Goal: Transaction & Acquisition: Purchase product/service

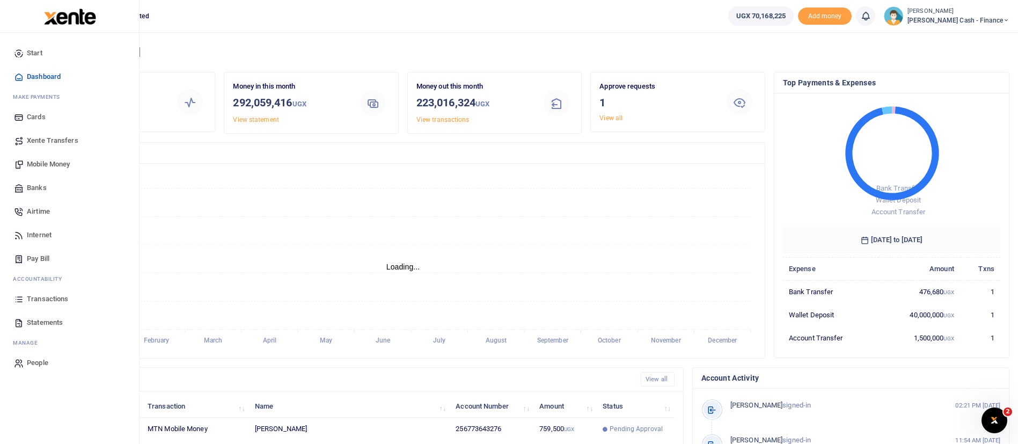
click at [58, 142] on span "Xente Transfers" at bounding box center [53, 140] width 52 height 11
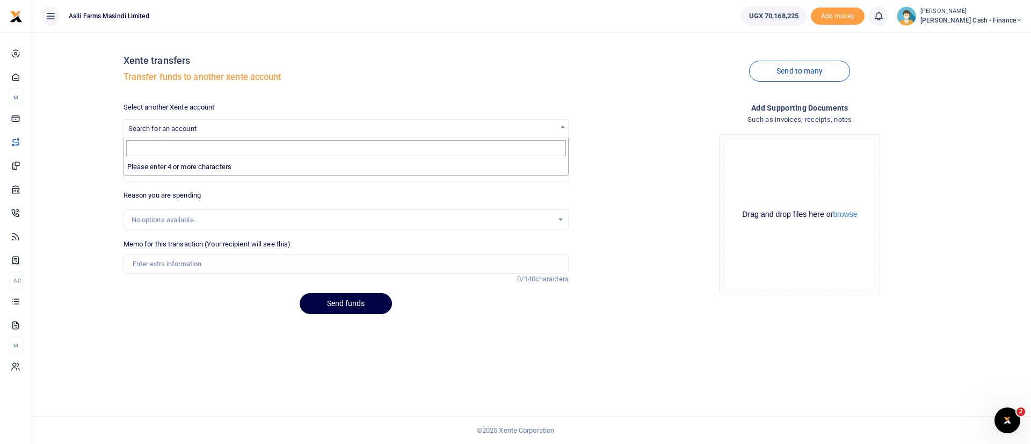
click at [203, 128] on span "Search for an account" at bounding box center [346, 128] width 444 height 17
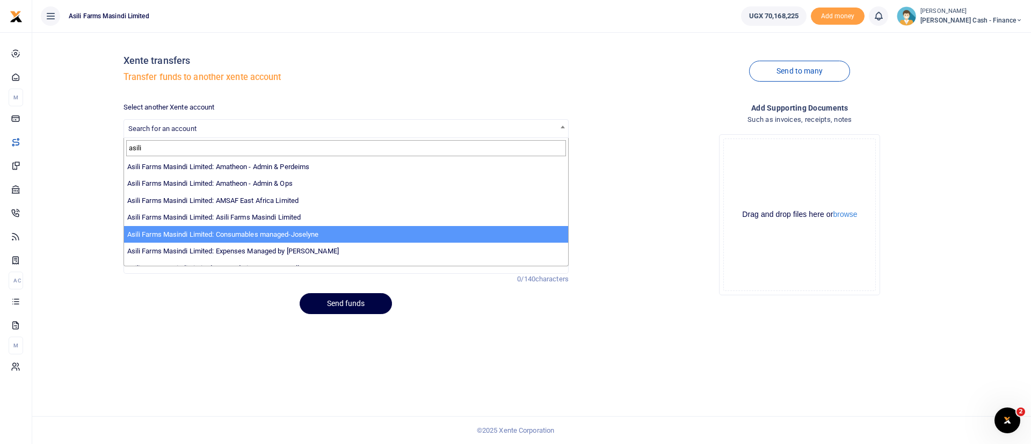
scroll to position [78, 0]
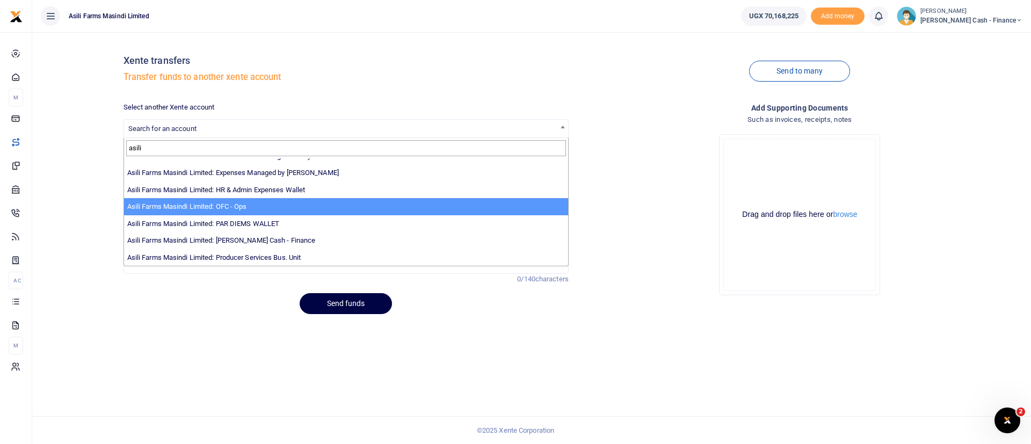
type input "asili"
select select "4038"
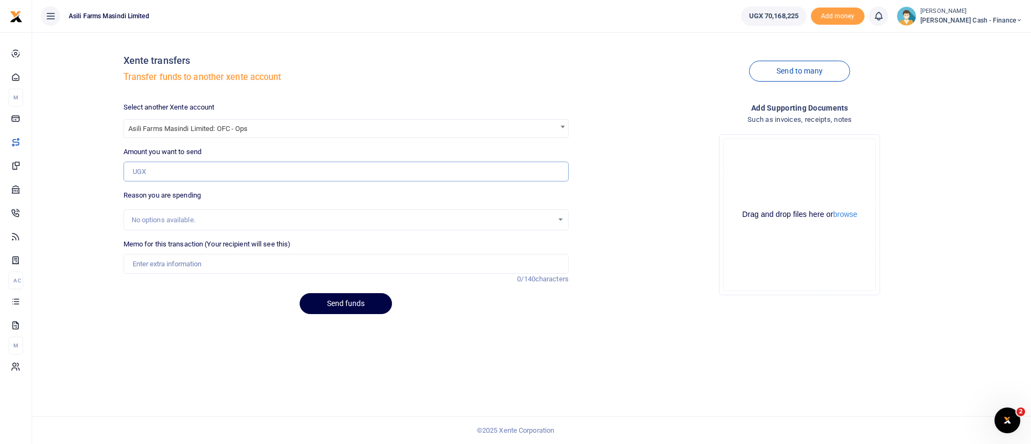
click at [198, 172] on input "Amount you want to send" at bounding box center [345, 172] width 445 height 20
type input "1,500,000"
click at [174, 260] on input "Memo for this transaction (Your recipient will see this)" at bounding box center [345, 264] width 445 height 20
type input "Funds transfer tto OFC transporting maize headers to Amuru ofc"
click at [850, 213] on button "browse" at bounding box center [845, 214] width 24 height 8
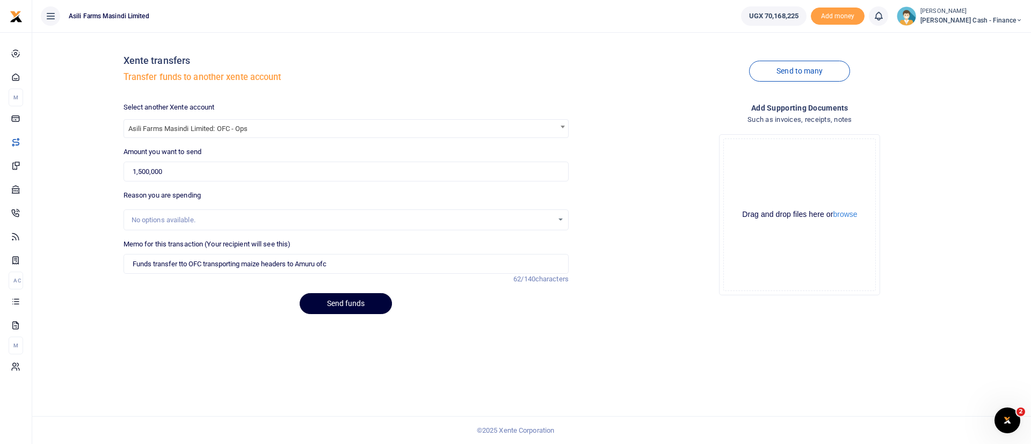
click at [352, 301] on button "Send funds" at bounding box center [346, 303] width 92 height 21
click at [192, 127] on span "Search for an account" at bounding box center [162, 129] width 68 height 8
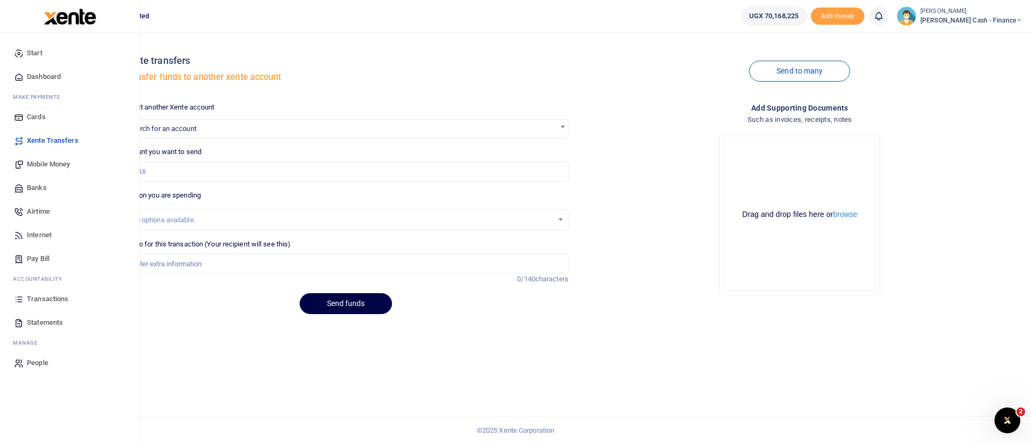
click at [46, 160] on span "Mobile Money" at bounding box center [48, 164] width 43 height 11
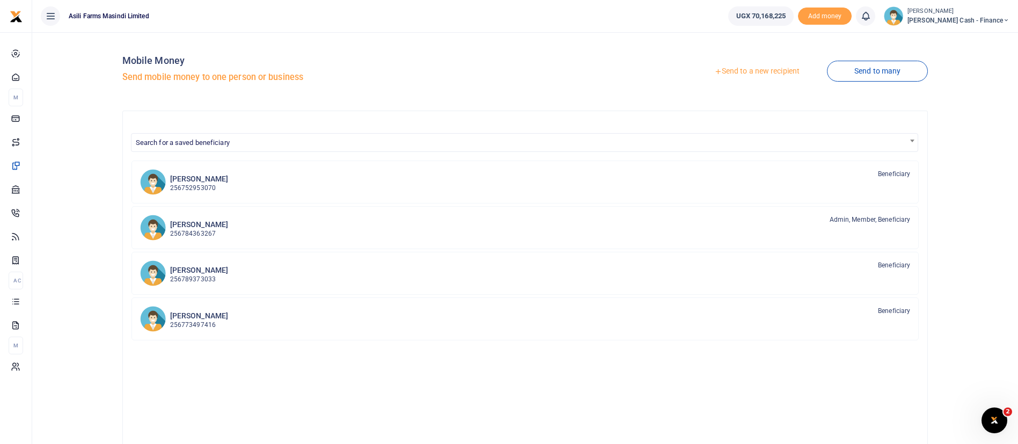
click at [741, 69] on link "Send to a new recipient" at bounding box center [757, 71] width 140 height 19
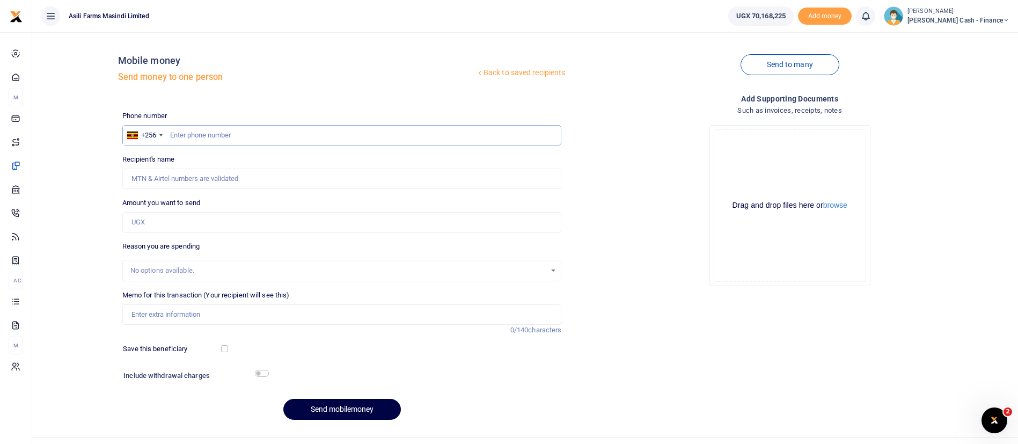
click at [202, 135] on input "text" at bounding box center [342, 135] width 440 height 20
paste input "702 860182"
click at [186, 137] on input "702 860182" at bounding box center [342, 135] width 440 height 20
click at [185, 136] on input "702 860182" at bounding box center [342, 135] width 440 height 20
type input "702860182"
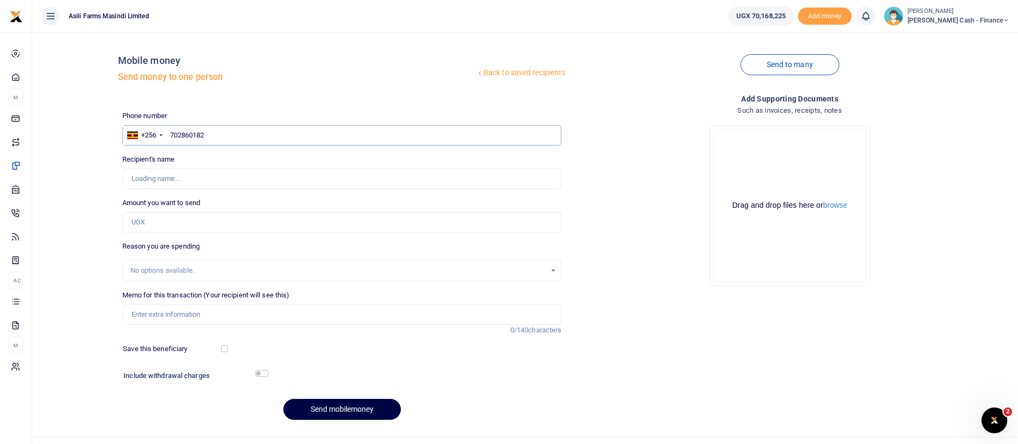
type input "Kanyike Yusuf"
type input "702860182"
click at [148, 228] on input "Amount you want to send" at bounding box center [342, 222] width 440 height 20
type input "200,000"
click at [159, 311] on input "Memo for this transaction (Your recipient will see this)" at bounding box center [342, 314] width 440 height 20
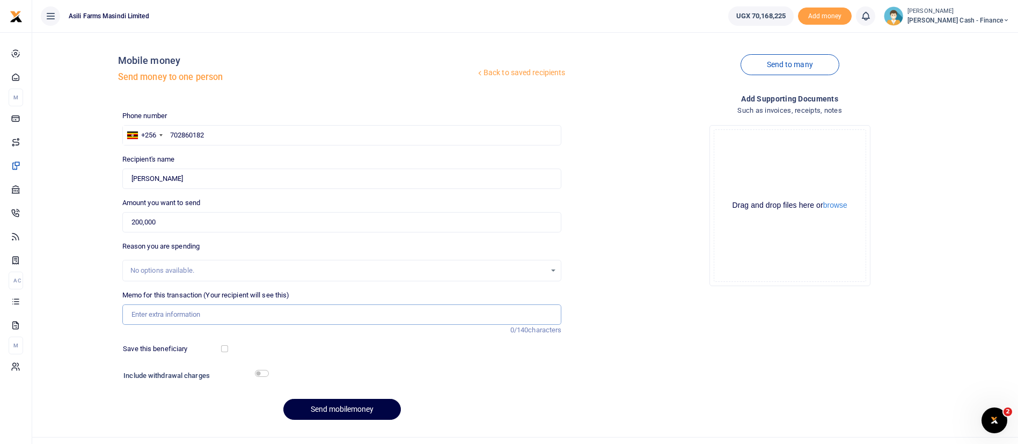
click at [147, 323] on input "Memo for this transaction (Your recipient will see this)" at bounding box center [342, 314] width 440 height 20
click at [307, 318] on input "Transport reimbursement to lawyer" at bounding box center [342, 314] width 440 height 20
type input "Transport reimbursement to lawyer yusuf processing visa documents Ben mil"
click at [835, 206] on button "browse" at bounding box center [836, 205] width 24 height 8
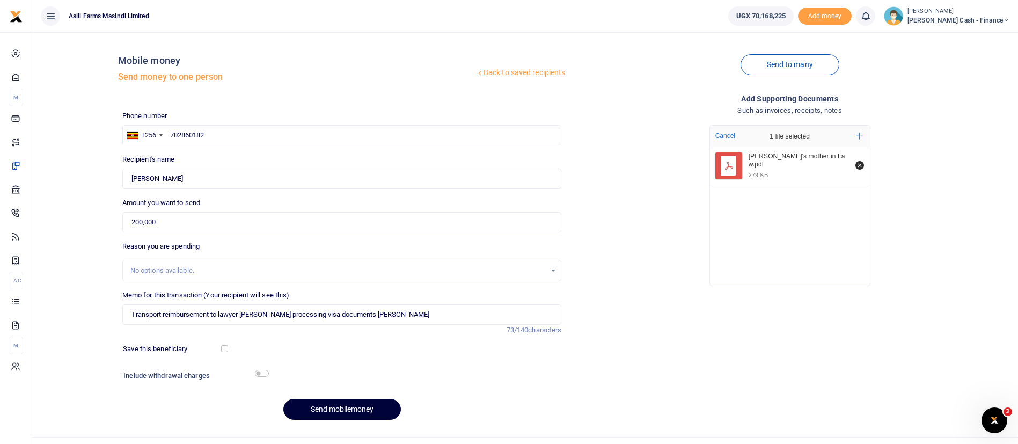
click at [394, 409] on button "Send mobilemoney" at bounding box center [342, 409] width 118 height 21
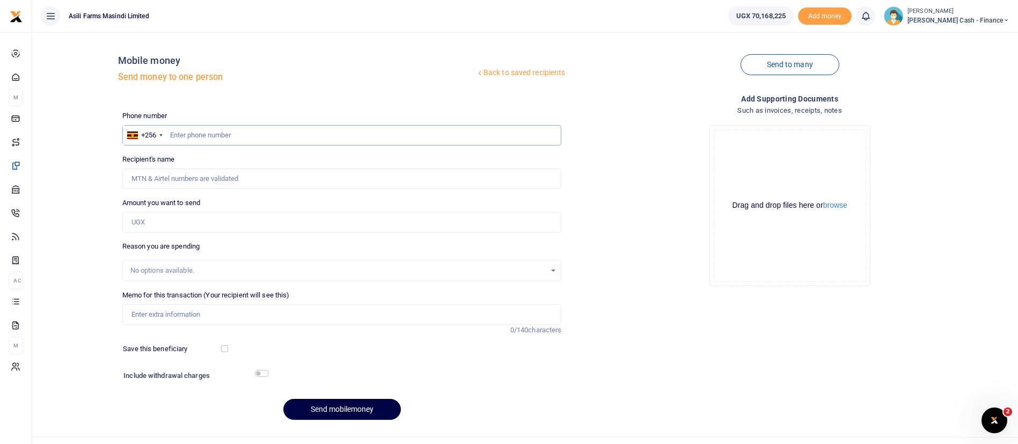
click at [222, 135] on input "text" at bounding box center [342, 135] width 440 height 20
paste input "0392828132"
type input "0392828132"
type input "Mubakali Sisye"
type input "0392828132"
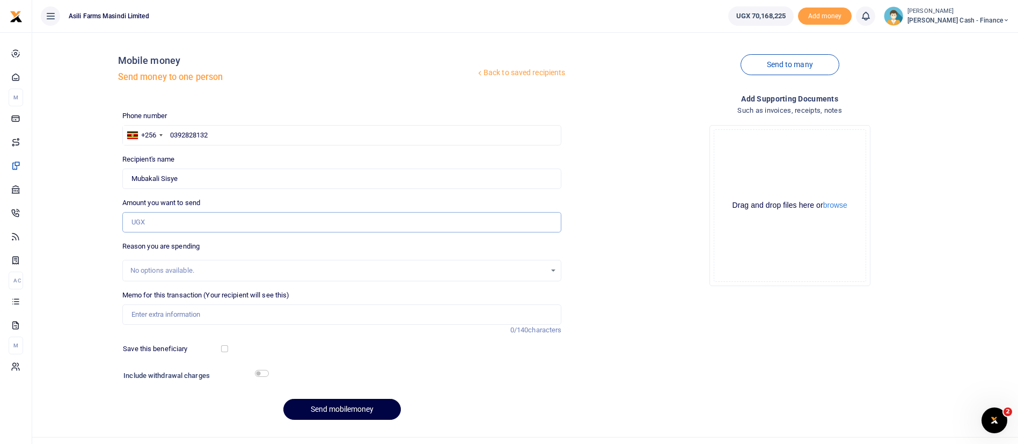
click at [155, 230] on input "Amount you want to send" at bounding box center [342, 222] width 440 height 20
type input "305,000"
click at [181, 314] on input "Memo for this transaction (Your recipient will see this)" at bounding box center [342, 314] width 440 height 20
click at [844, 206] on button "browse" at bounding box center [836, 205] width 24 height 8
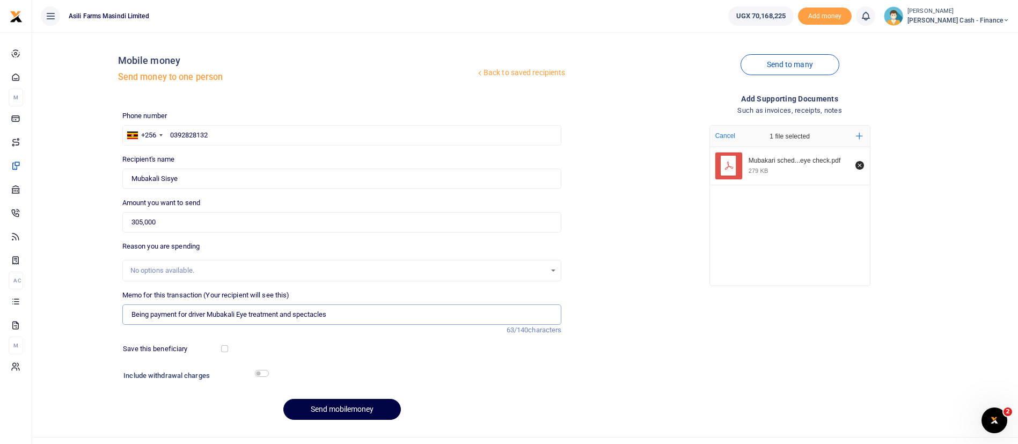
click at [252, 316] on input "Being payment for driver Mubakali Eye treatment and spectacles" at bounding box center [342, 314] width 440 height 20
type input "Being payment for driver Mubakali Eye checkup treatment and spectacles"
click at [369, 408] on button "Send mobilemoney" at bounding box center [342, 409] width 118 height 21
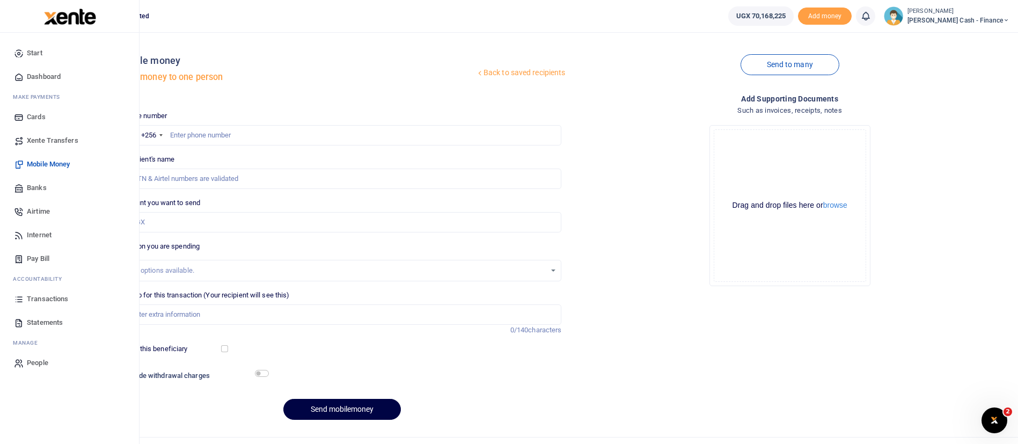
click at [55, 294] on span "Transactions" at bounding box center [47, 299] width 41 height 11
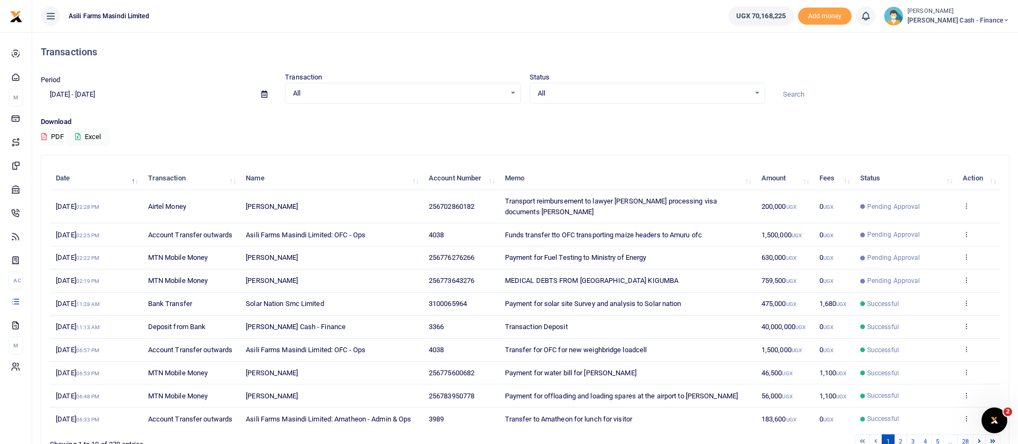
click at [928, 204] on span "Pending Approval" at bounding box center [906, 207] width 91 height 10
click at [972, 197] on td "View details Send again" at bounding box center [978, 206] width 43 height 33
click at [966, 202] on icon at bounding box center [966, 206] width 7 height 8
click at [954, 218] on link "View details" at bounding box center [927, 218] width 85 height 15
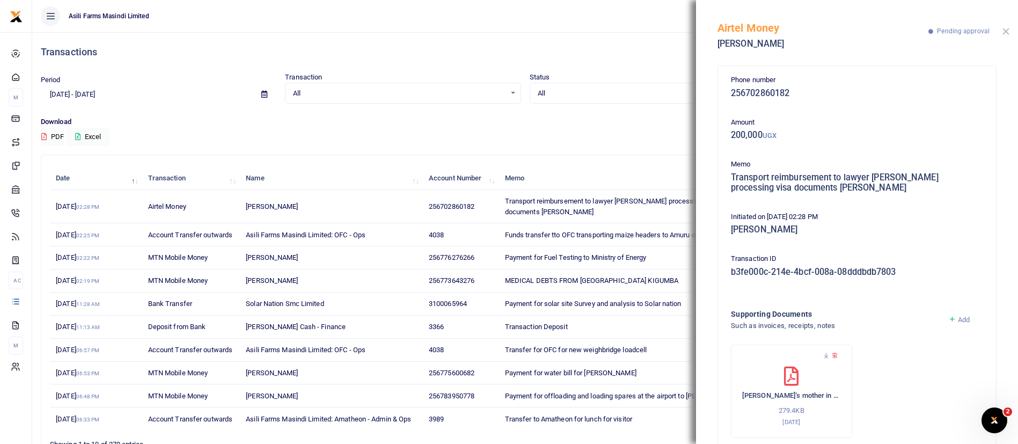
click at [1004, 29] on button "Close" at bounding box center [1006, 31] width 7 height 7
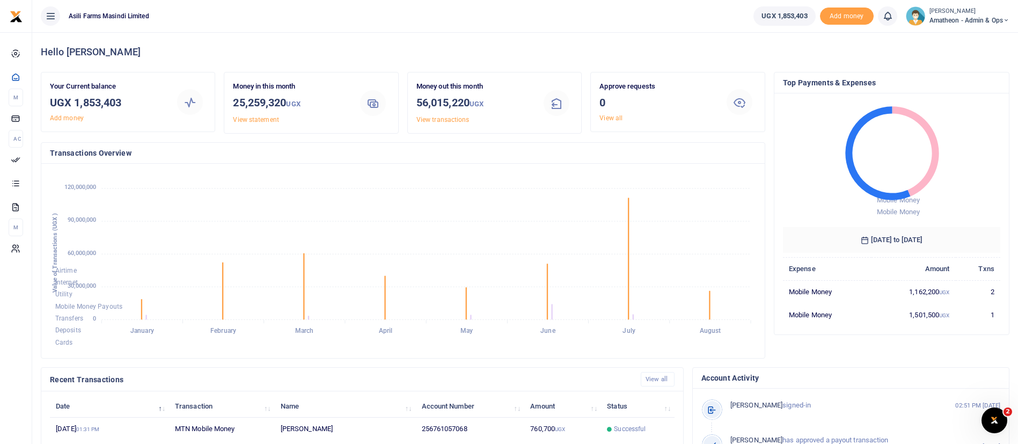
click at [947, 17] on span "Amatheon - Admin & Ops" at bounding box center [970, 21] width 80 height 10
click at [945, 33] on link "Switch accounts" at bounding box center [969, 39] width 85 height 15
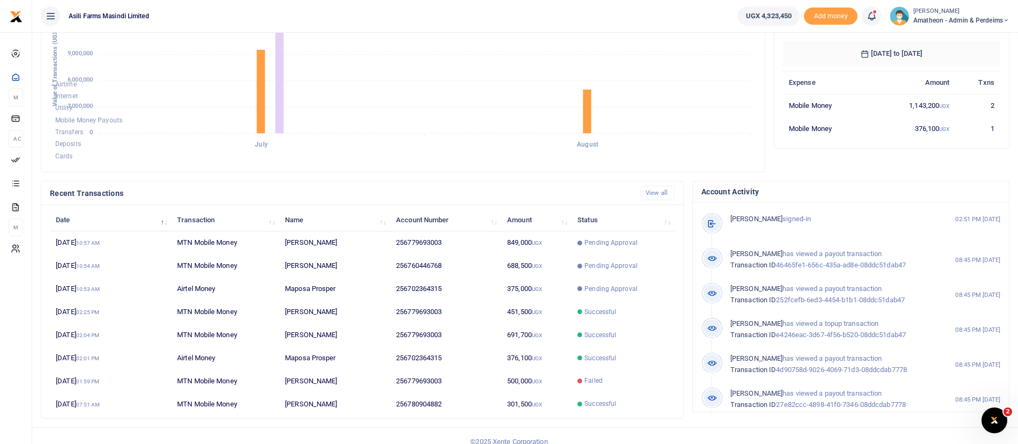
scroll to position [198, 0]
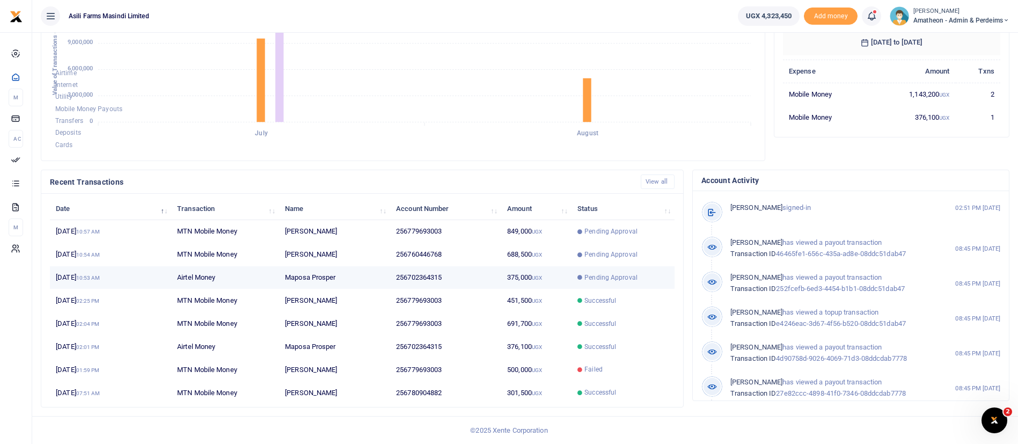
click at [392, 277] on td "256702364315" at bounding box center [445, 277] width 111 height 23
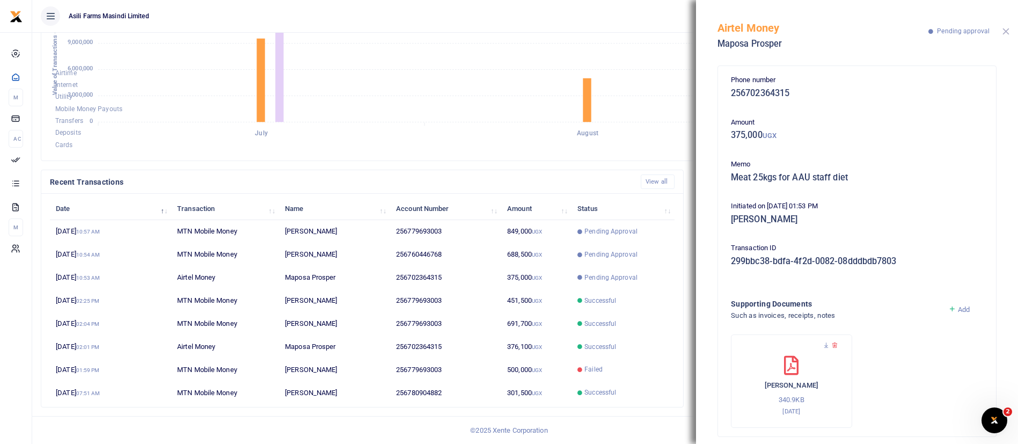
click at [1005, 34] on button "Close" at bounding box center [1006, 31] width 7 height 7
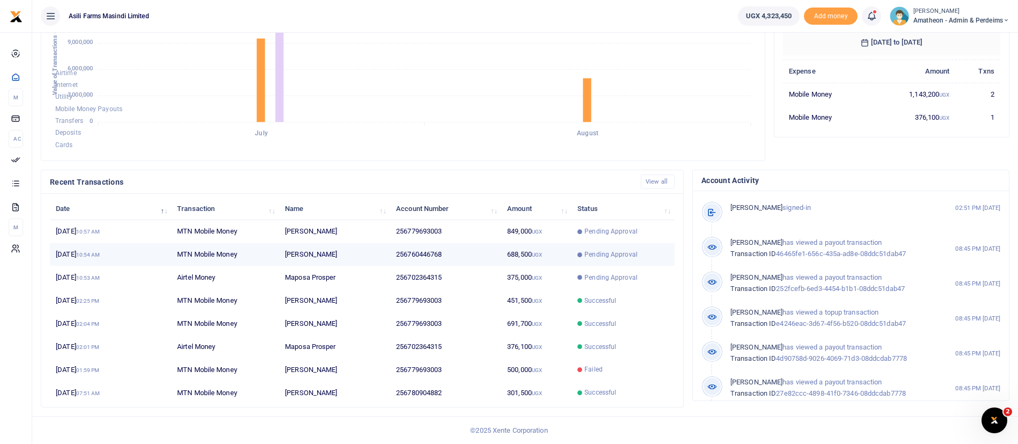
click at [358, 249] on td "Oliver Akuroto" at bounding box center [334, 254] width 111 height 23
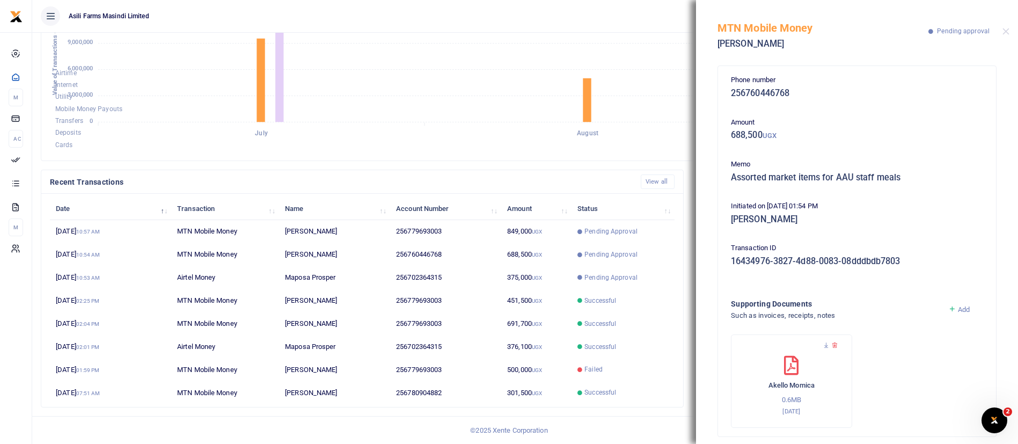
click at [1002, 31] on div "MTN Mobile Money Oliver Akuroto Pending approval" at bounding box center [857, 30] width 322 height 60
click at [1006, 34] on button "Close" at bounding box center [1006, 31] width 7 height 7
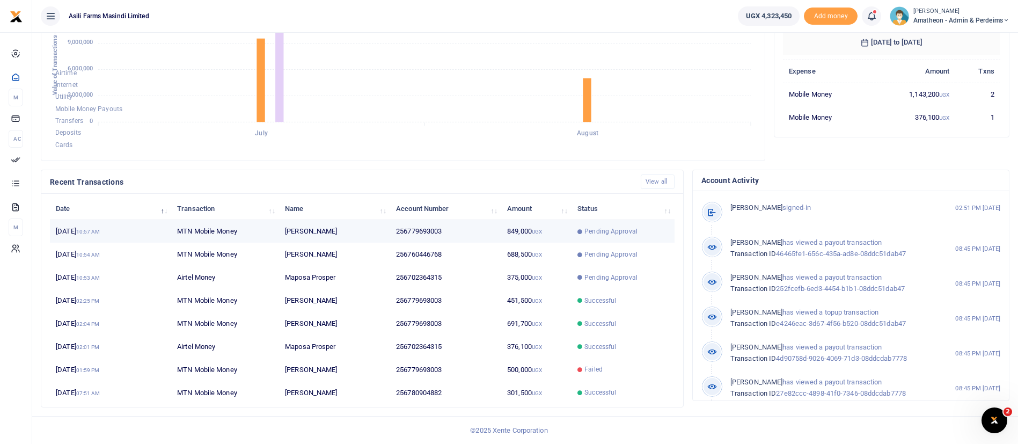
click at [560, 232] on td "849,000 UGX" at bounding box center [536, 231] width 70 height 23
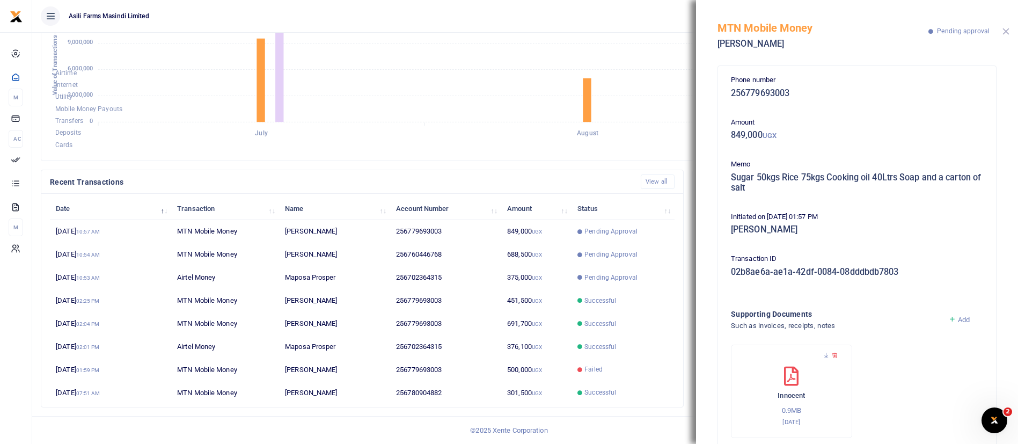
click at [1005, 32] on button "Close" at bounding box center [1006, 31] width 7 height 7
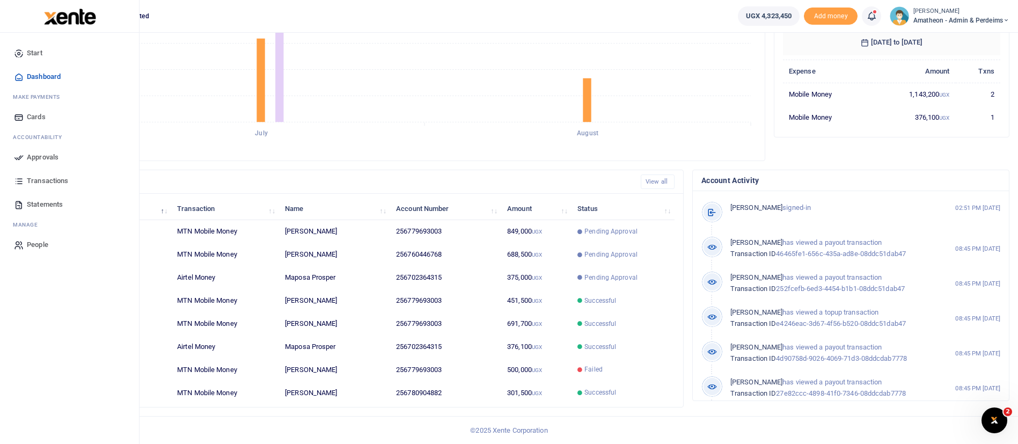
click at [46, 154] on span "Approvals" at bounding box center [43, 157] width 32 height 11
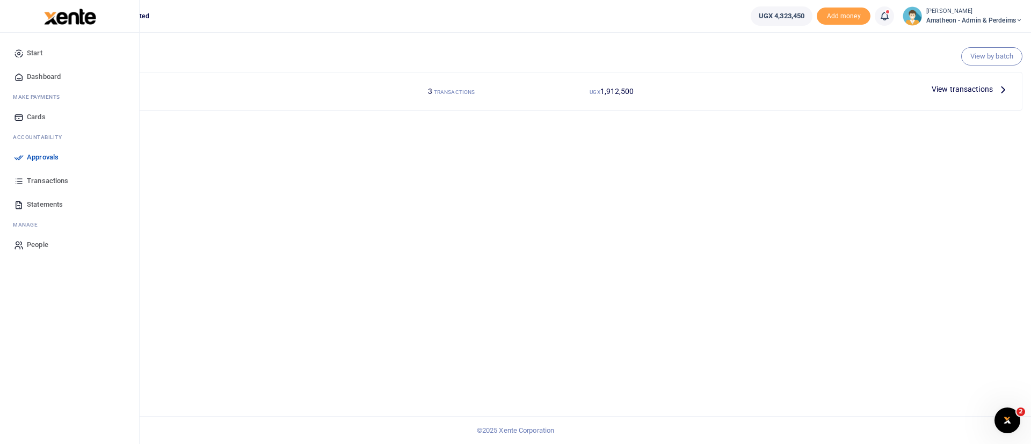
click at [44, 157] on span "Approvals" at bounding box center [43, 157] width 32 height 11
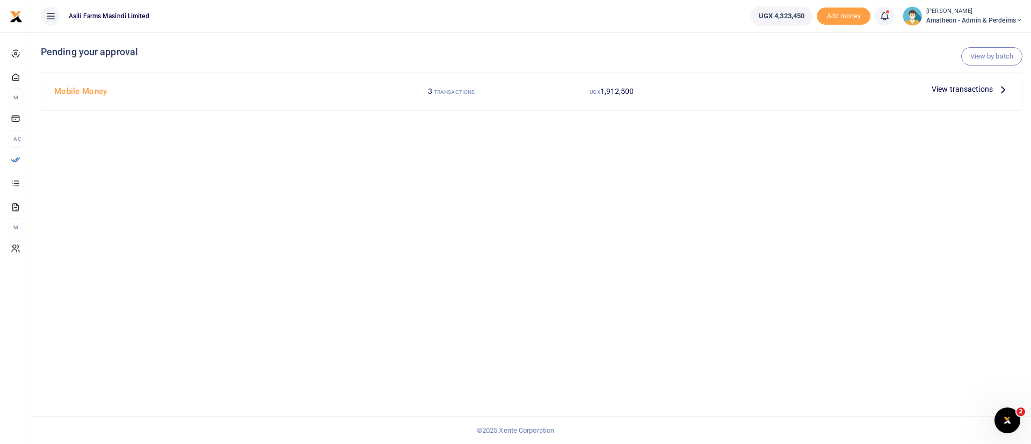
click at [948, 78] on div "Mobile Money 3 TRANSACTIONS UGX 1,912,500 View transactions" at bounding box center [531, 91] width 980 height 38
click at [943, 88] on span "View transactions" at bounding box center [961, 89] width 61 height 12
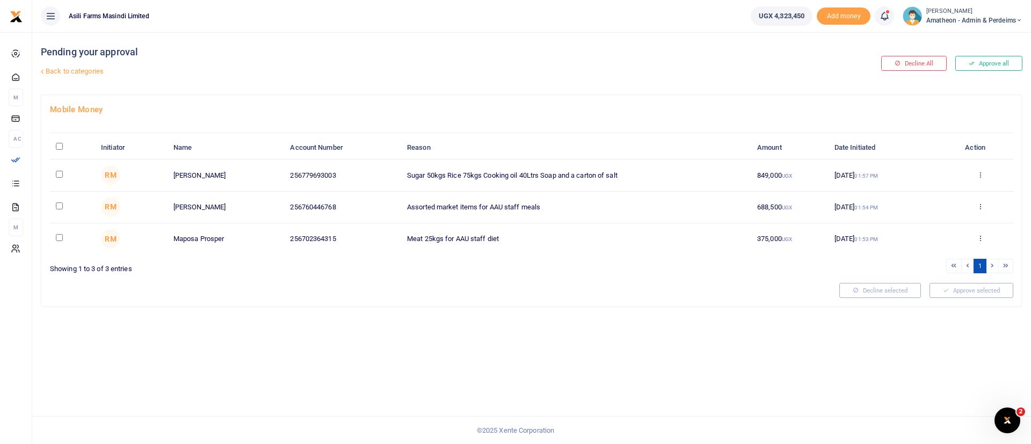
click at [62, 144] on input "\a \a : activate to sort column descending" at bounding box center [59, 146] width 7 height 7
checkbox input "true"
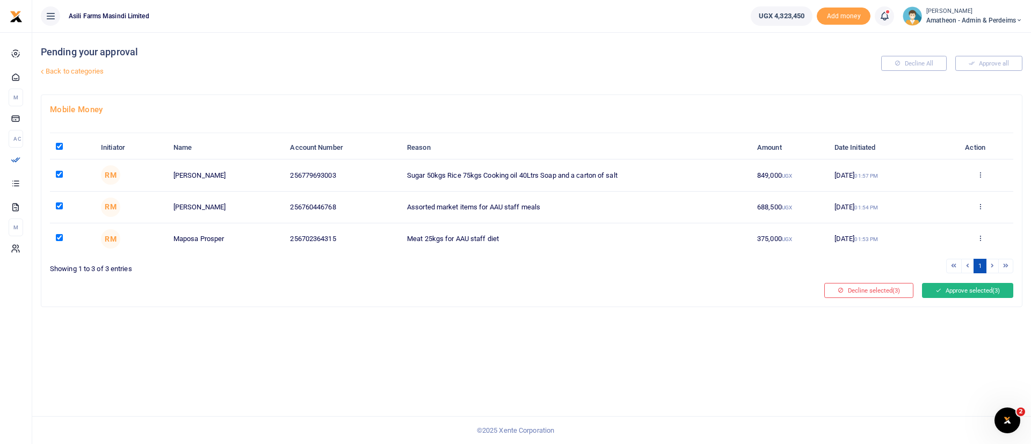
click at [965, 292] on button "Approve selected (3)" at bounding box center [967, 290] width 91 height 15
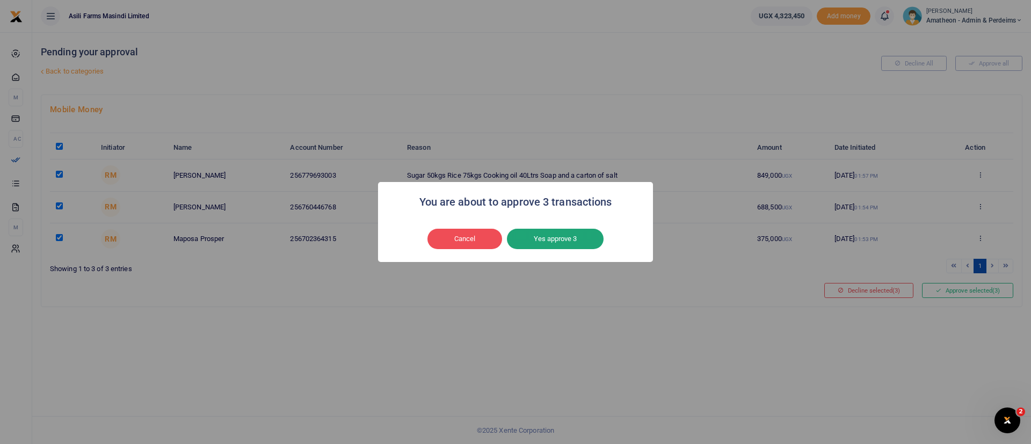
click at [572, 241] on button "Yes approve 3" at bounding box center [555, 239] width 97 height 20
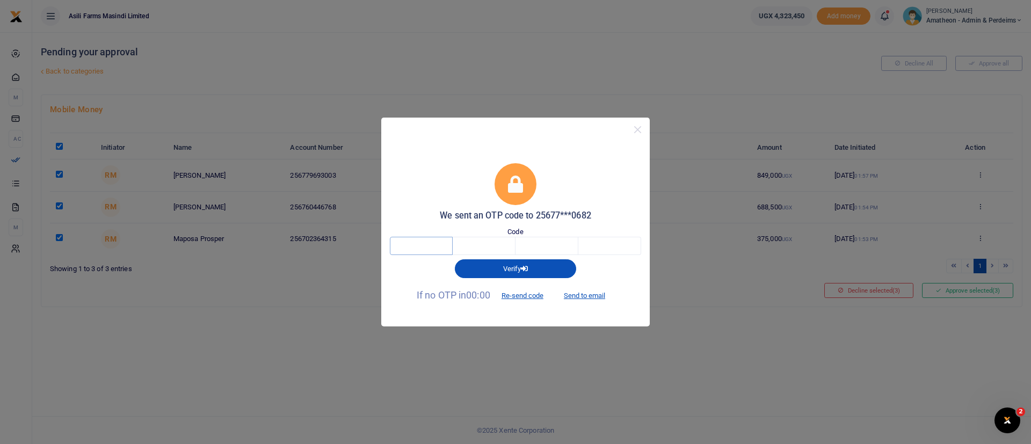
click at [434, 242] on input "text" at bounding box center [421, 246] width 63 height 18
type input "3"
type input "7"
type input "8"
type input "5"
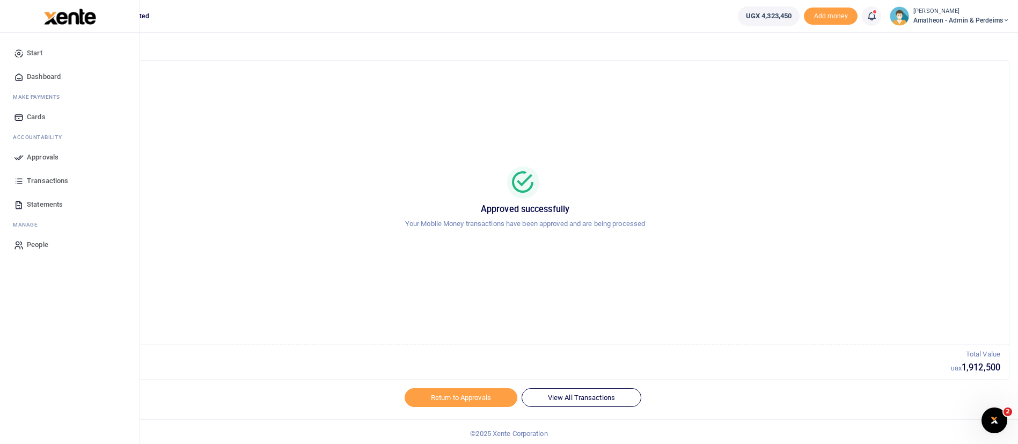
click at [76, 7] on div at bounding box center [70, 16] width 140 height 33
click at [69, 14] on img at bounding box center [70, 17] width 52 height 16
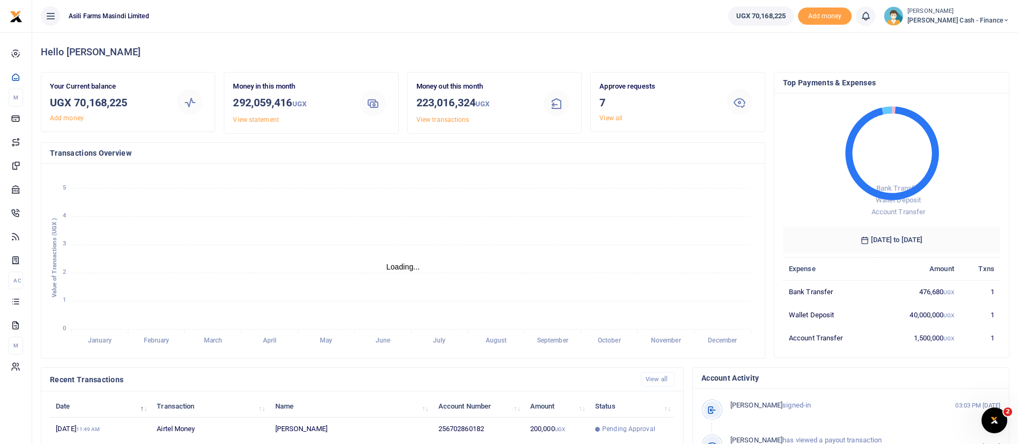
scroll to position [198, 0]
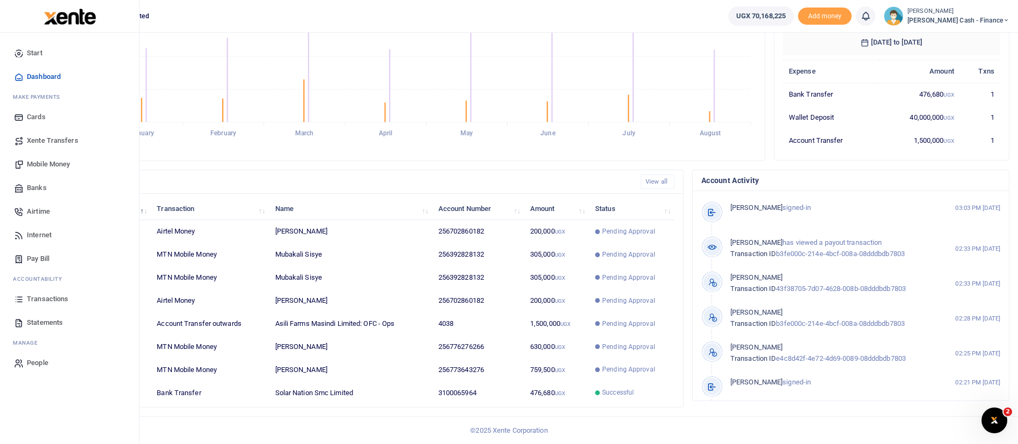
click at [70, 165] on span "Mobile Money" at bounding box center [48, 164] width 43 height 11
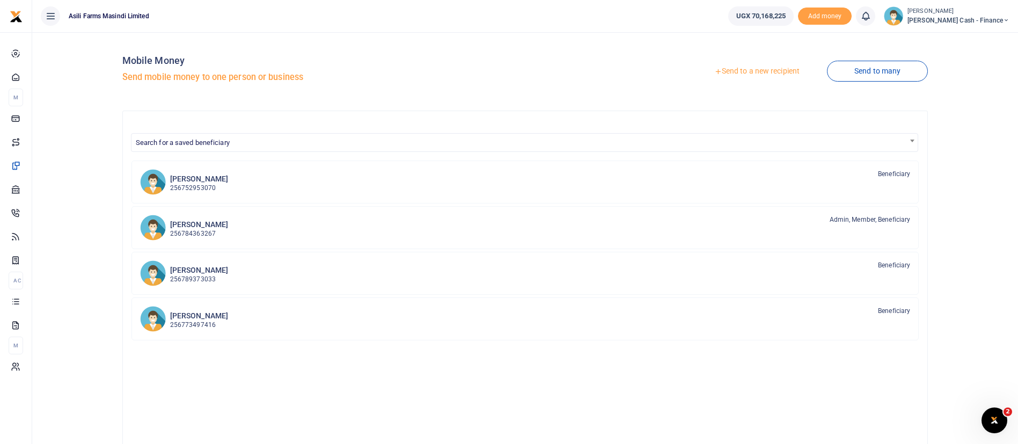
click at [747, 71] on link "Send to a new recipient" at bounding box center [757, 71] width 140 height 19
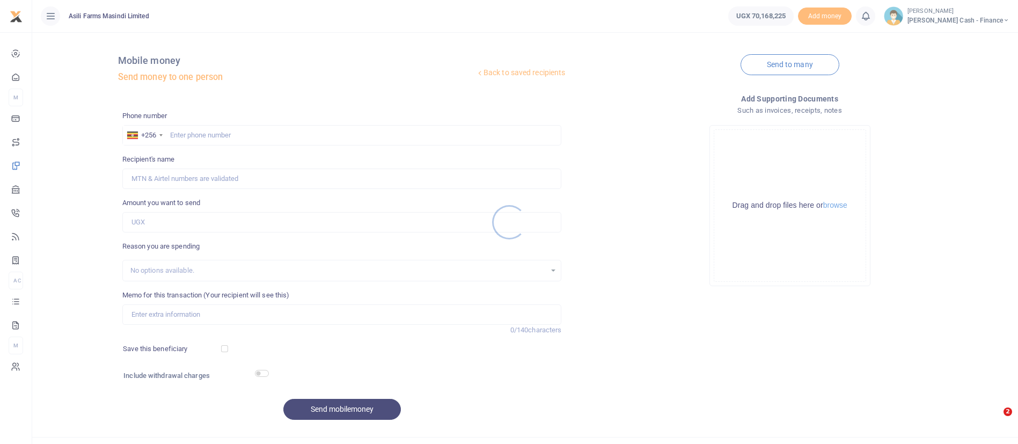
click at [177, 135] on div at bounding box center [509, 222] width 1018 height 444
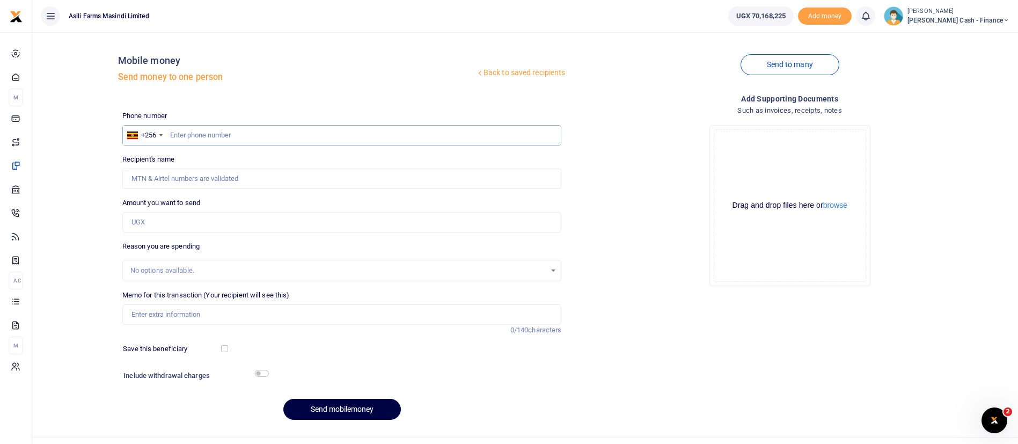
click at [202, 141] on input "text" at bounding box center [342, 135] width 440 height 20
type input "777421116"
type input "Oscar Okello"
type input "777421116"
click at [166, 220] on input "Amount you want to send" at bounding box center [342, 222] width 440 height 20
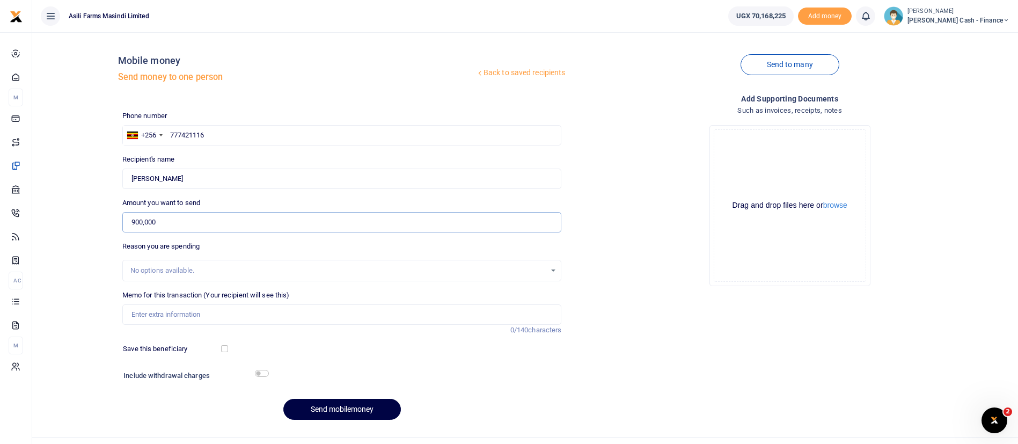
type input "900,000"
click at [155, 317] on input "Memo for this transaction (Your recipient will see this)" at bounding box center [342, 314] width 440 height 20
paste input "10262055"
type input "Payment for goats meat inv 10262055 agilis properties"
click at [843, 204] on button "browse" at bounding box center [836, 205] width 24 height 8
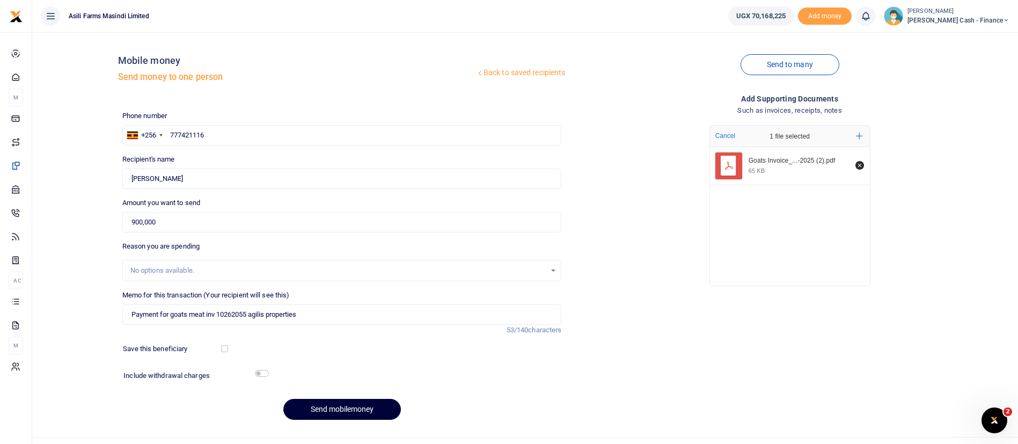
click at [363, 402] on button "Send mobilemoney" at bounding box center [342, 409] width 118 height 21
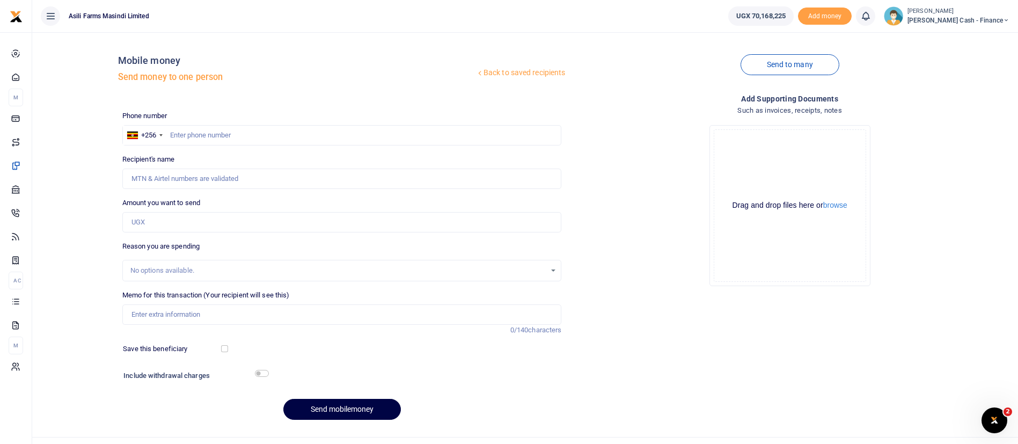
drag, startPoint x: 972, startPoint y: 33, endPoint x: 970, endPoint y: 26, distance: 6.8
click at [970, 26] on body "Start Dashboard M ake Payments Cards Xente Transfers Mobile Money Banks Airtime…" at bounding box center [509, 232] width 1018 height 465
click at [970, 26] on ul "UGX 70,168,225 Add money Notifications 0 You have no new notification" at bounding box center [869, 16] width 298 height 32
click at [970, 16] on span "Petty Cash - Finance" at bounding box center [959, 21] width 102 height 10
click at [953, 38] on link "Switch accounts" at bounding box center [933, 39] width 85 height 15
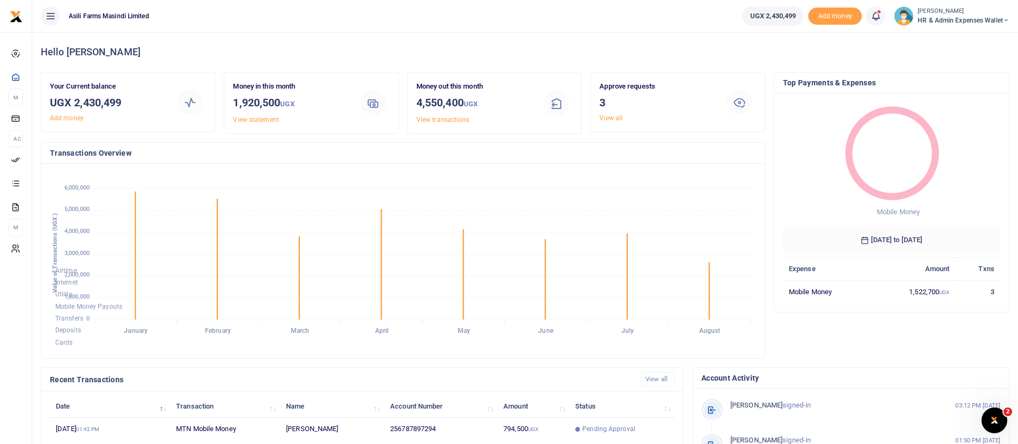
scroll to position [198, 0]
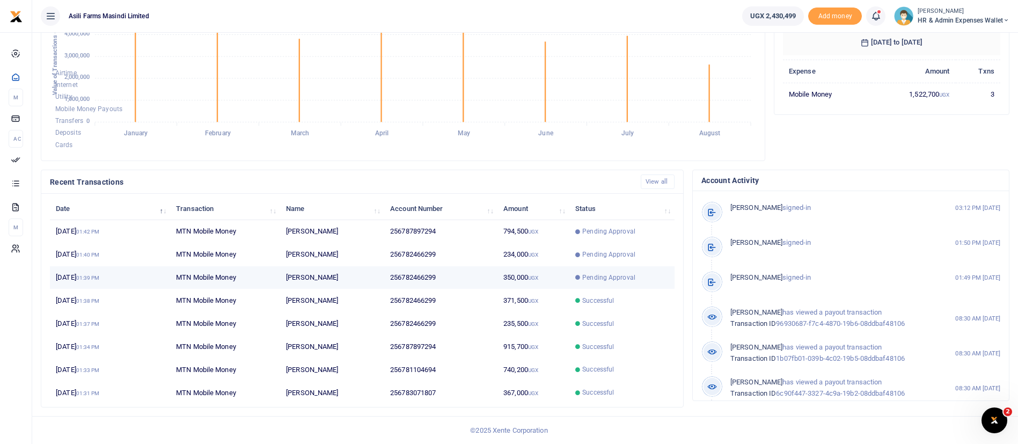
click at [508, 267] on td "350,000 UGX" at bounding box center [534, 277] width 72 height 23
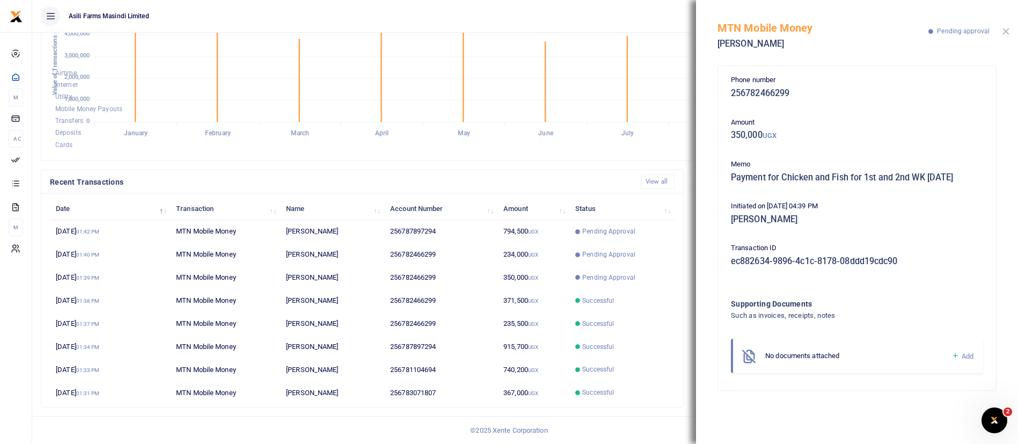
click at [1004, 28] on button "Close" at bounding box center [1006, 31] width 7 height 7
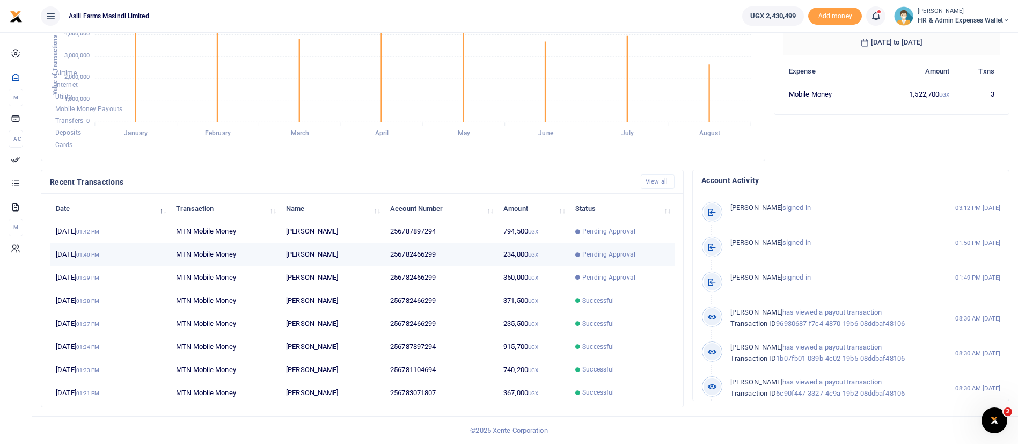
click at [602, 247] on td "Pending Approval" at bounding box center [622, 254] width 105 height 23
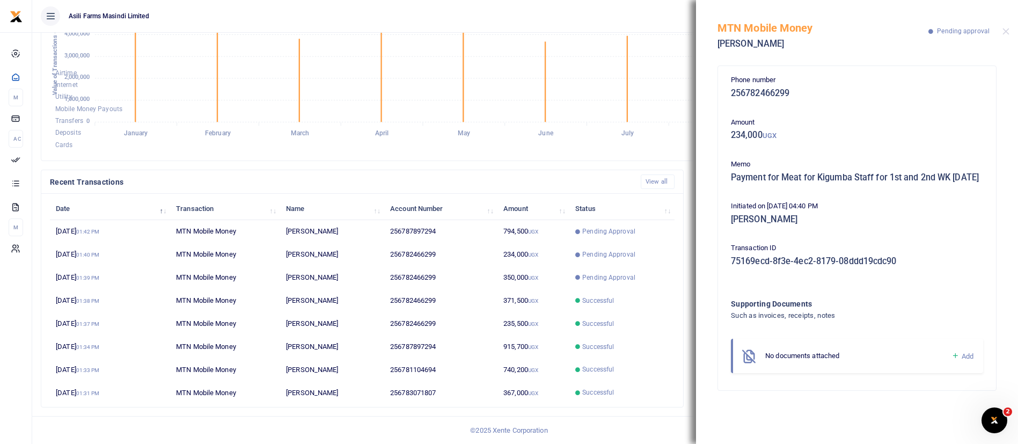
click at [1001, 33] on div "MTN Mobile Money Rukia Nabukenya Pending approval" at bounding box center [857, 30] width 322 height 60
click at [1007, 32] on button "Close" at bounding box center [1006, 31] width 7 height 7
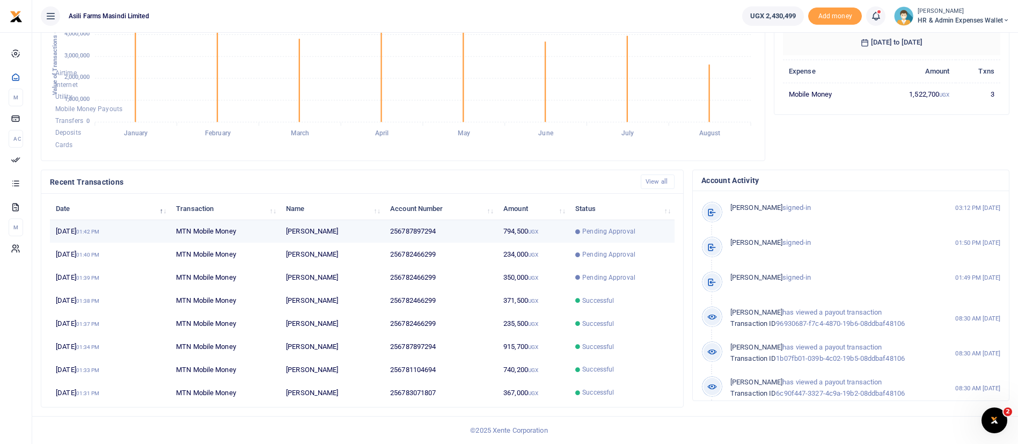
click at [572, 227] on td "Pending Approval" at bounding box center [622, 231] width 105 height 23
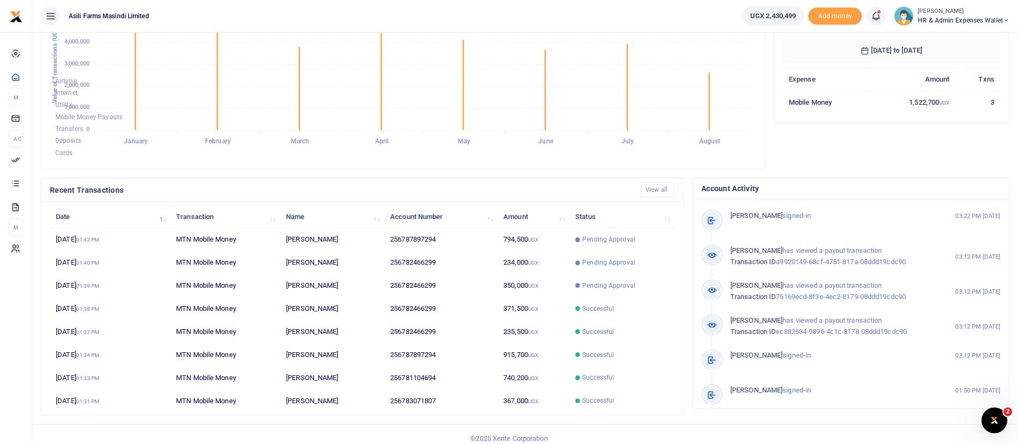
scroll to position [198, 0]
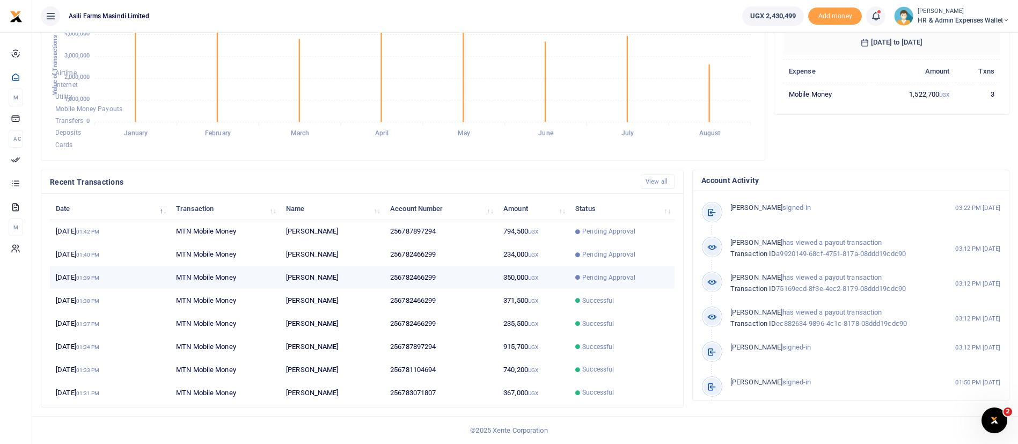
click at [592, 276] on span "Pending Approval" at bounding box center [608, 278] width 53 height 10
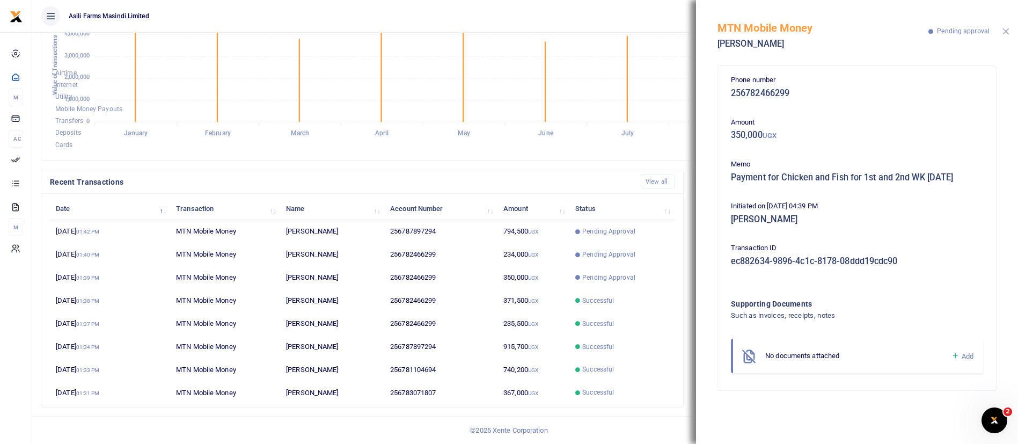
click at [1007, 32] on button "Close" at bounding box center [1006, 31] width 7 height 7
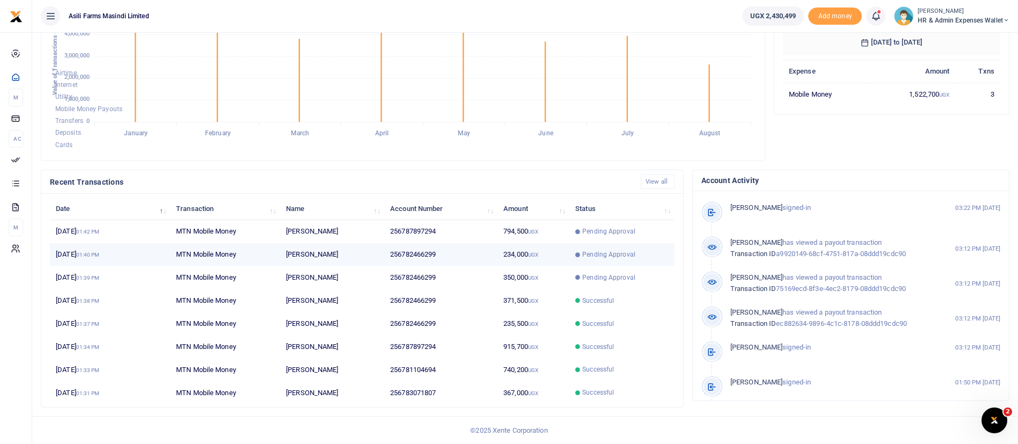
click at [522, 247] on td "234,000 UGX" at bounding box center [534, 254] width 72 height 23
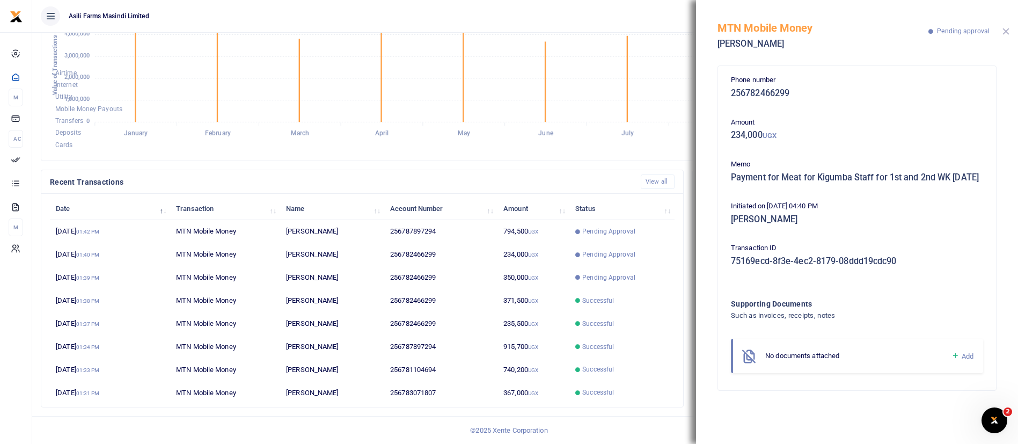
click at [1004, 31] on button "Close" at bounding box center [1006, 31] width 7 height 7
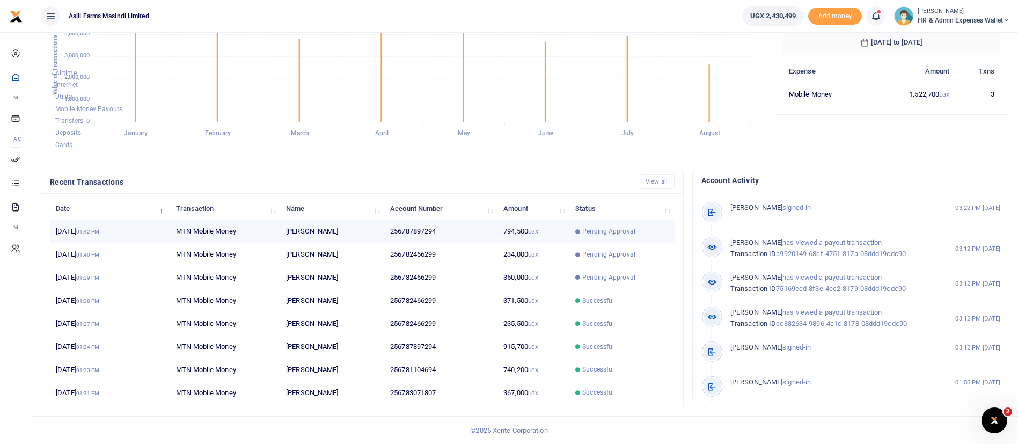
click at [594, 225] on td "Pending Approval" at bounding box center [622, 231] width 105 height 23
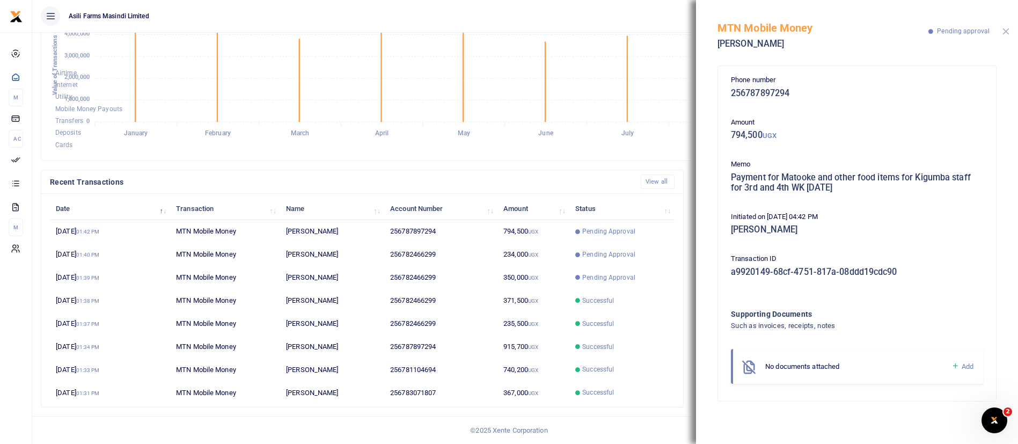
click at [1006, 30] on button "Close" at bounding box center [1006, 31] width 7 height 7
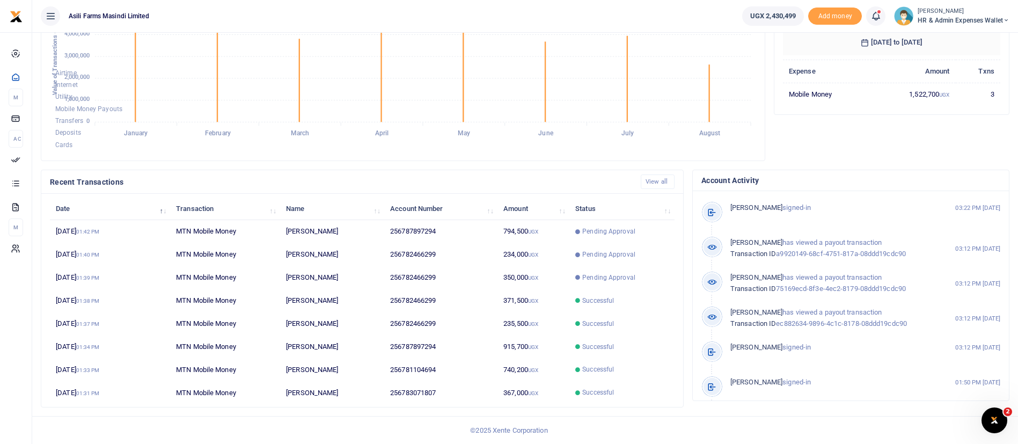
click at [971, 24] on span "HR & Admin Expenses Wallet" at bounding box center [964, 21] width 92 height 10
click at [952, 37] on link "Switch accounts" at bounding box center [968, 39] width 85 height 15
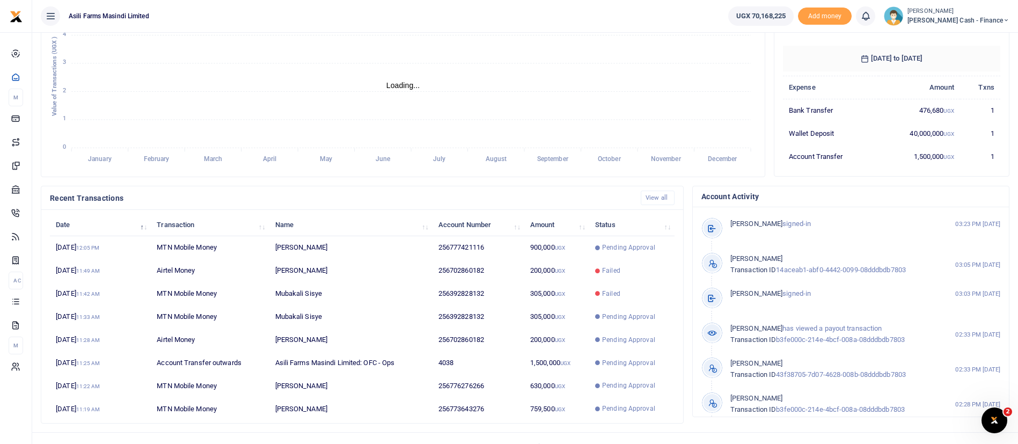
scroll to position [198, 0]
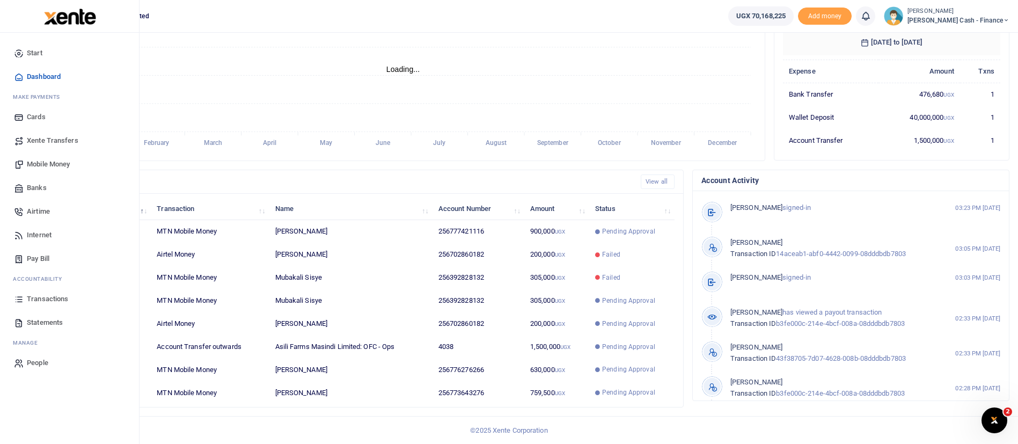
click at [45, 301] on span "Transactions" at bounding box center [47, 299] width 41 height 11
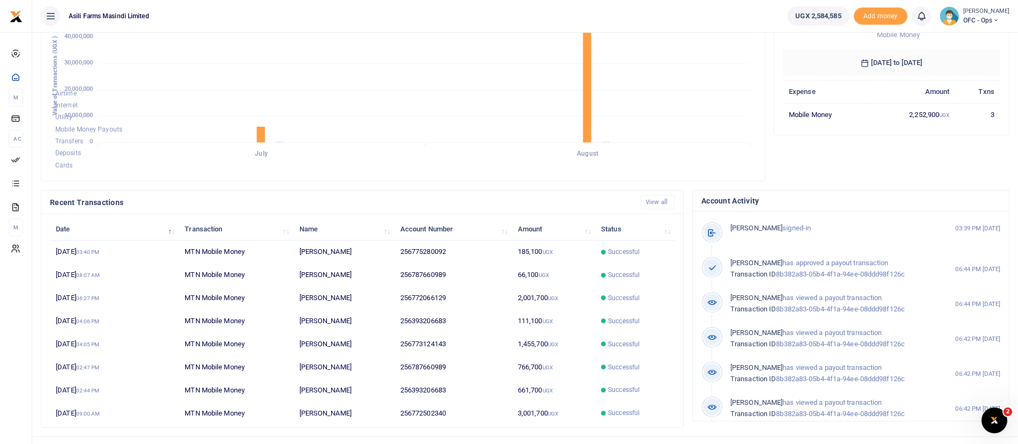
scroll to position [198, 0]
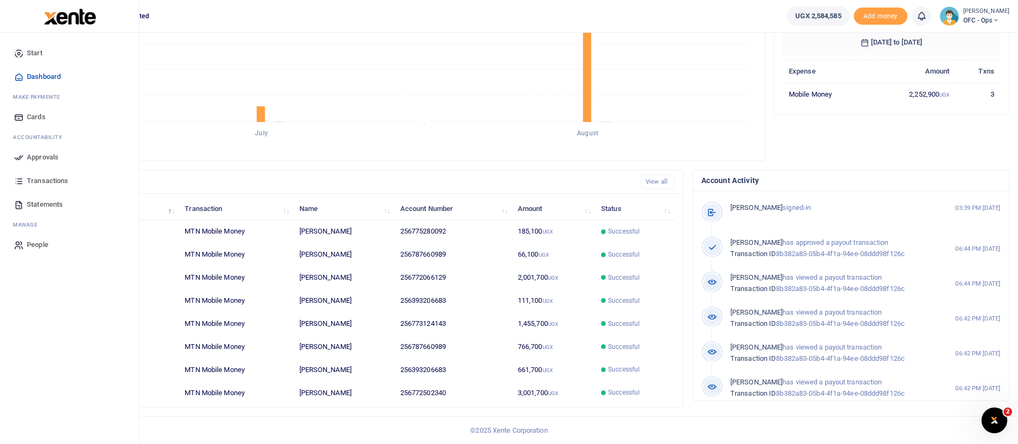
click at [46, 201] on span "Statements" at bounding box center [45, 204] width 36 height 11
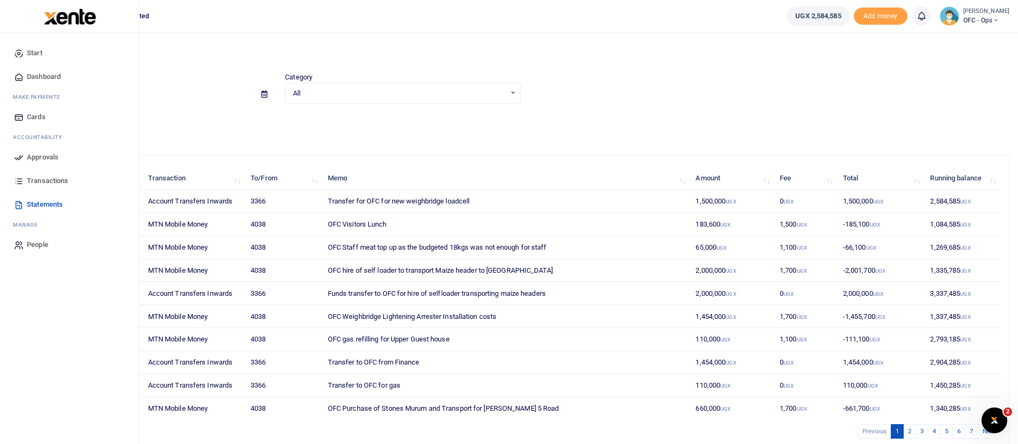
click at [34, 154] on span "Approvals" at bounding box center [43, 157] width 32 height 11
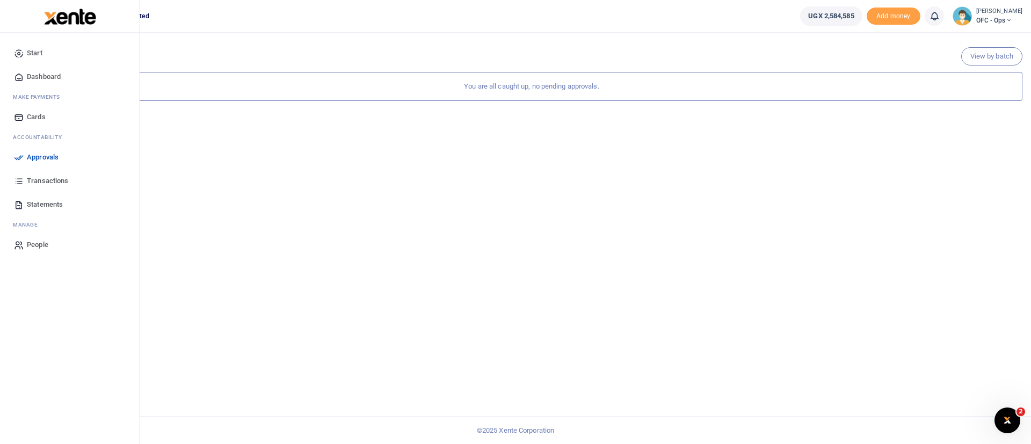
click at [49, 16] on img at bounding box center [70, 17] width 52 height 16
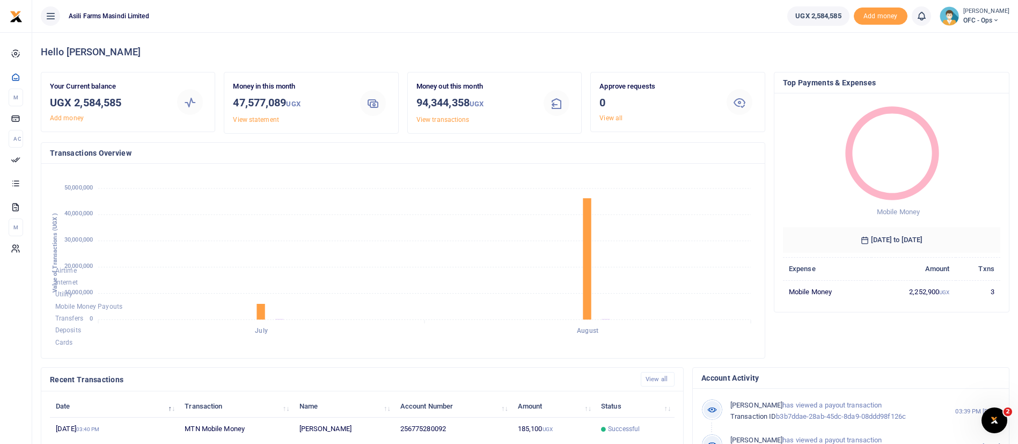
click at [974, 13] on small "[PERSON_NAME]" at bounding box center [987, 11] width 46 height 9
click at [965, 35] on link "Switch accounts" at bounding box center [978, 39] width 85 height 15
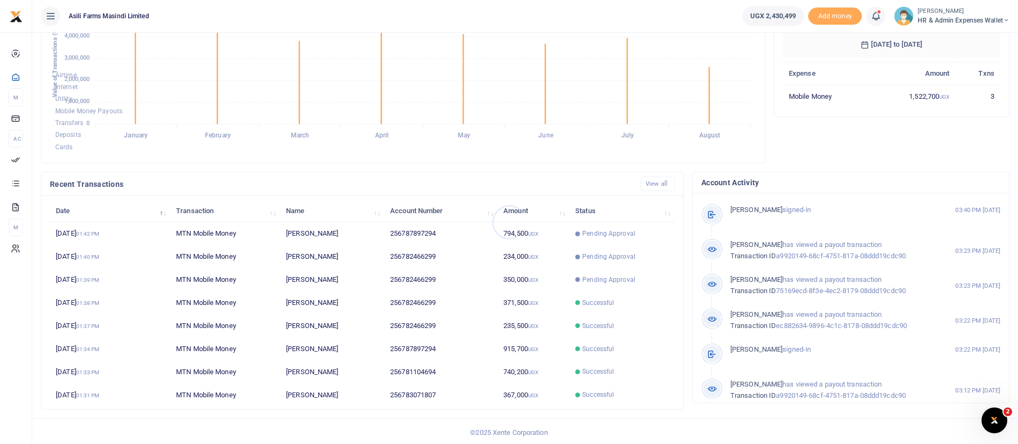
scroll to position [198, 0]
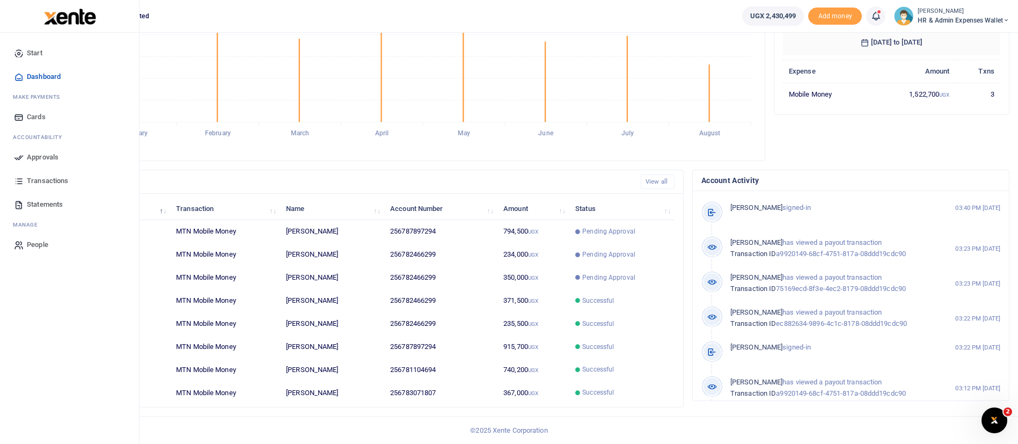
click at [46, 162] on span "Approvals" at bounding box center [43, 157] width 32 height 11
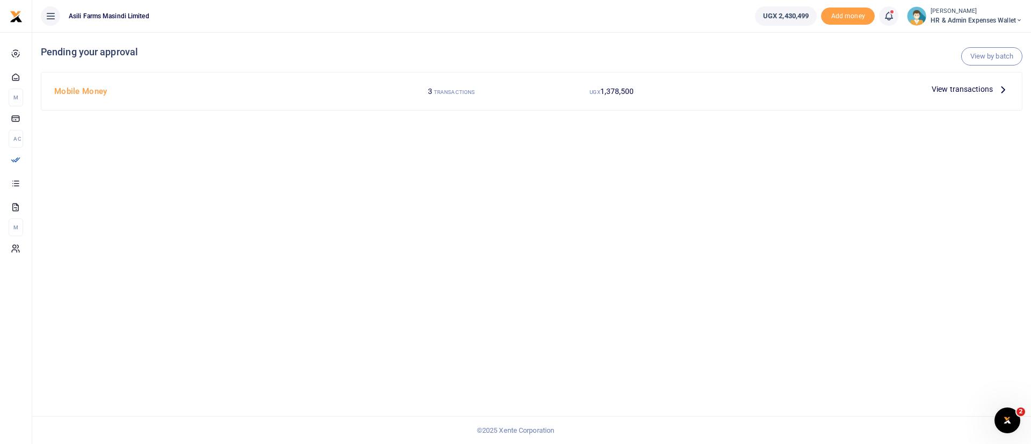
click at [974, 89] on span "View transactions" at bounding box center [961, 89] width 61 height 12
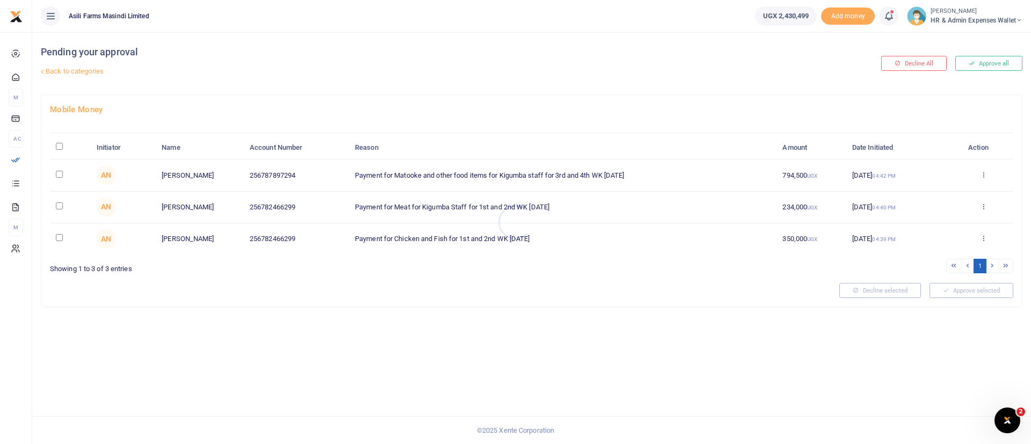
click at [61, 147] on div at bounding box center [515, 222] width 1031 height 444
click at [57, 147] on input "\a \a : activate to sort column descending" at bounding box center [59, 146] width 7 height 7
checkbox input "true"
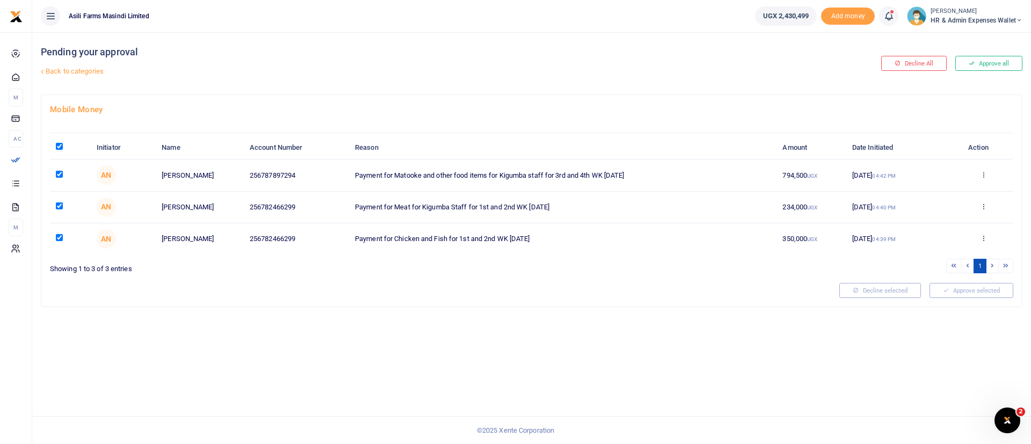
checkbox input "true"
click at [983, 237] on icon at bounding box center [983, 238] width 7 height 8
click at [944, 302] on link "Details" at bounding box center [943, 303] width 85 height 15
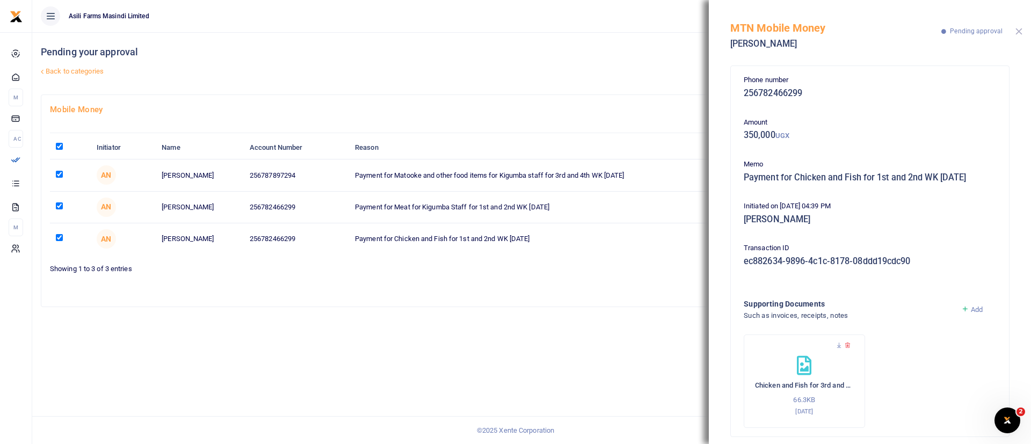
click at [1019, 32] on button "Close" at bounding box center [1018, 31] width 7 height 7
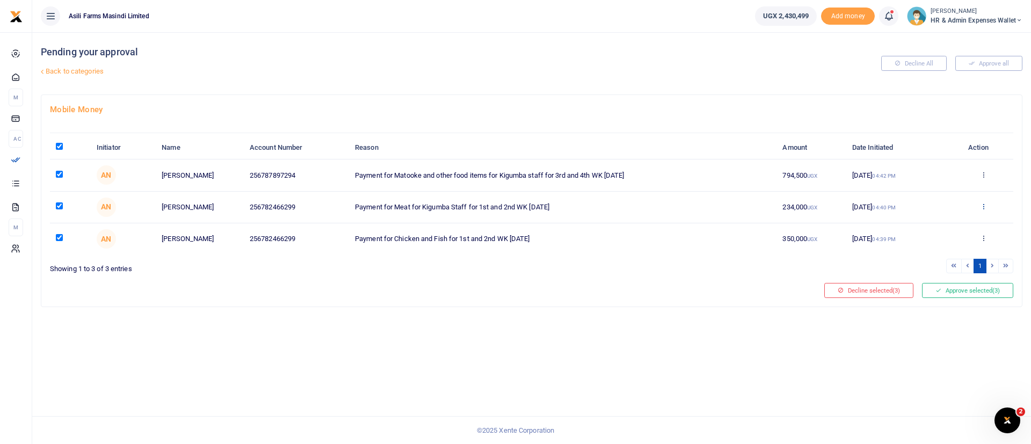
click at [983, 206] on icon at bounding box center [983, 206] width 7 height 8
click at [959, 271] on link "Details" at bounding box center [943, 272] width 85 height 15
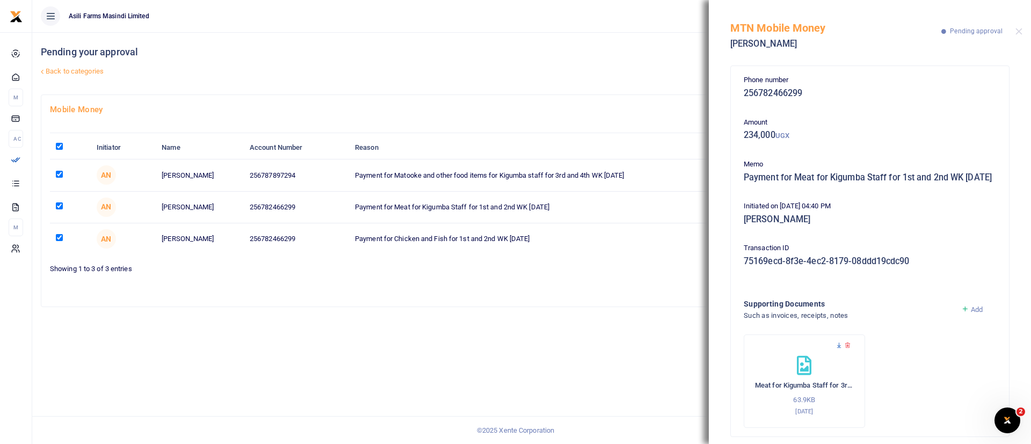
click at [838, 349] on icon at bounding box center [838, 345] width 7 height 7
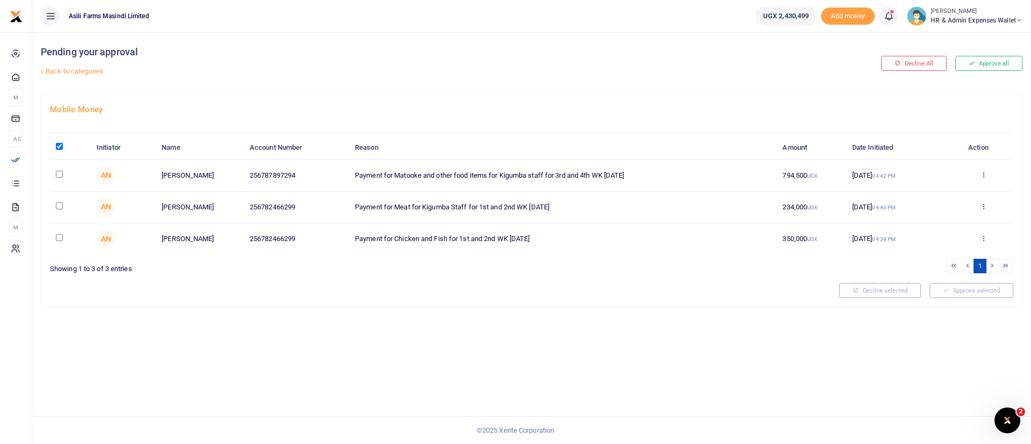
click at [983, 173] on icon at bounding box center [983, 175] width 7 height 8
click at [958, 234] on link "Details" at bounding box center [943, 239] width 85 height 15
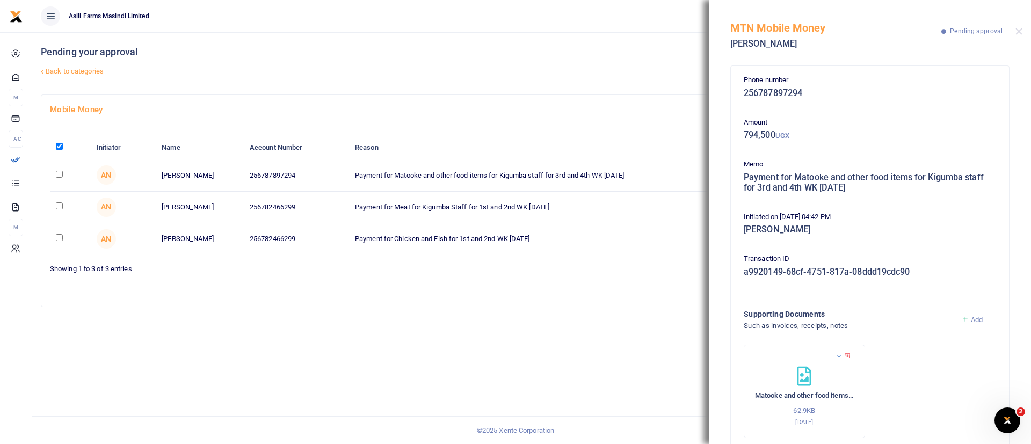
click at [837, 356] on icon at bounding box center [838, 355] width 7 height 7
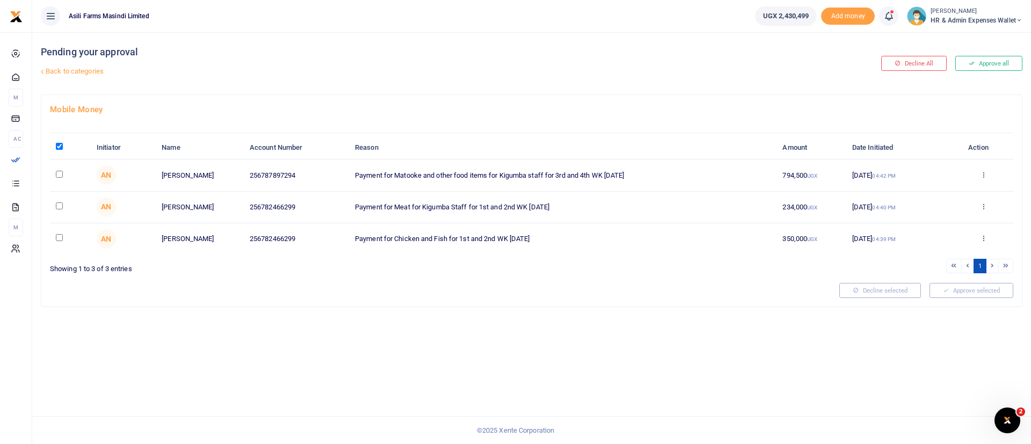
click at [57, 145] on input "\a \a : activate to sort column descending" at bounding box center [59, 146] width 7 height 7
click at [59, 143] on input "\a \a : activate to sort column descending" at bounding box center [59, 146] width 7 height 7
checkbox input "true"
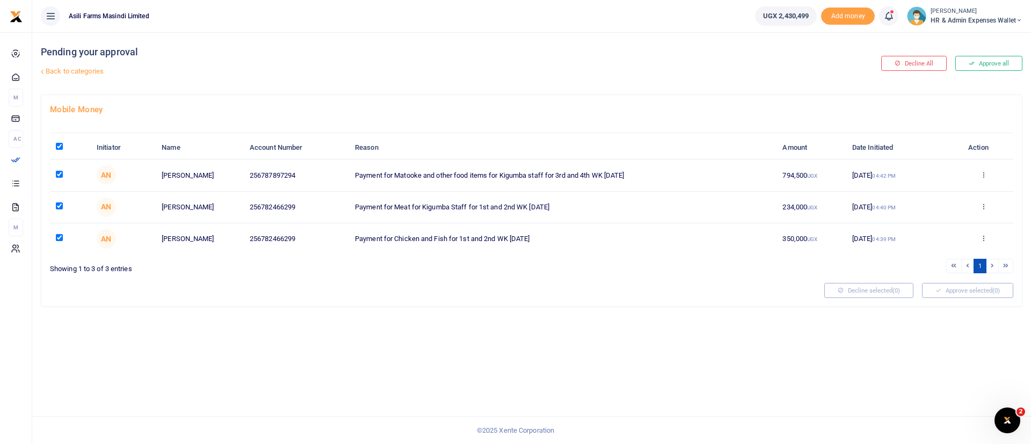
checkbox input "true"
click at [967, 290] on button "Approve selected (3)" at bounding box center [967, 290] width 91 height 15
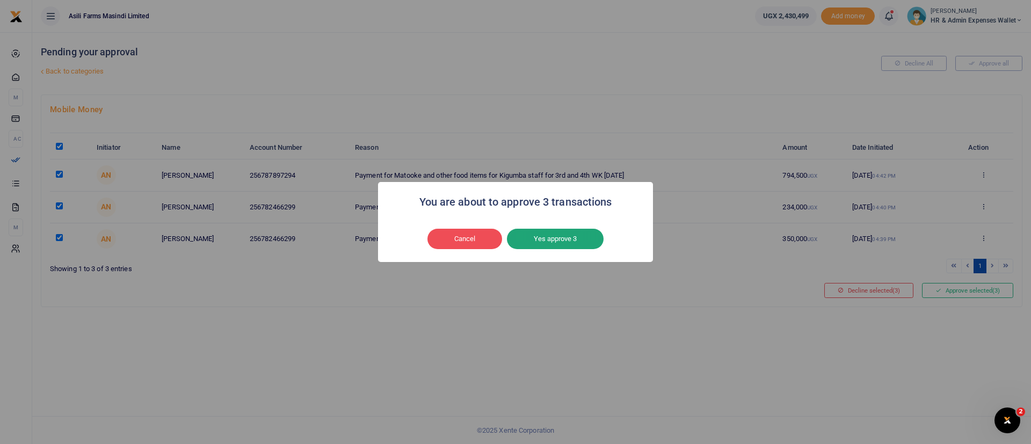
click at [574, 235] on button "Yes approve 3" at bounding box center [555, 239] width 97 height 20
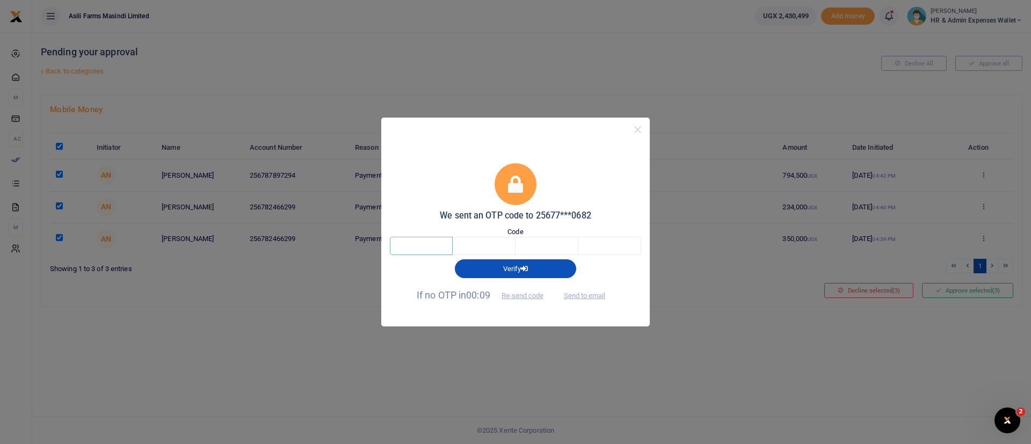
click at [413, 242] on input "text" at bounding box center [421, 246] width 63 height 18
type input "7"
type input "1"
type input "3"
type input "2"
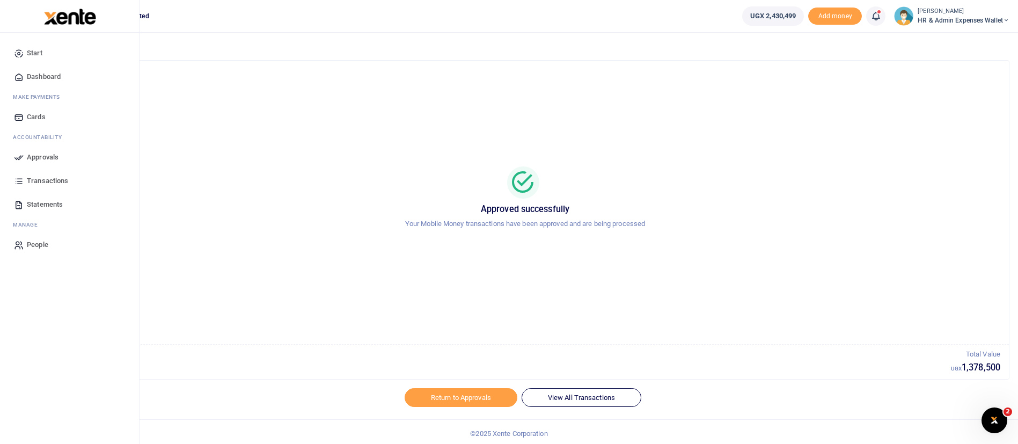
click at [67, 21] on img at bounding box center [70, 17] width 52 height 16
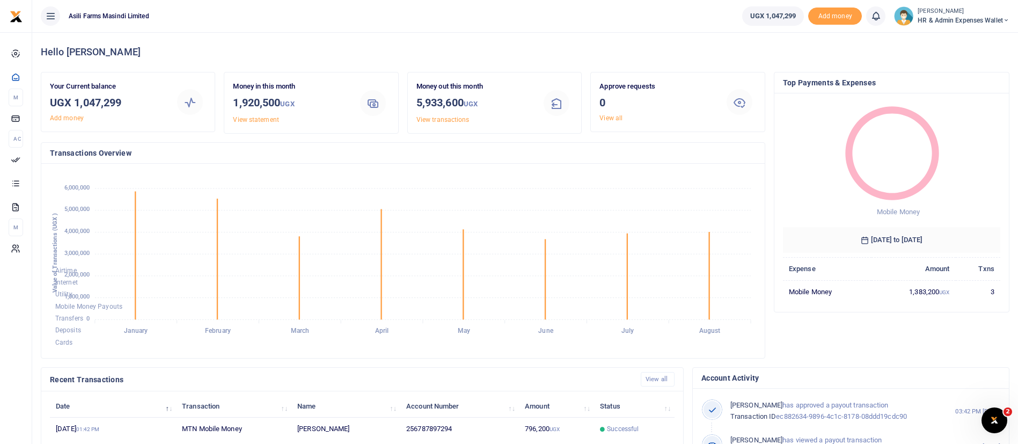
scroll to position [198, 0]
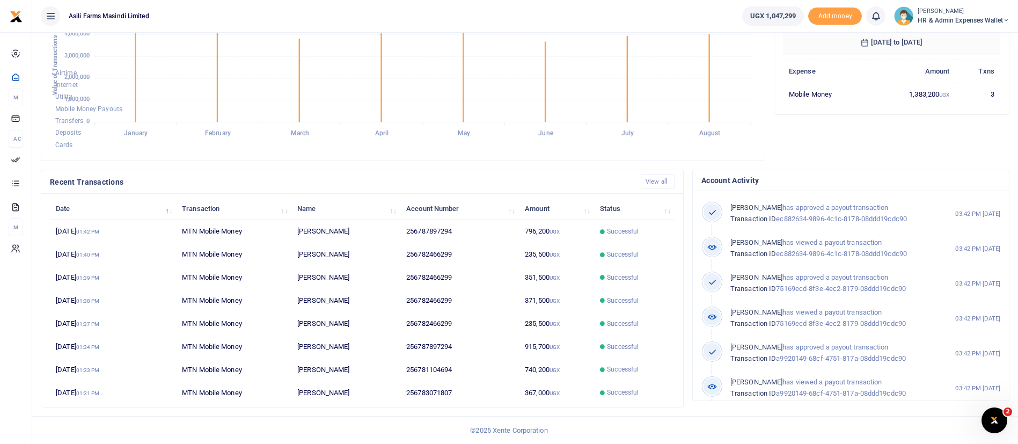
click at [961, 21] on span "HR & Admin Expenses Wallet" at bounding box center [964, 21] width 92 height 10
click at [951, 44] on link "Switch accounts" at bounding box center [968, 39] width 85 height 15
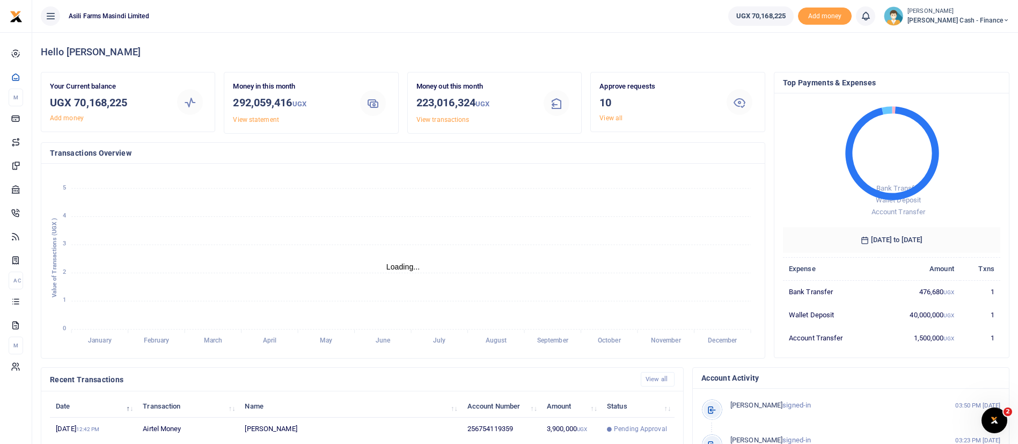
scroll to position [198, 0]
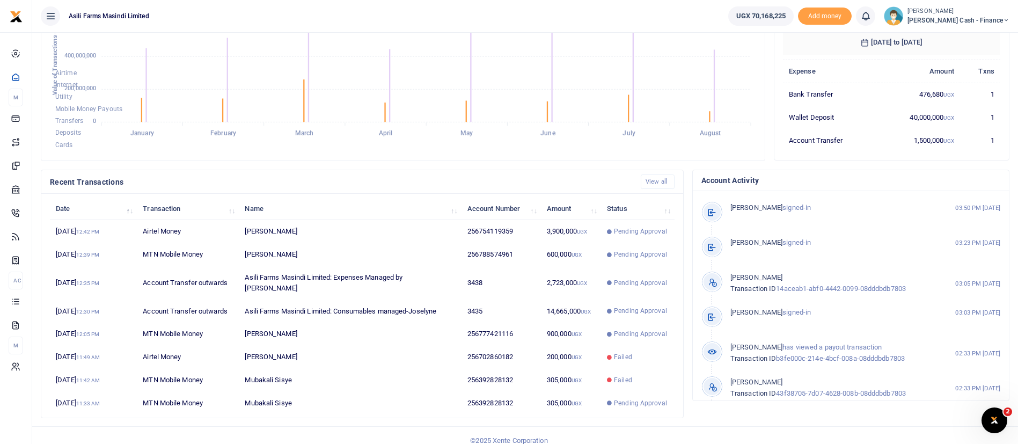
click at [984, 13] on small "[PERSON_NAME]" at bounding box center [959, 11] width 102 height 9
click at [968, 39] on link "Switch accounts" at bounding box center [933, 39] width 85 height 15
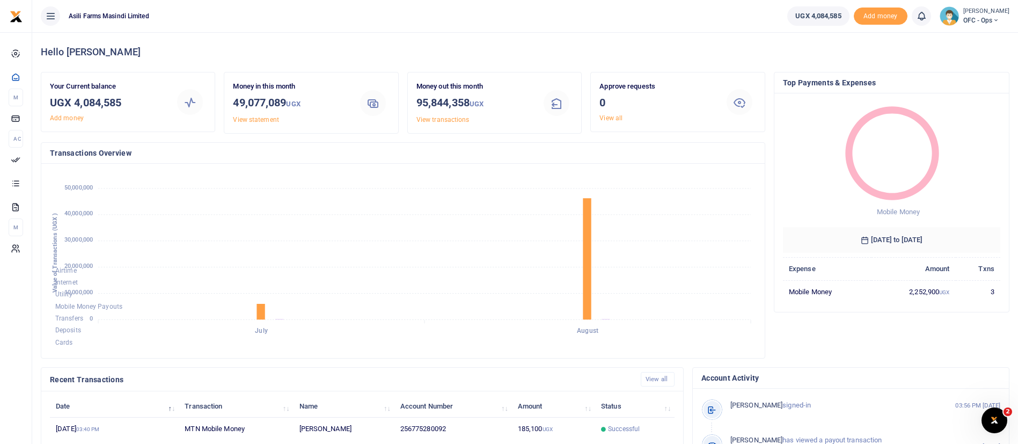
scroll to position [198, 0]
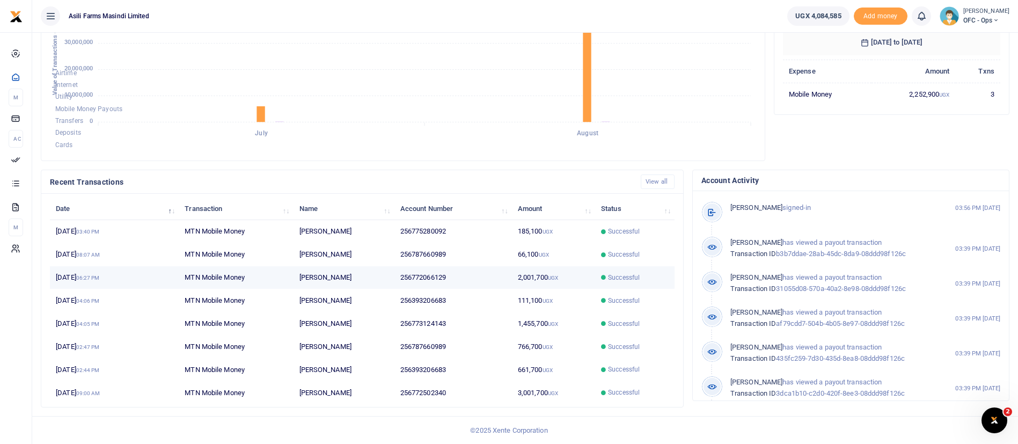
click at [447, 279] on td "256772066129" at bounding box center [454, 277] width 118 height 23
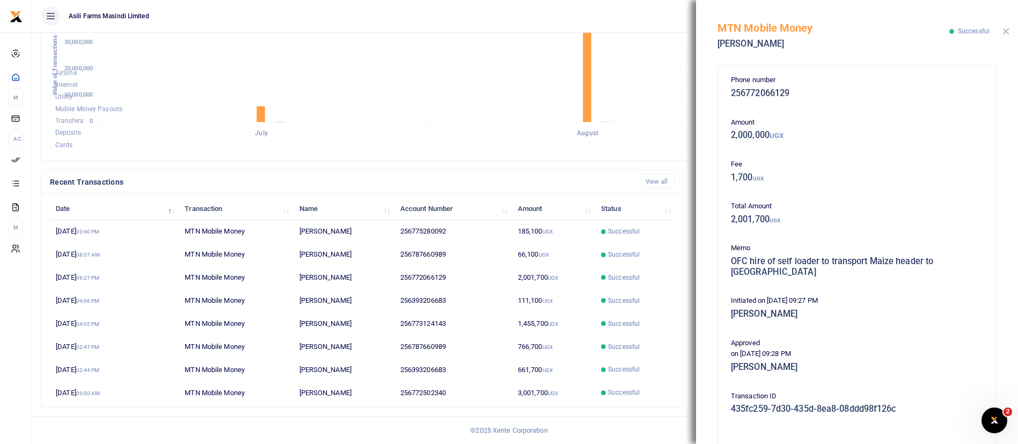
click at [1009, 31] on button "Close" at bounding box center [1006, 31] width 7 height 7
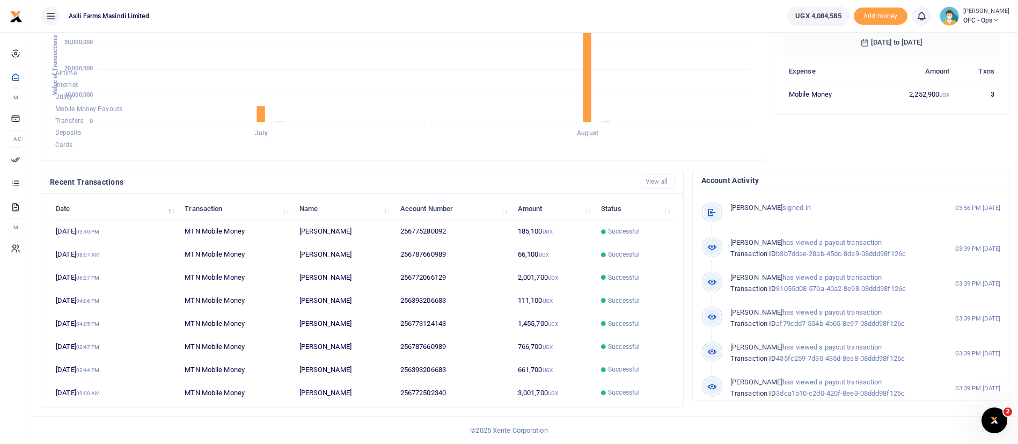
click at [993, 20] on icon at bounding box center [996, 21] width 6 height 8
click at [977, 40] on link "Switch accounts" at bounding box center [978, 39] width 85 height 15
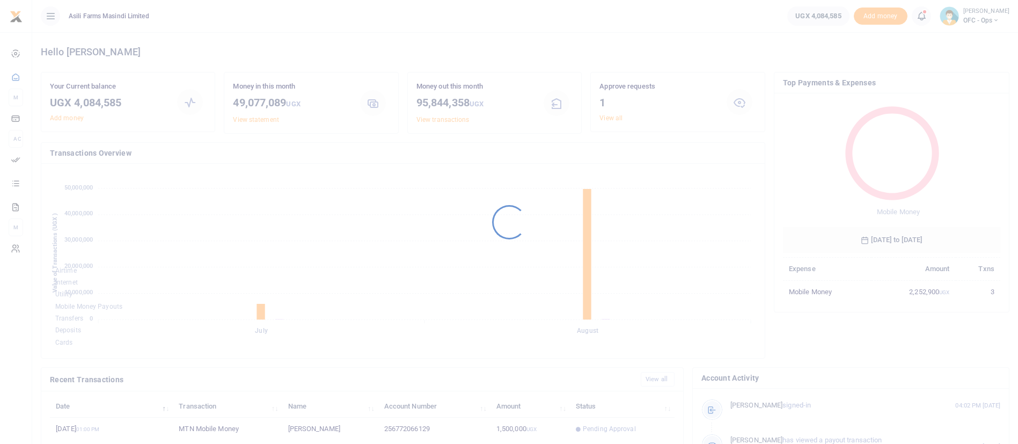
scroll to position [139, 206]
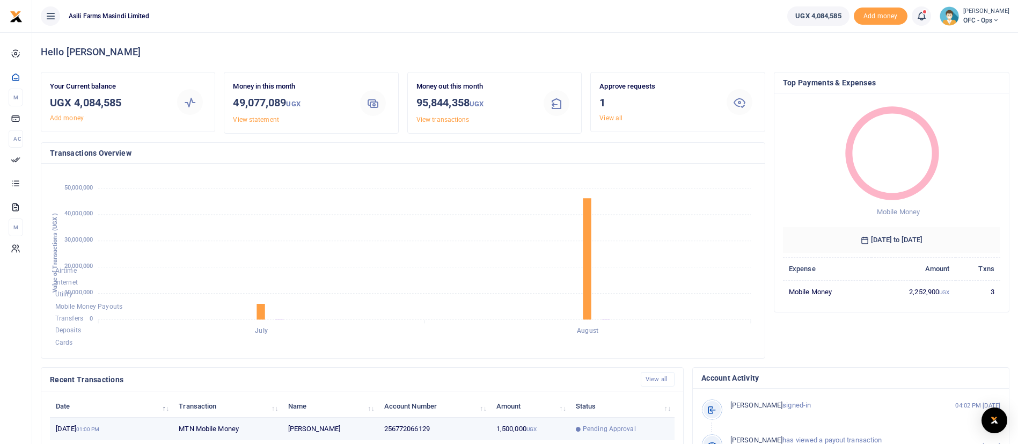
click at [556, 424] on td "1,500,000 UGX" at bounding box center [530, 429] width 79 height 23
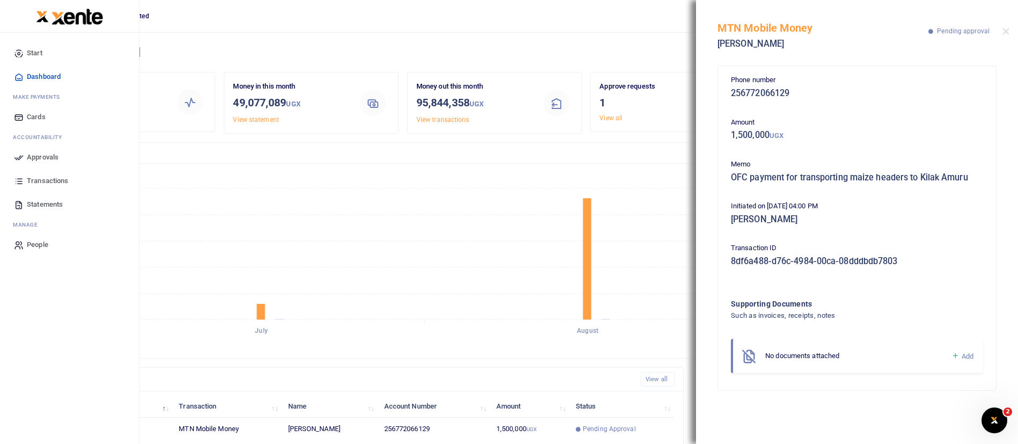
scroll to position [0, 0]
click at [43, 159] on span "Approvals" at bounding box center [43, 157] width 32 height 11
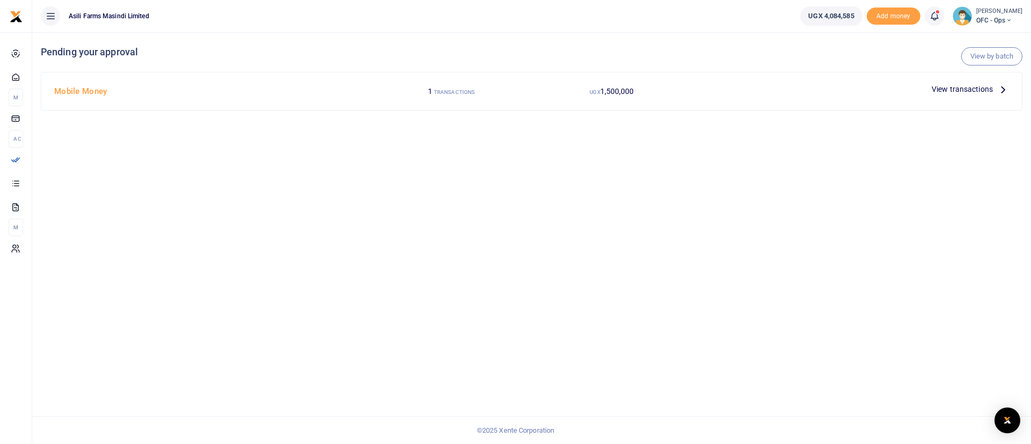
click at [968, 88] on span "View transactions" at bounding box center [961, 89] width 61 height 12
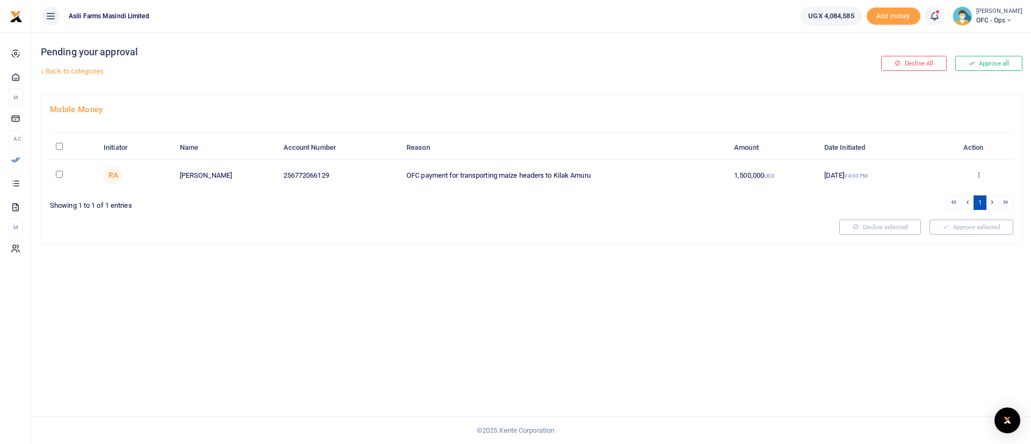
click at [56, 147] on input "\a \a : activate to sort column descending" at bounding box center [59, 146] width 7 height 7
checkbox input "true"
click at [994, 224] on span "(1)" at bounding box center [996, 227] width 8 height 8
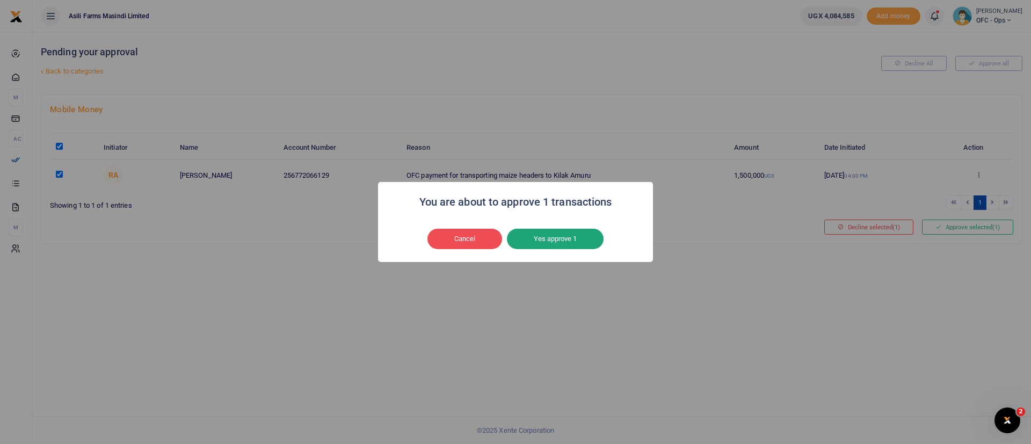
click at [559, 235] on button "Yes approve 1" at bounding box center [555, 239] width 97 height 20
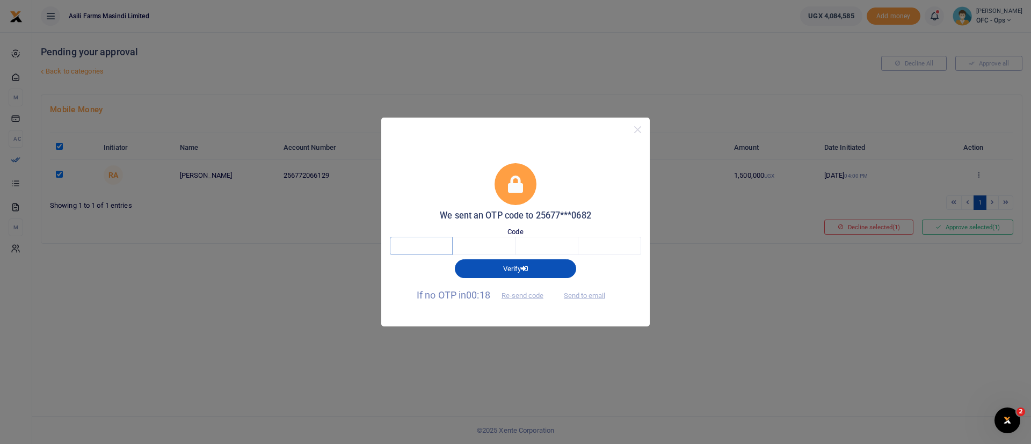
click at [449, 253] on input "text" at bounding box center [421, 246] width 63 height 18
type input "3"
type input "7"
type input "5"
type input "7"
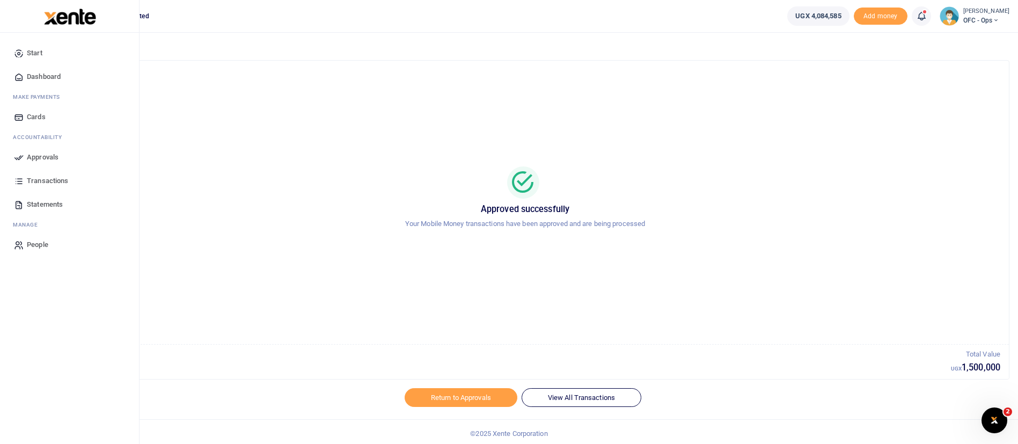
click at [63, 19] on img at bounding box center [70, 17] width 52 height 16
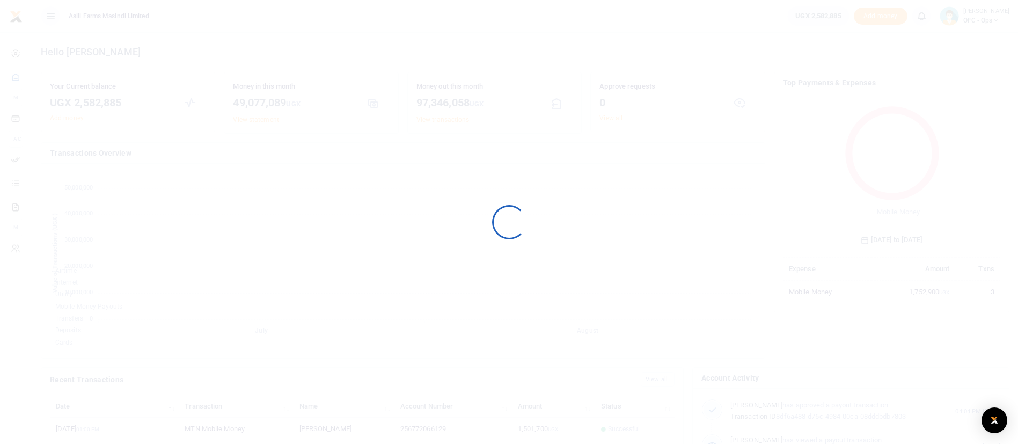
scroll to position [139, 206]
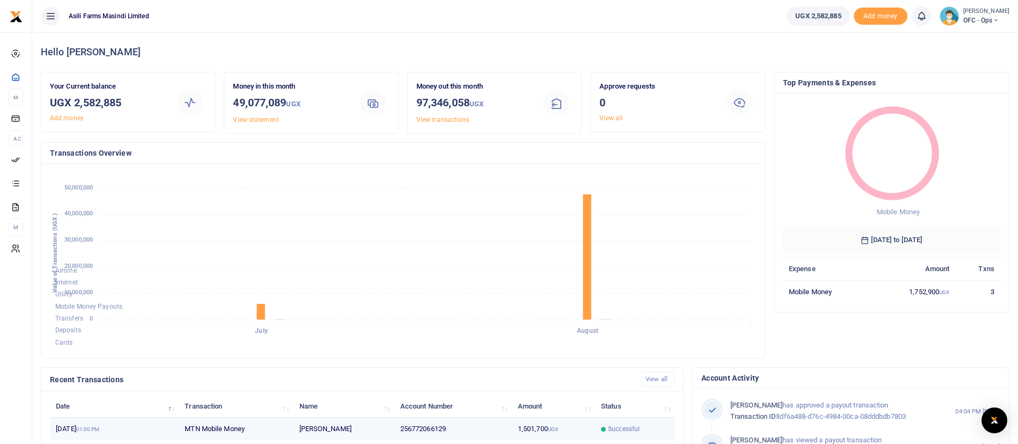
click at [609, 427] on span "Successful" at bounding box center [624, 429] width 32 height 10
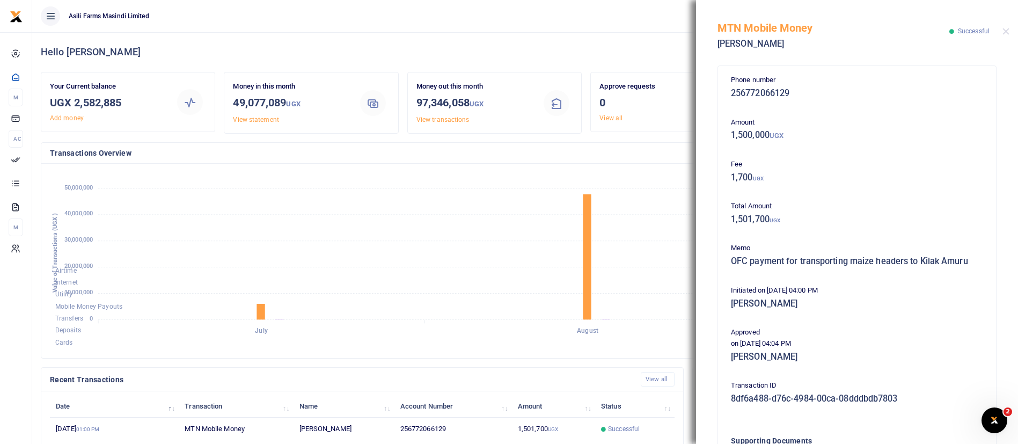
scroll to position [0, 0]
click at [1009, 31] on button "Close" at bounding box center [1006, 31] width 7 height 7
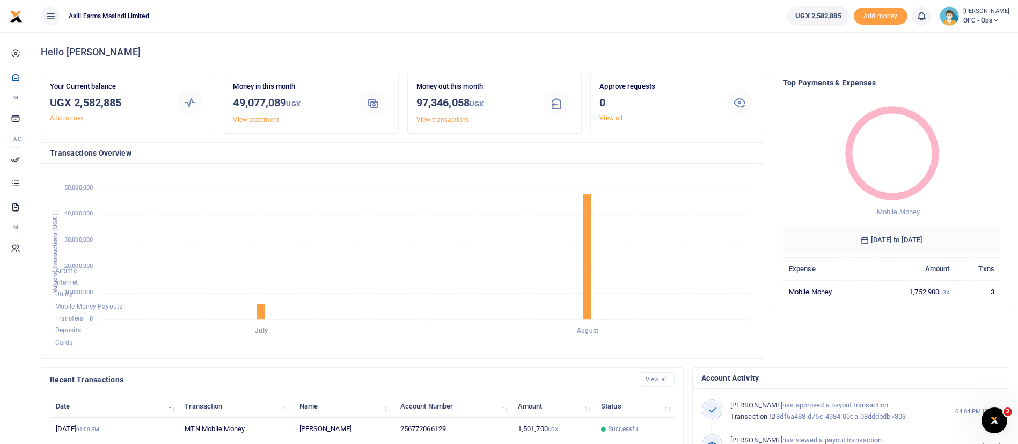
click at [965, 23] on span "OFC - Ops" at bounding box center [987, 21] width 46 height 10
click at [958, 45] on link "Switch accounts" at bounding box center [978, 39] width 85 height 15
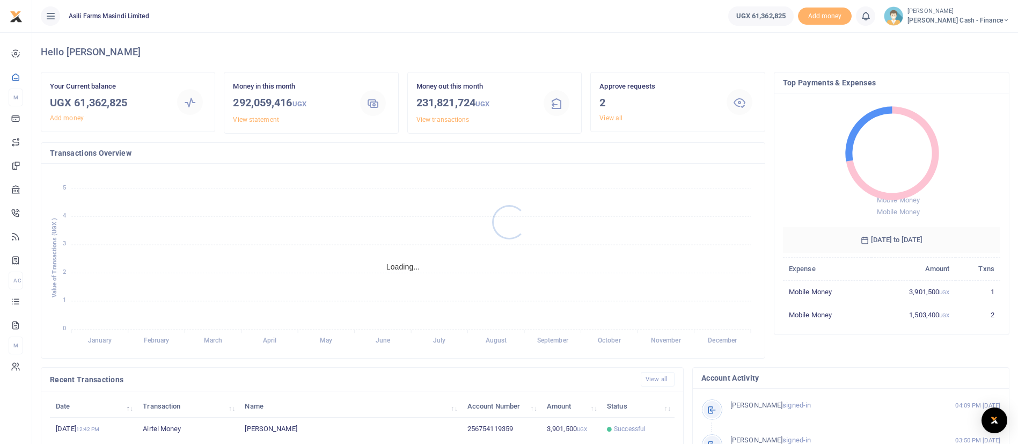
scroll to position [198, 0]
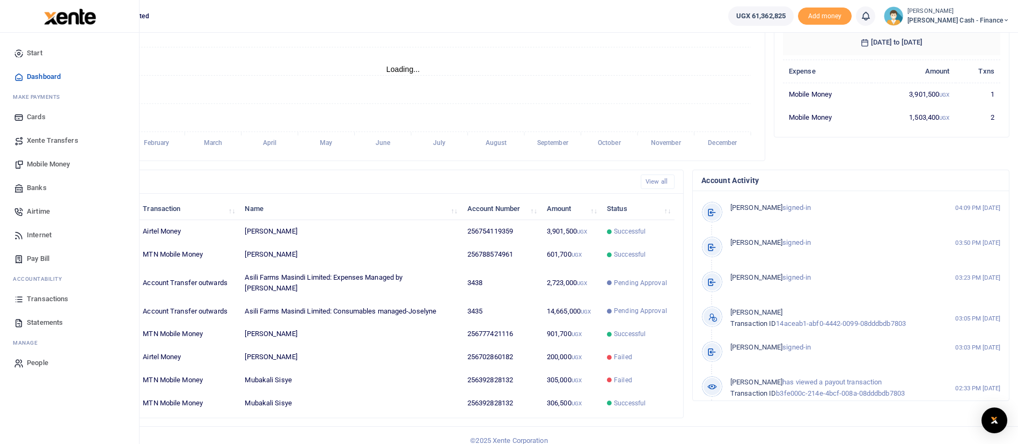
click at [37, 300] on span "Transactions" at bounding box center [47, 299] width 41 height 11
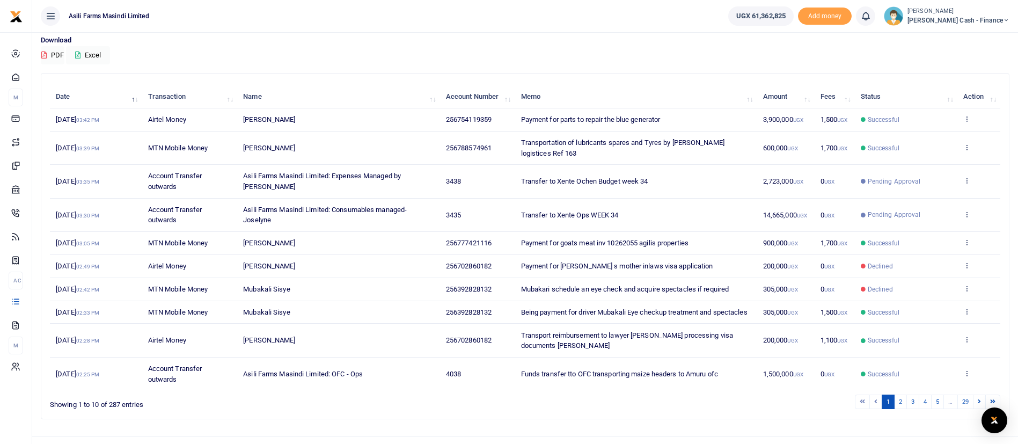
scroll to position [123, 0]
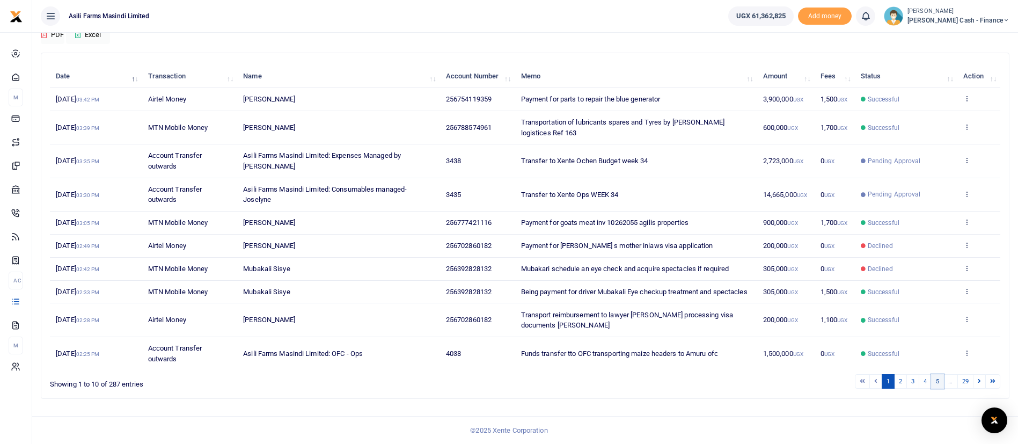
click at [934, 384] on link "5" at bounding box center [937, 381] width 13 height 14
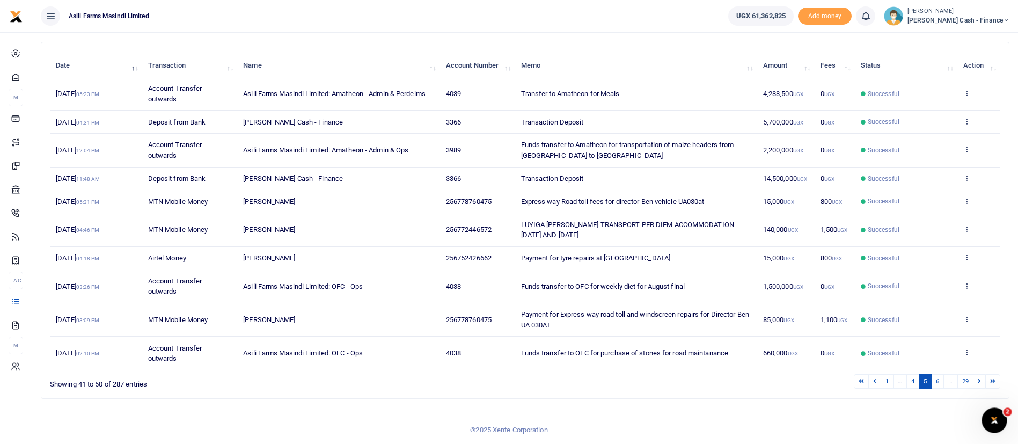
scroll to position [0, 0]
click at [946, 379] on li "…" at bounding box center [950, 381] width 13 height 14
click at [968, 380] on link "29" at bounding box center [966, 381] width 16 height 14
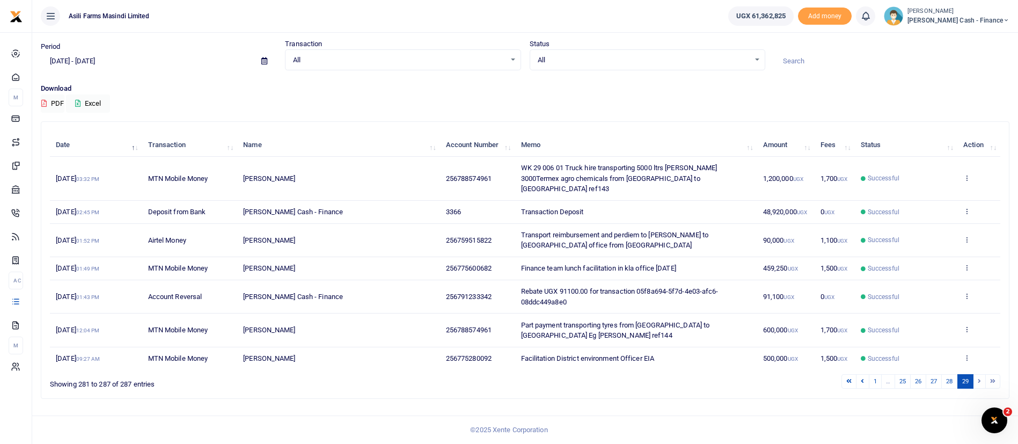
scroll to position [33, 0]
click at [916, 378] on link "26" at bounding box center [918, 381] width 16 height 14
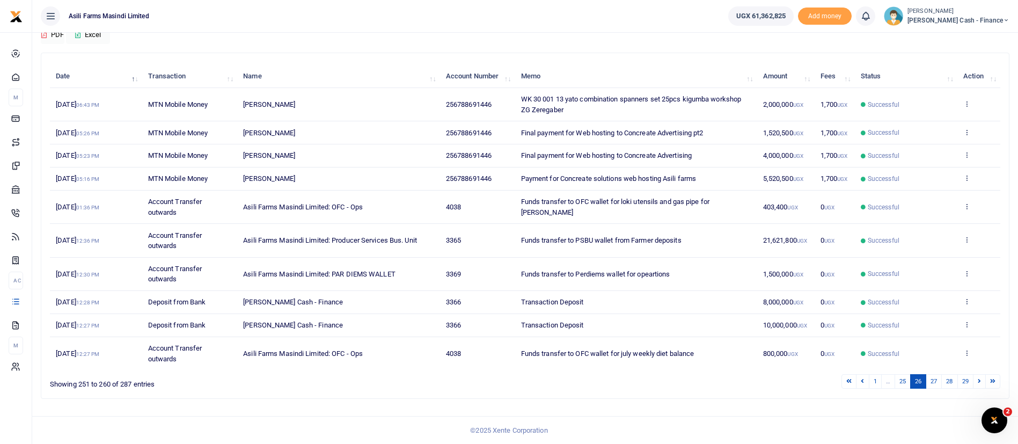
scroll to position [0, 0]
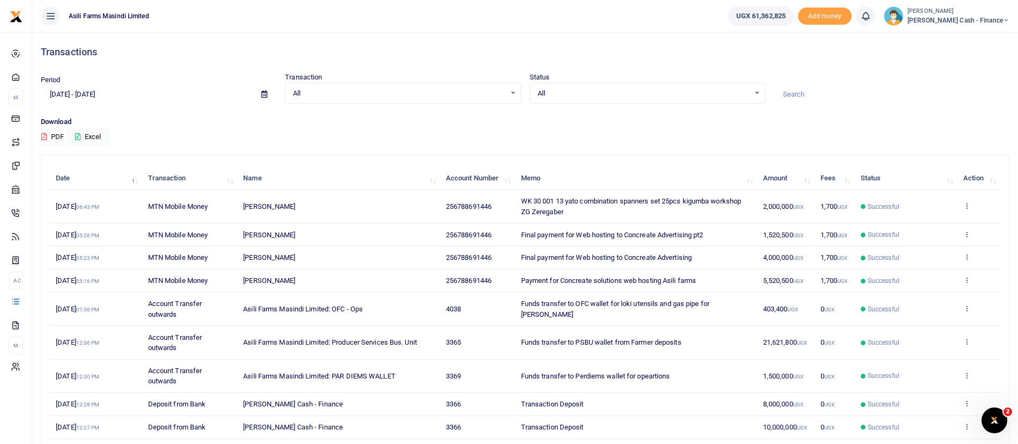
click at [267, 93] on icon at bounding box center [264, 94] width 6 height 7
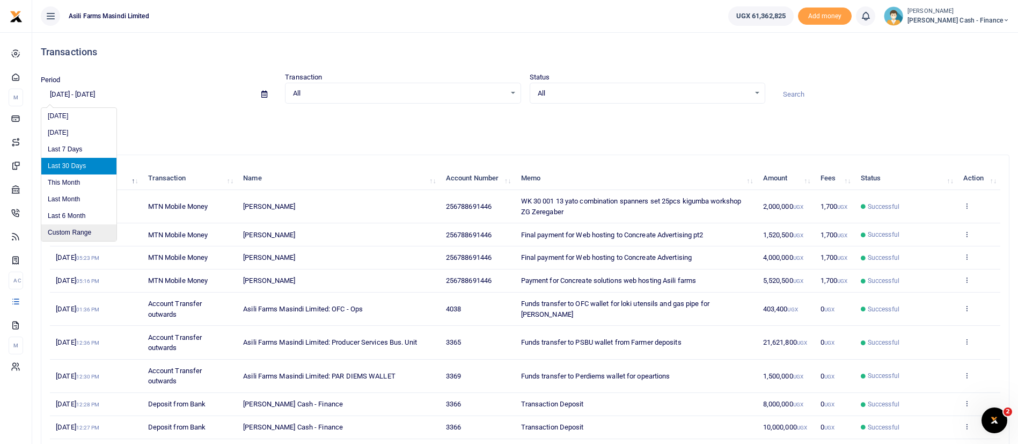
click at [98, 228] on li "Custom Range" at bounding box center [78, 232] width 75 height 17
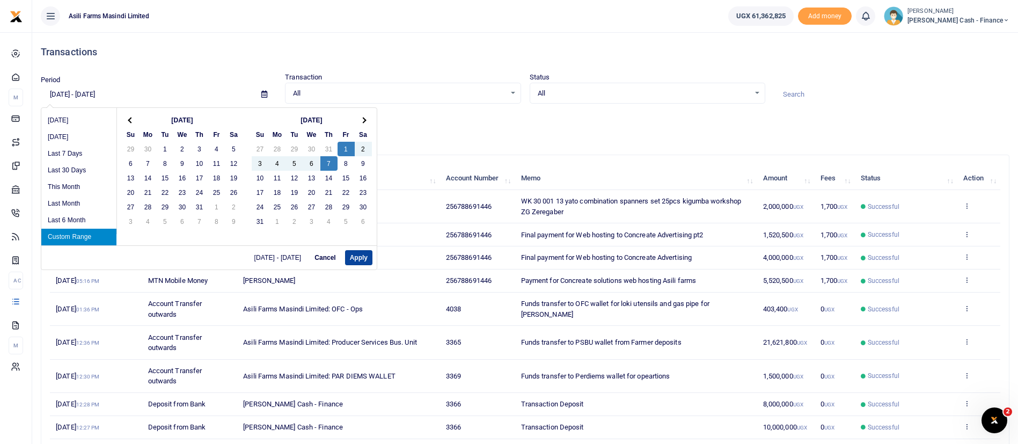
click at [367, 258] on button "Apply" at bounding box center [358, 257] width 27 height 15
type input "08/01/2025 - 08/07/2025"
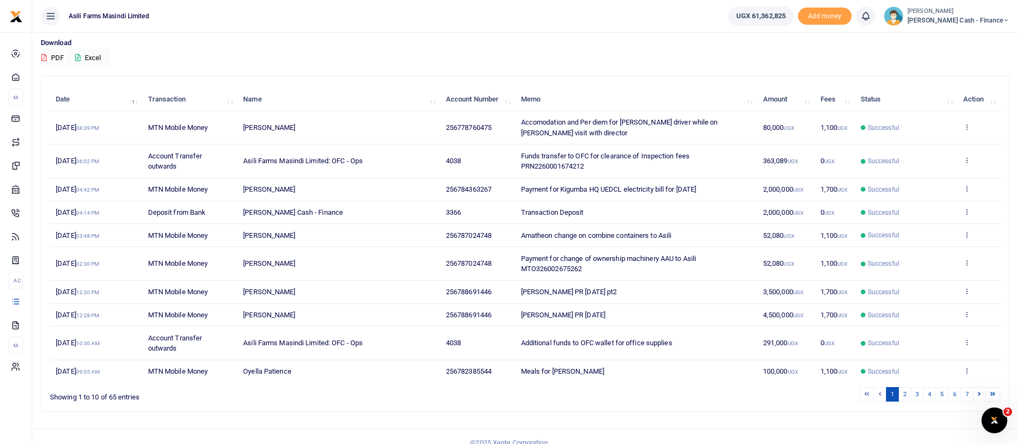
scroll to position [102, 0]
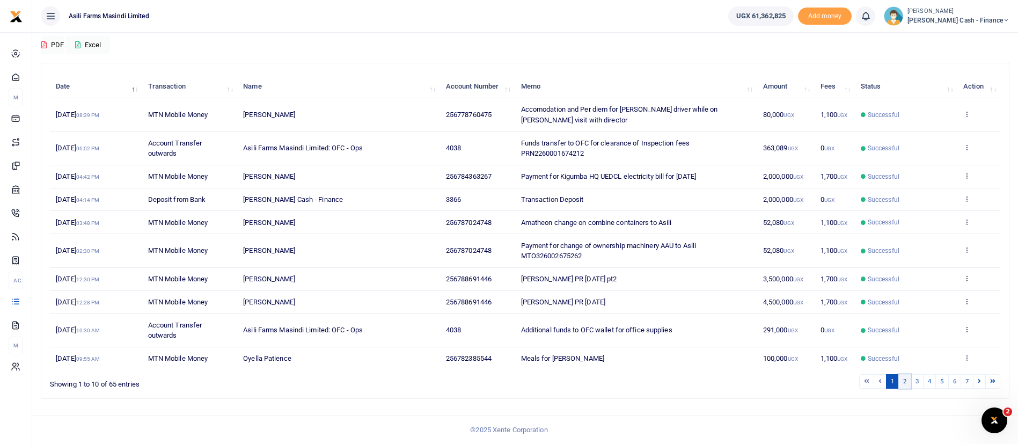
click at [910, 381] on link "2" at bounding box center [905, 381] width 13 height 14
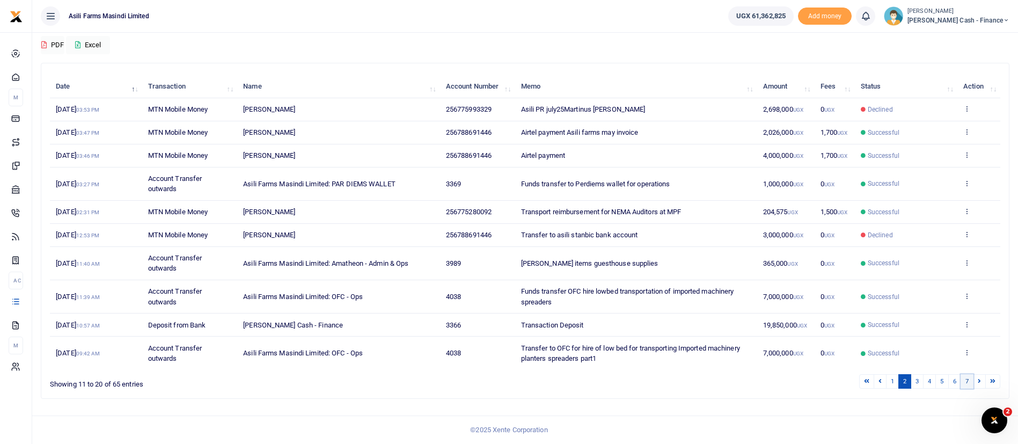
click at [970, 382] on link "7" at bounding box center [967, 381] width 13 height 14
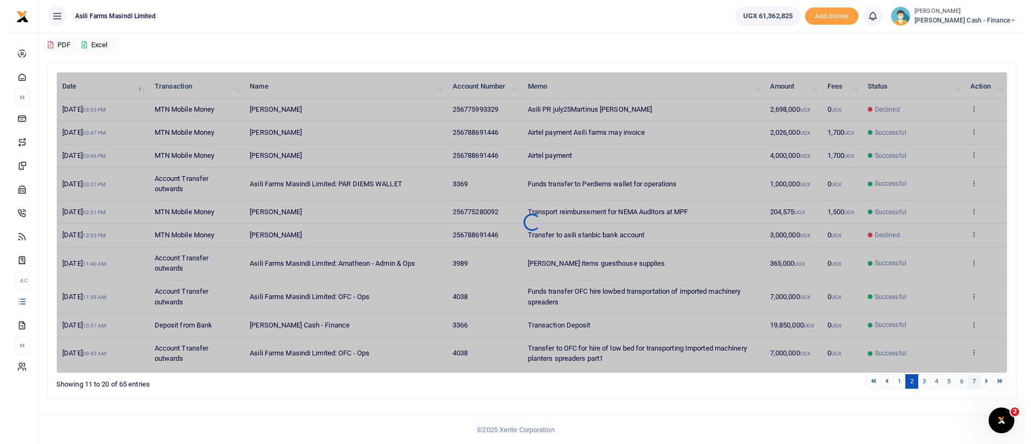
scroll to position [0, 0]
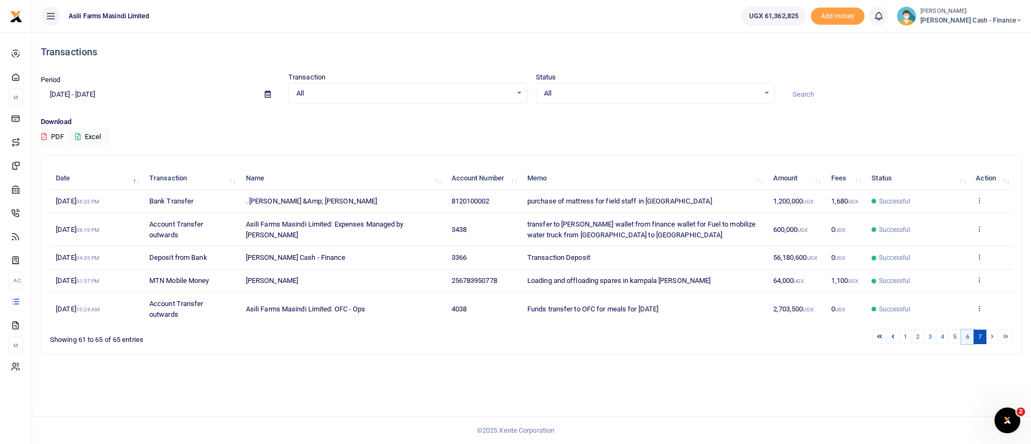
click at [963, 336] on link "6" at bounding box center [967, 337] width 13 height 14
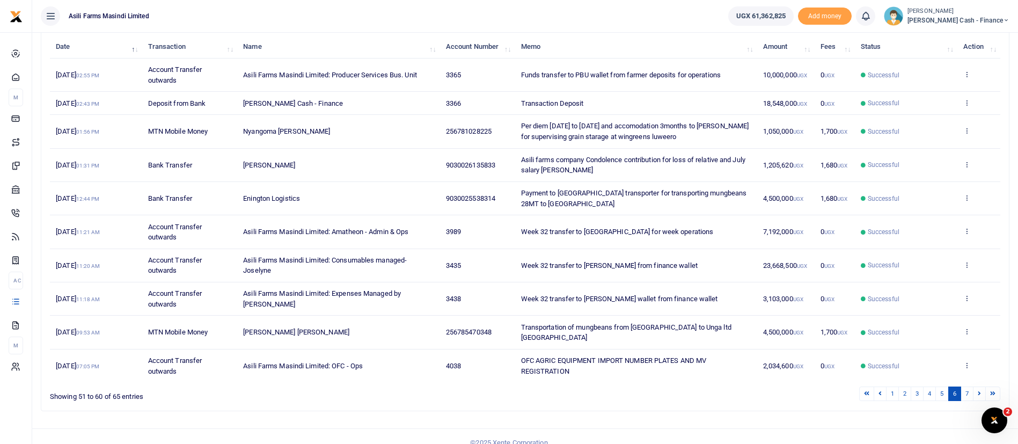
scroll to position [144, 0]
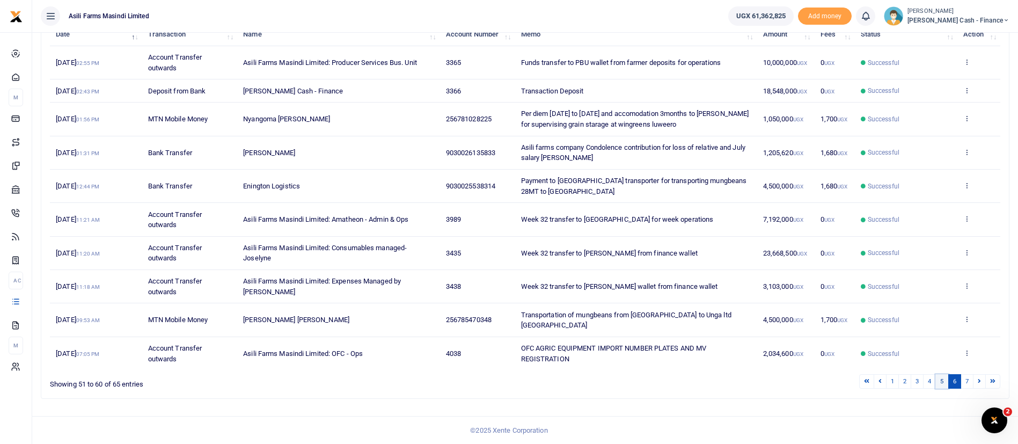
click at [944, 387] on link "5" at bounding box center [942, 381] width 13 height 14
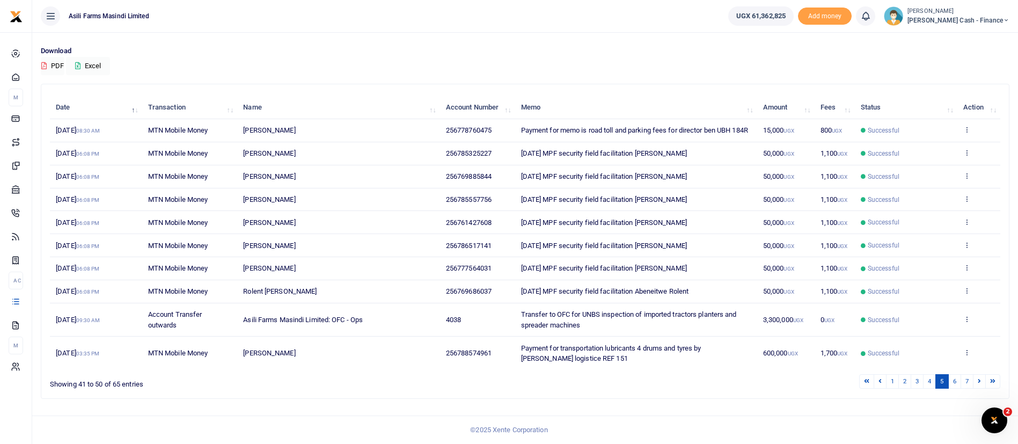
scroll to position [92, 0]
click at [929, 382] on link "4" at bounding box center [929, 381] width 13 height 14
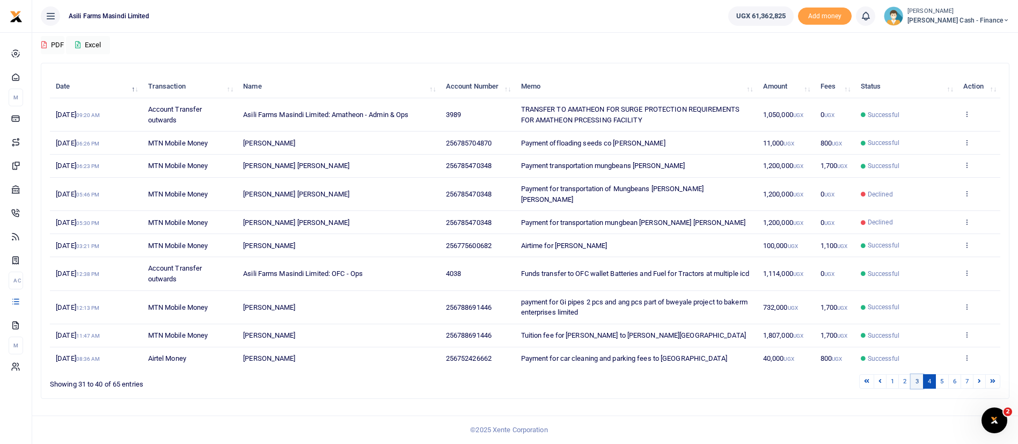
click at [915, 382] on link "3" at bounding box center [917, 381] width 13 height 14
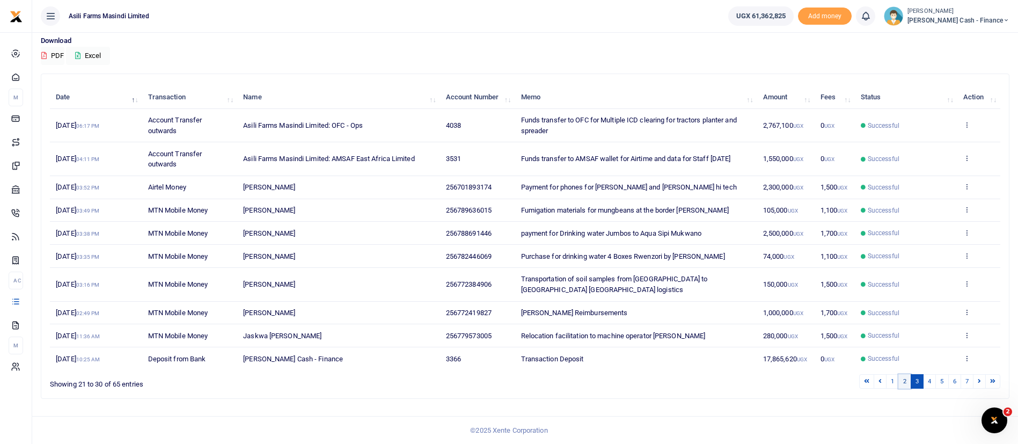
click at [905, 385] on link "2" at bounding box center [905, 381] width 13 height 14
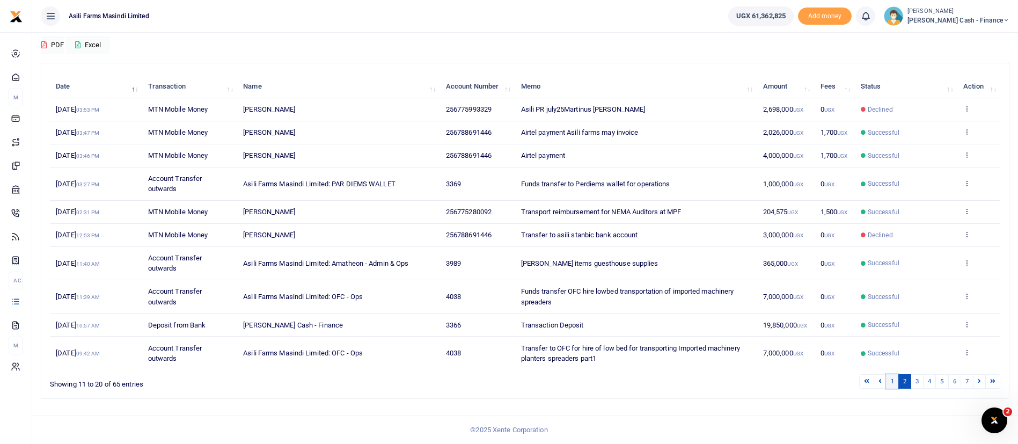
click at [888, 389] on link "1" at bounding box center [892, 381] width 13 height 14
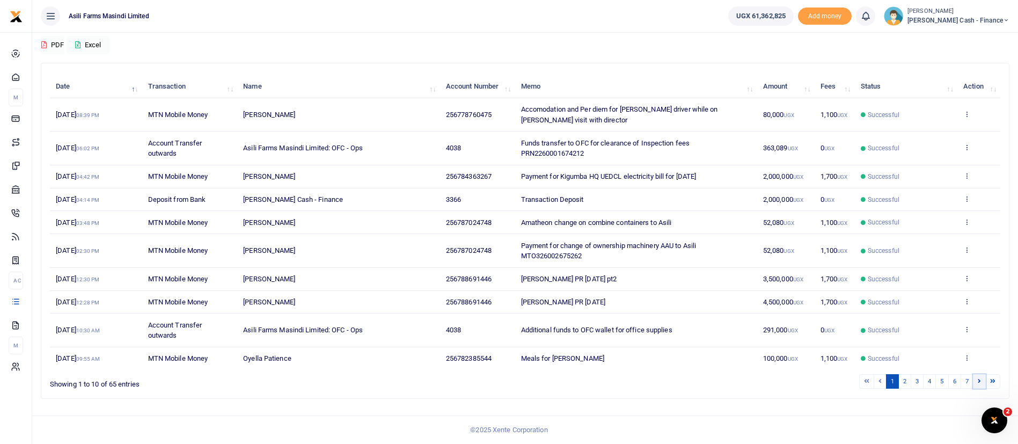
click at [978, 389] on link at bounding box center [979, 381] width 13 height 14
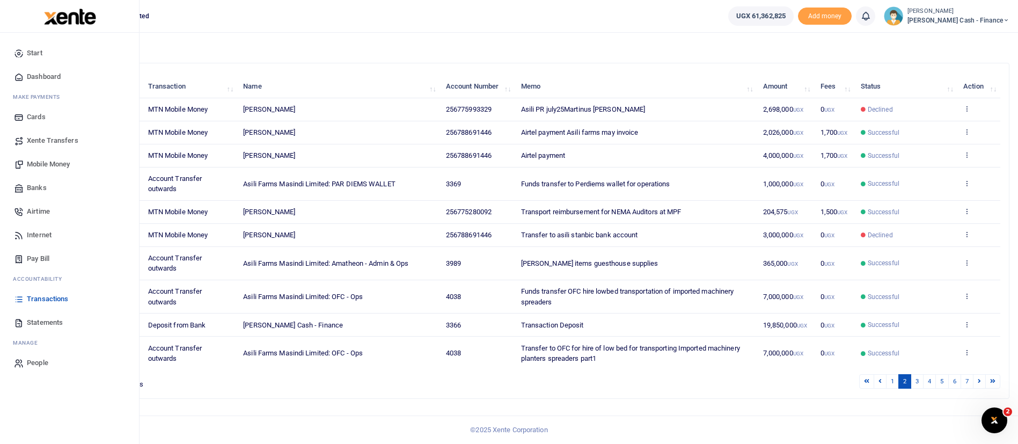
click at [56, 297] on span "Transactions" at bounding box center [47, 299] width 41 height 11
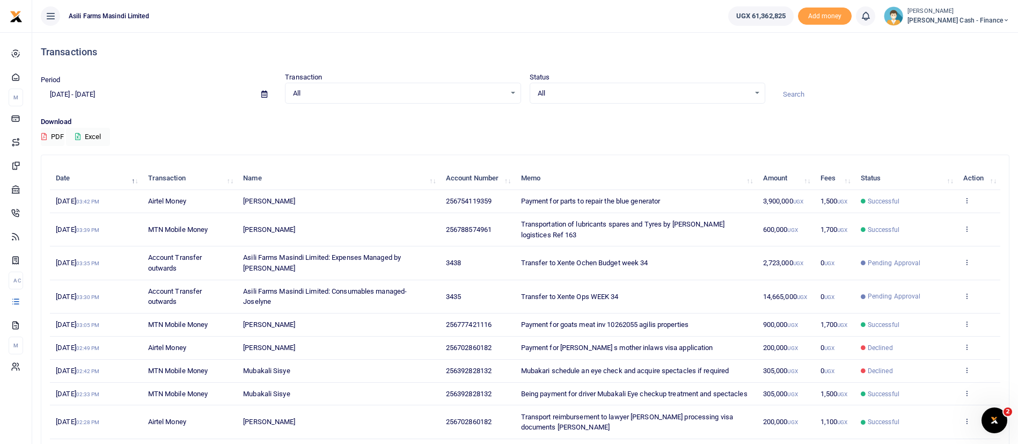
click at [264, 93] on icon at bounding box center [264, 94] width 6 height 7
click at [96, 232] on li "Custom Range" at bounding box center [78, 232] width 75 height 17
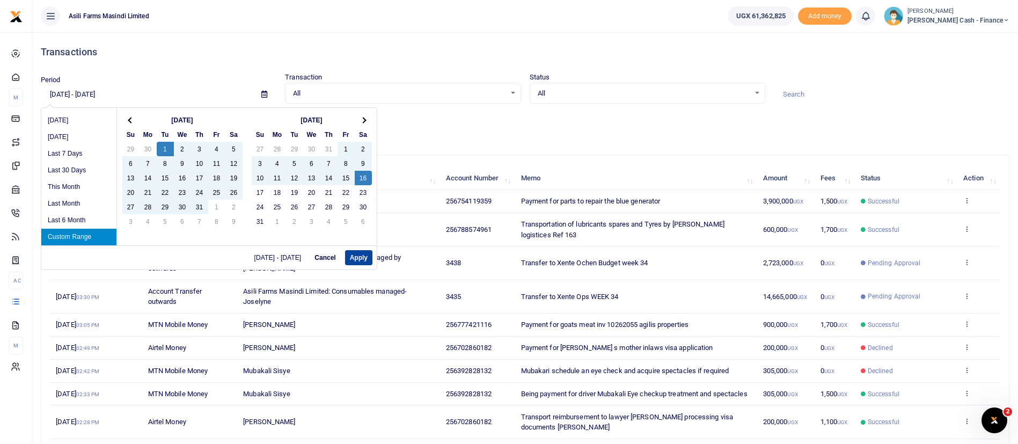
click at [357, 254] on button "Apply" at bounding box center [358, 257] width 27 height 15
type input "07/01/2025 - 08/16/2025"
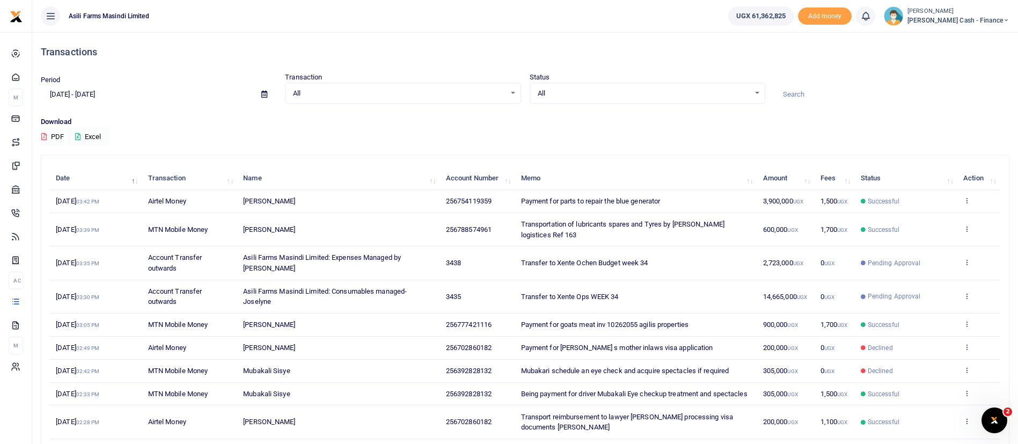
click at [92, 134] on button "Excel" at bounding box center [88, 137] width 44 height 18
click at [263, 94] on icon at bounding box center [264, 94] width 6 height 7
click at [448, 106] on div "Period 07/01/2025 - 08/16/2025 Transaction All Select an option... All Airtime …" at bounding box center [526, 94] width 978 height 45
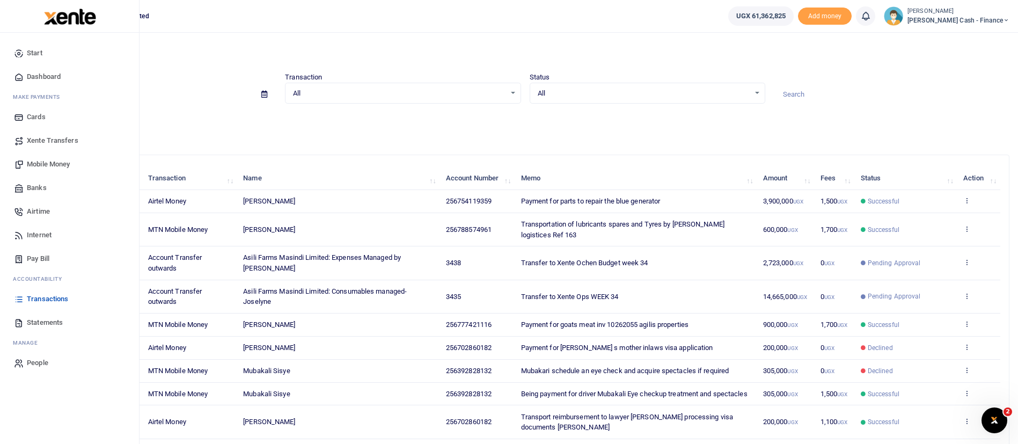
click at [61, 321] on span "Statements" at bounding box center [45, 322] width 36 height 11
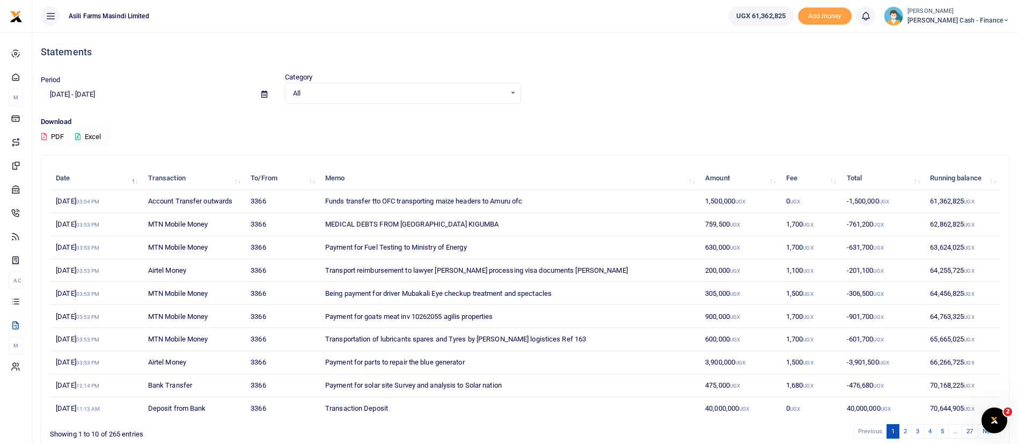
click at [266, 95] on icon at bounding box center [264, 94] width 6 height 7
click at [82, 229] on li "Custom Range" at bounding box center [78, 232] width 75 height 17
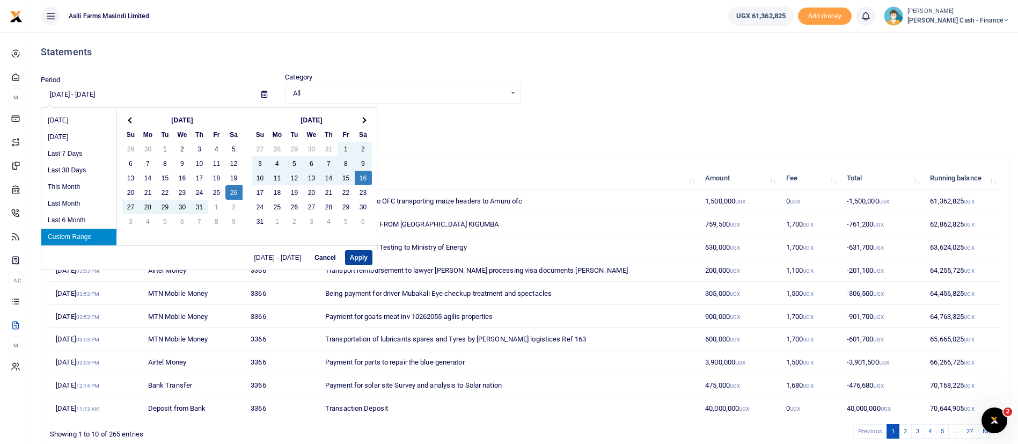
click at [361, 261] on button "Apply" at bounding box center [358, 257] width 27 height 15
type input "[DATE] - [DATE]"
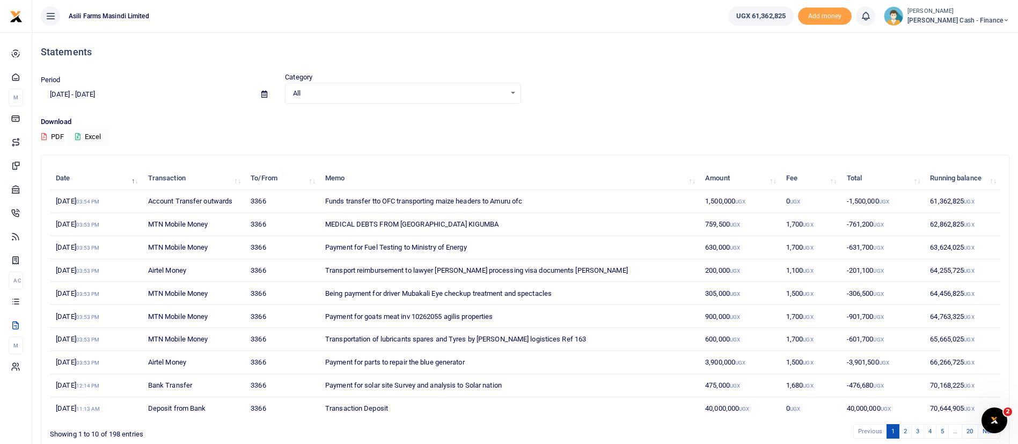
click at [99, 130] on button "Excel" at bounding box center [88, 137] width 44 height 18
click at [953, 8] on small "[PERSON_NAME]" at bounding box center [959, 11] width 102 height 9
click at [972, 38] on link "Switch accounts" at bounding box center [933, 39] width 85 height 15
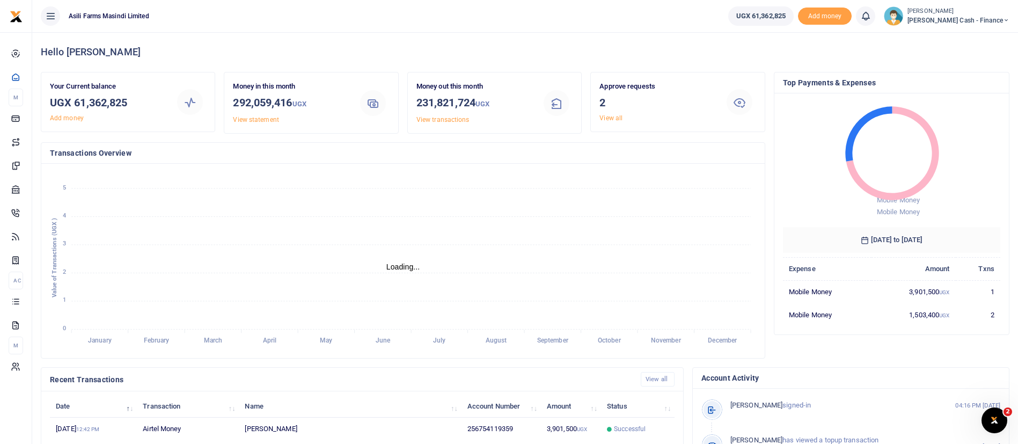
scroll to position [198, 0]
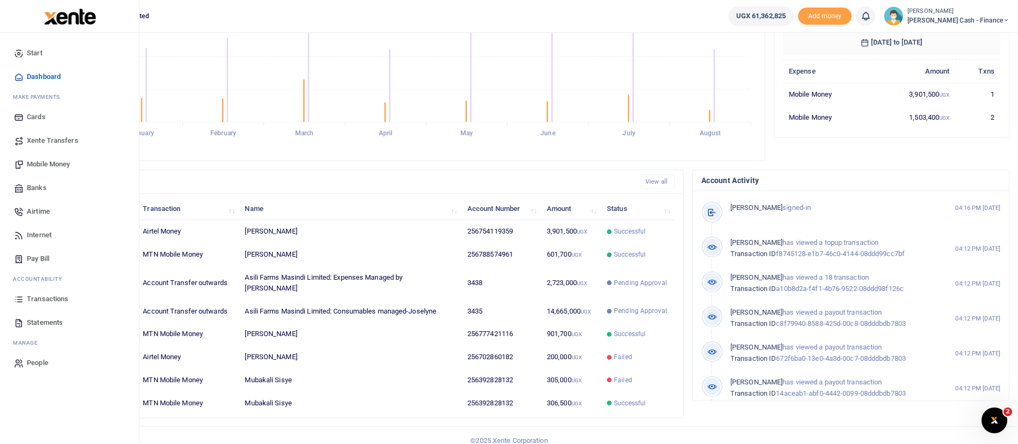
click at [56, 301] on span "Transactions" at bounding box center [47, 299] width 41 height 11
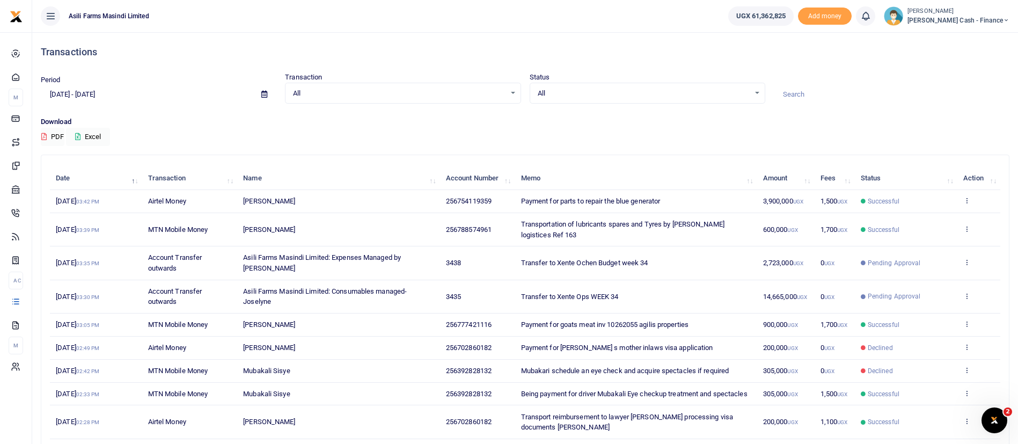
click at [264, 94] on icon at bounding box center [264, 94] width 6 height 7
click at [77, 180] on li "This Month" at bounding box center [78, 182] width 75 height 17
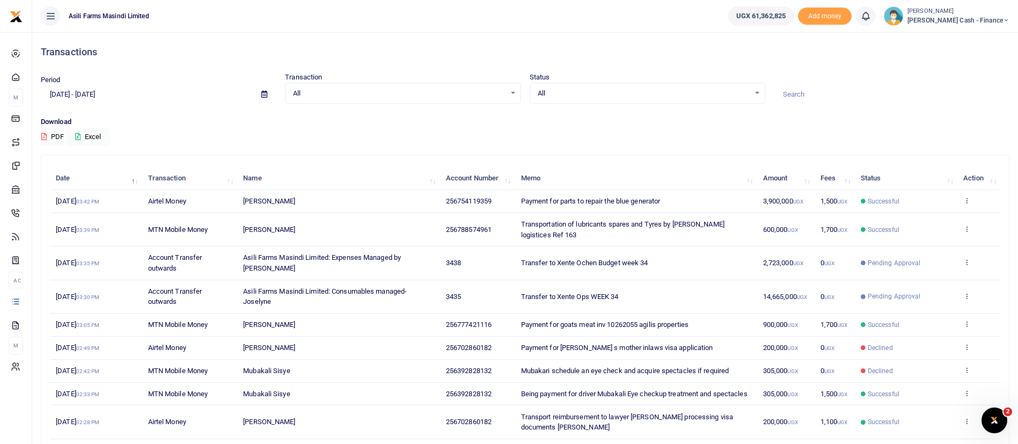
click at [268, 96] on span at bounding box center [264, 94] width 24 height 18
click at [265, 95] on icon at bounding box center [264, 94] width 6 height 7
click at [80, 199] on li "Last Month" at bounding box center [78, 199] width 75 height 17
type input "07/01/2025 - 07/31/2025"
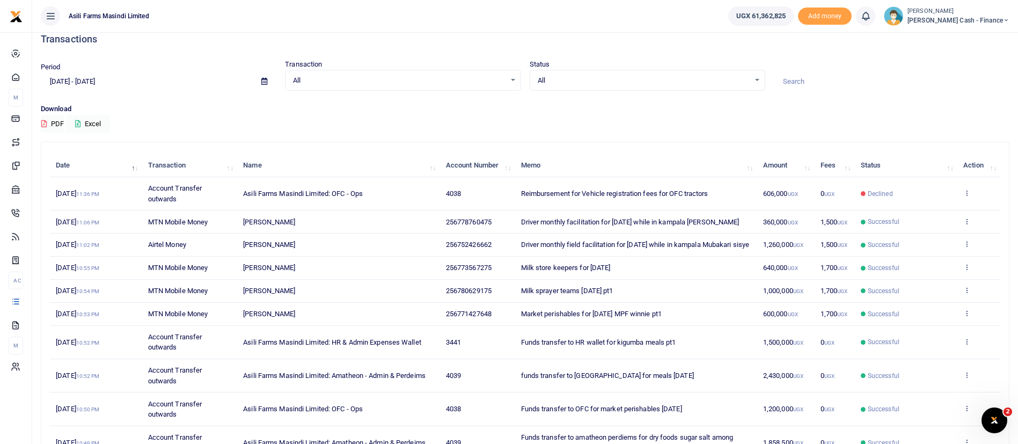
scroll to position [123, 0]
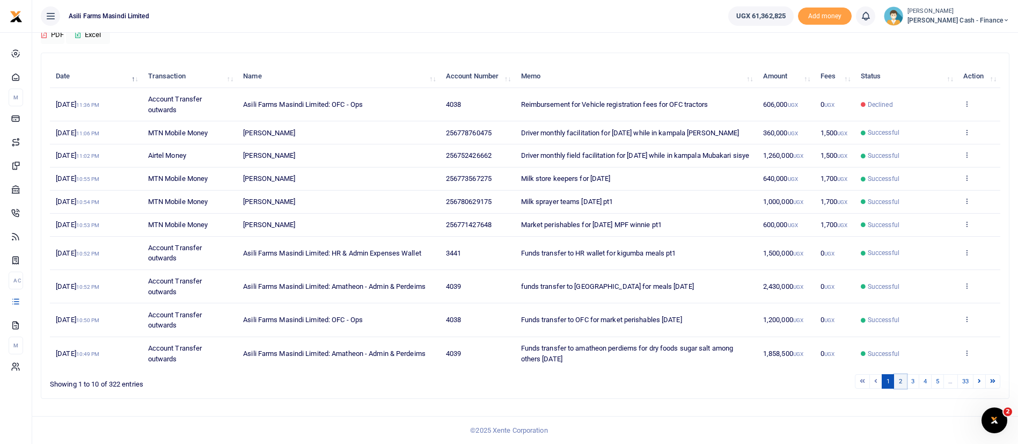
click at [899, 380] on link "2" at bounding box center [900, 381] width 13 height 14
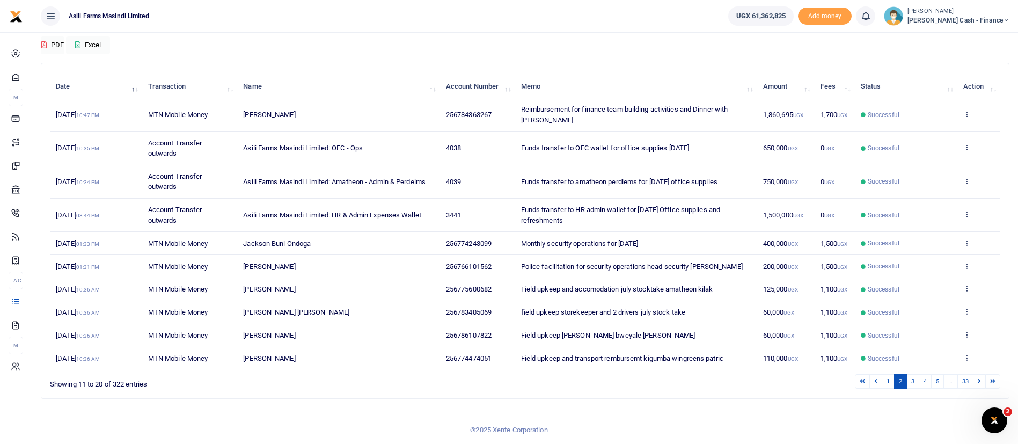
scroll to position [102, 0]
click at [915, 383] on link "3" at bounding box center [913, 381] width 13 height 14
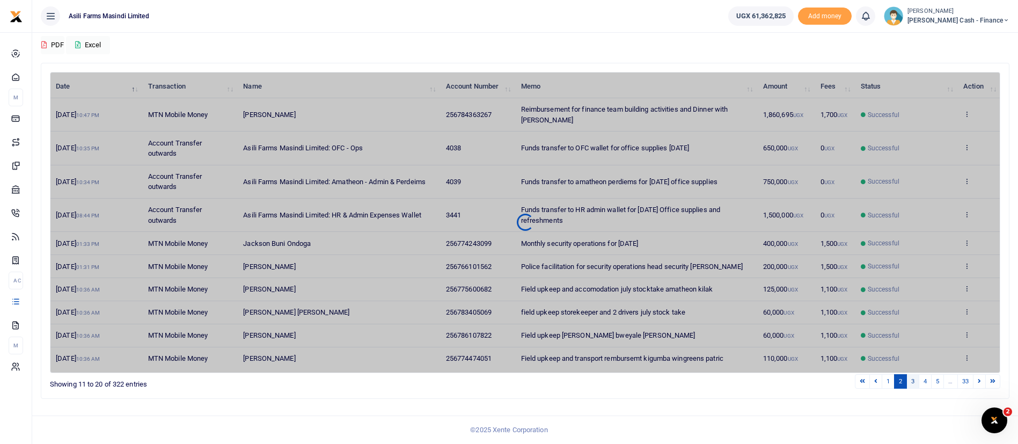
scroll to position [92, 0]
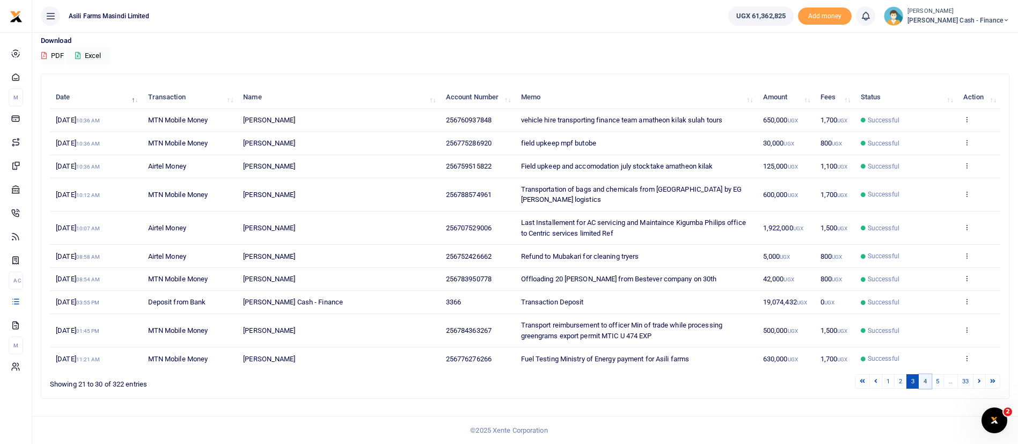
click at [927, 382] on link "4" at bounding box center [925, 381] width 13 height 14
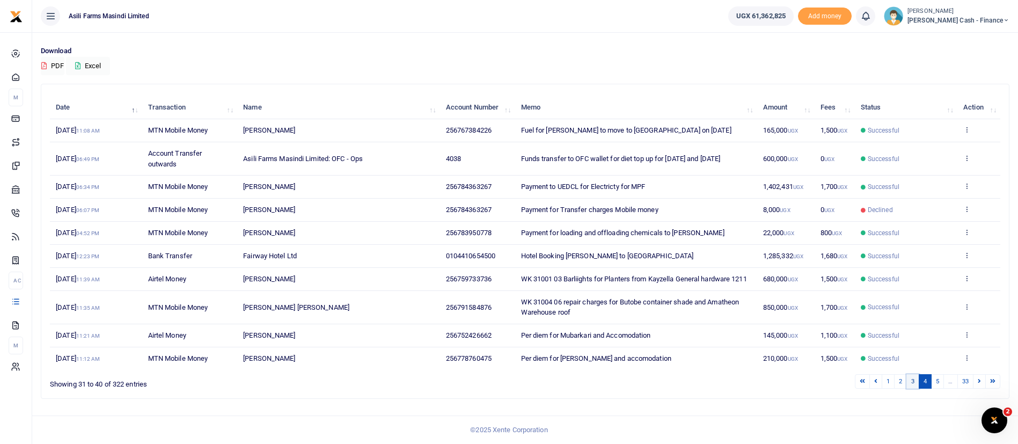
click at [913, 383] on link "3" at bounding box center [913, 381] width 13 height 14
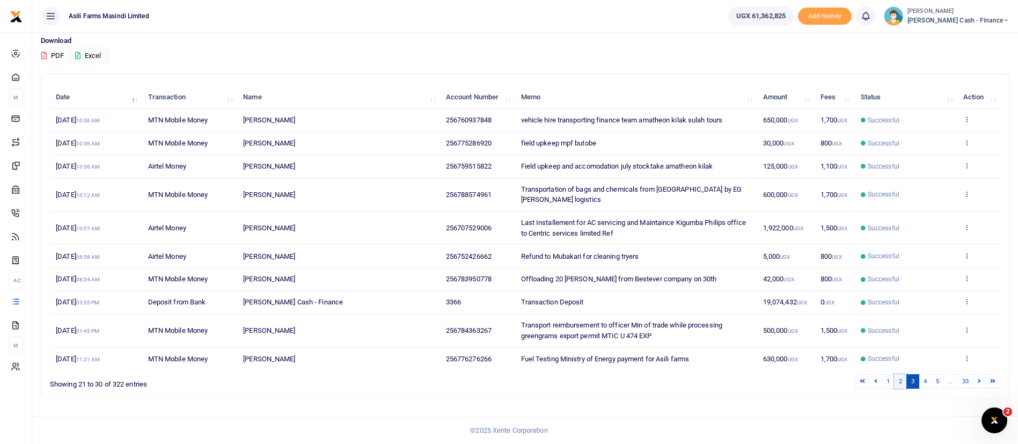
click at [902, 382] on link "2" at bounding box center [900, 381] width 13 height 14
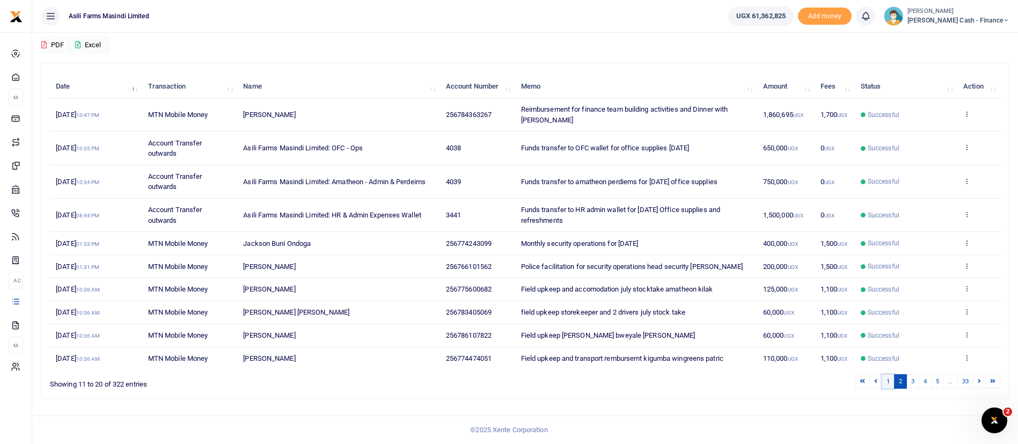
click at [889, 389] on link "1" at bounding box center [888, 381] width 13 height 14
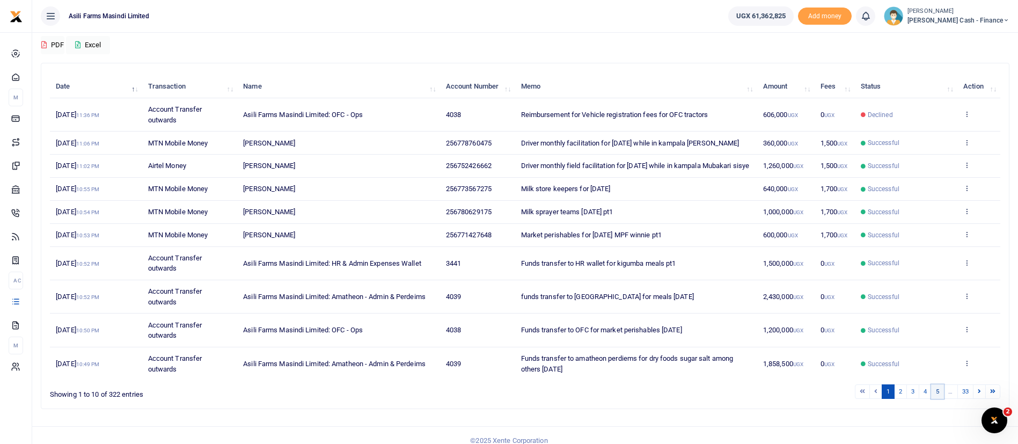
click at [941, 399] on link "5" at bounding box center [937, 391] width 13 height 14
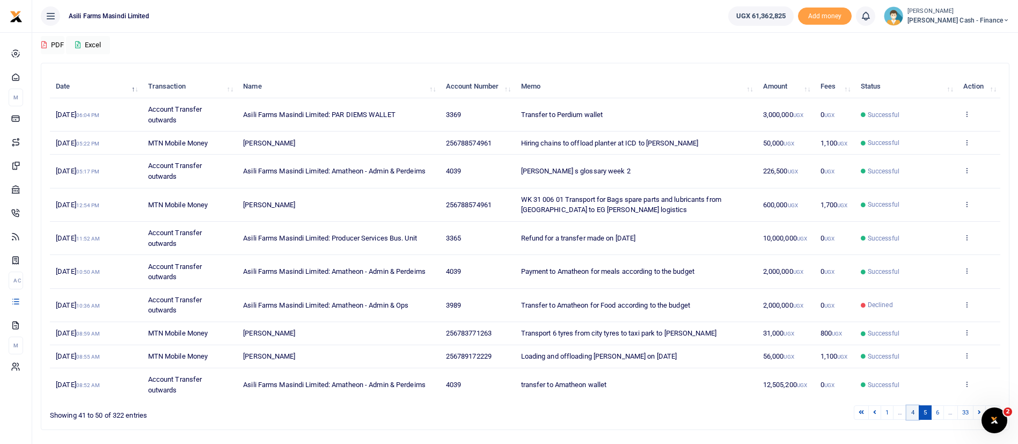
click at [915, 420] on link "4" at bounding box center [913, 412] width 13 height 14
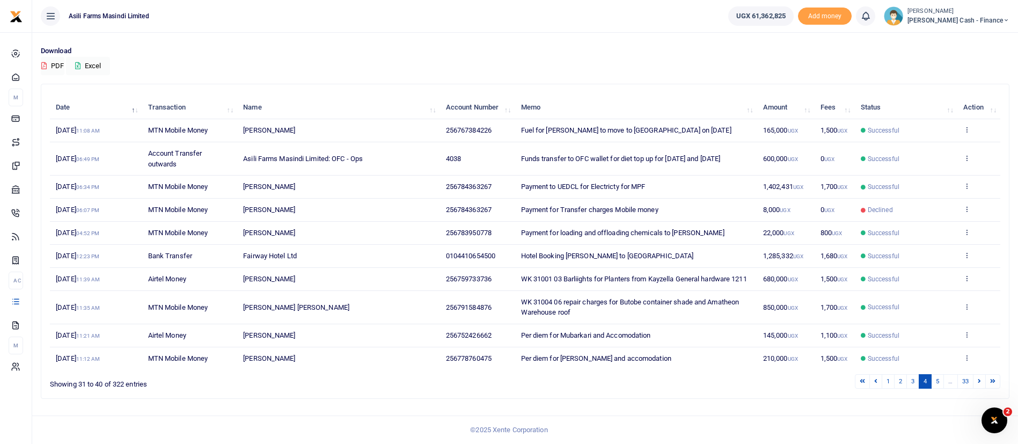
click at [960, 8] on small "[PERSON_NAME]" at bounding box center [959, 11] width 102 height 9
click at [913, 380] on link "3" at bounding box center [913, 381] width 13 height 14
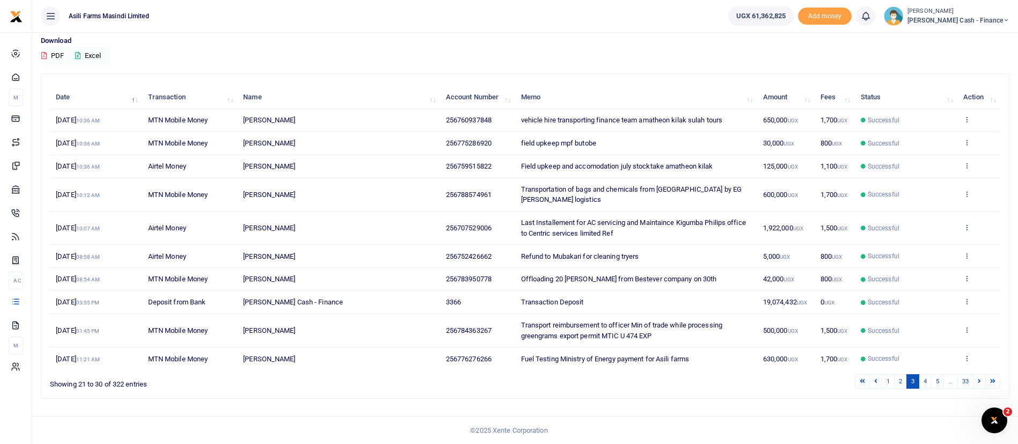
click at [959, 10] on small "[PERSON_NAME]" at bounding box center [959, 11] width 102 height 9
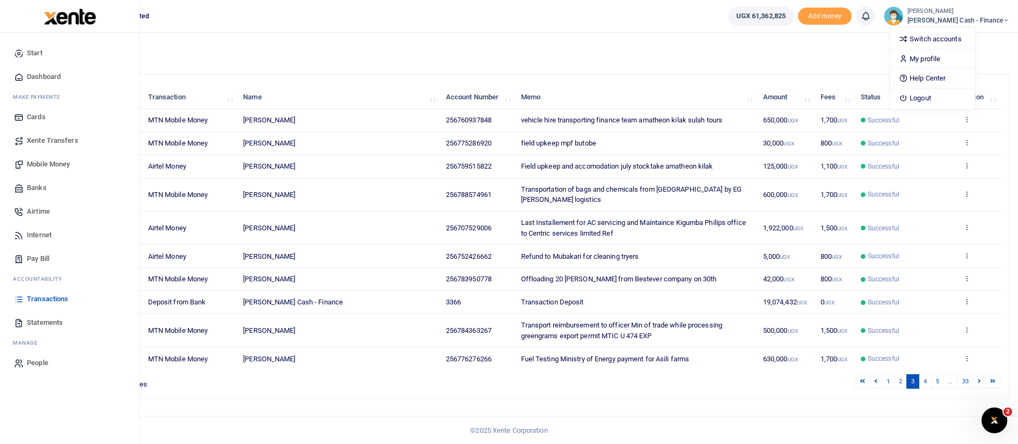
click at [57, 161] on span "Mobile Money" at bounding box center [48, 164] width 43 height 11
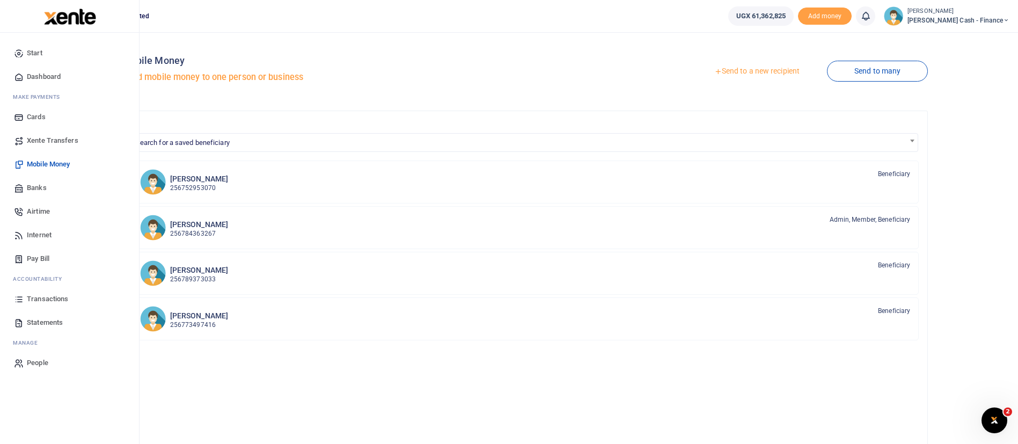
click at [55, 143] on span "Xente Transfers" at bounding box center [53, 140] width 52 height 11
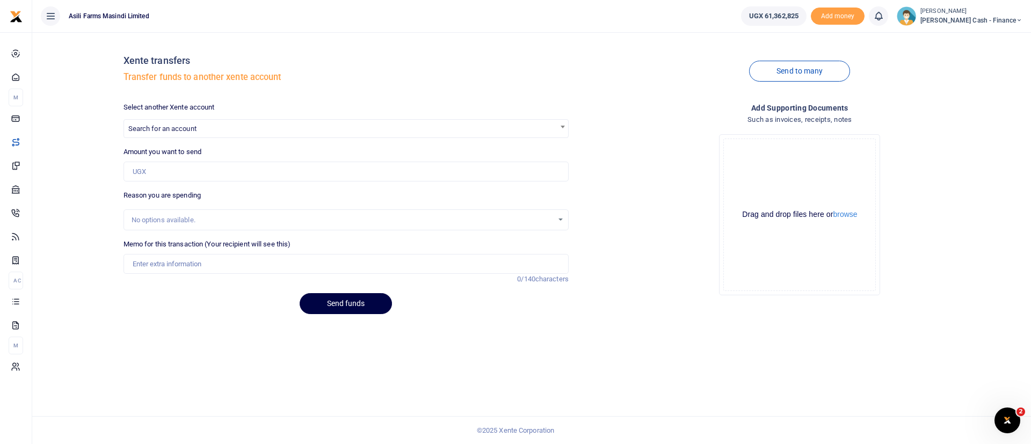
click at [231, 128] on div at bounding box center [515, 222] width 1031 height 444
click at [231, 128] on span "Search for an account" at bounding box center [346, 128] width 444 height 17
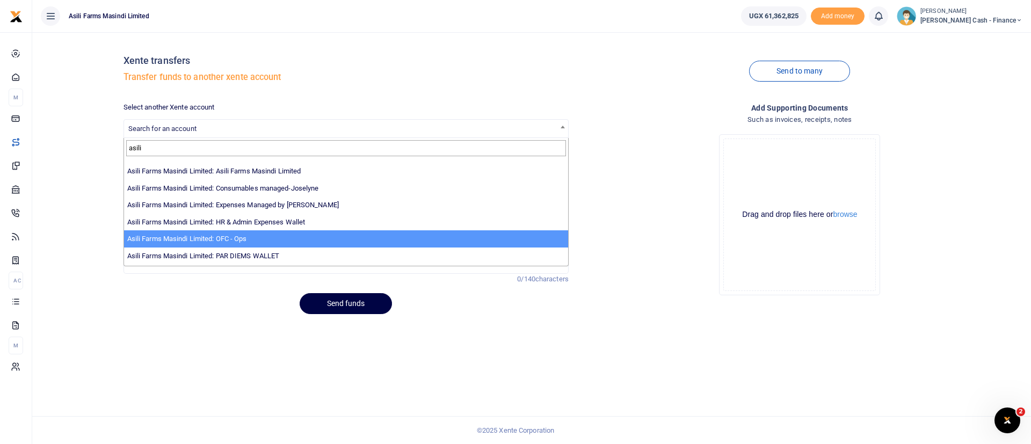
scroll to position [14, 0]
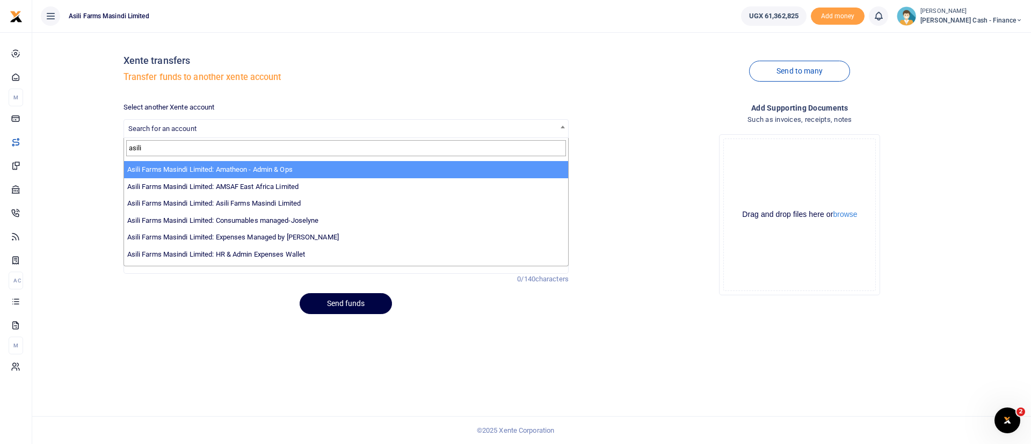
type input "asili"
select select "3989"
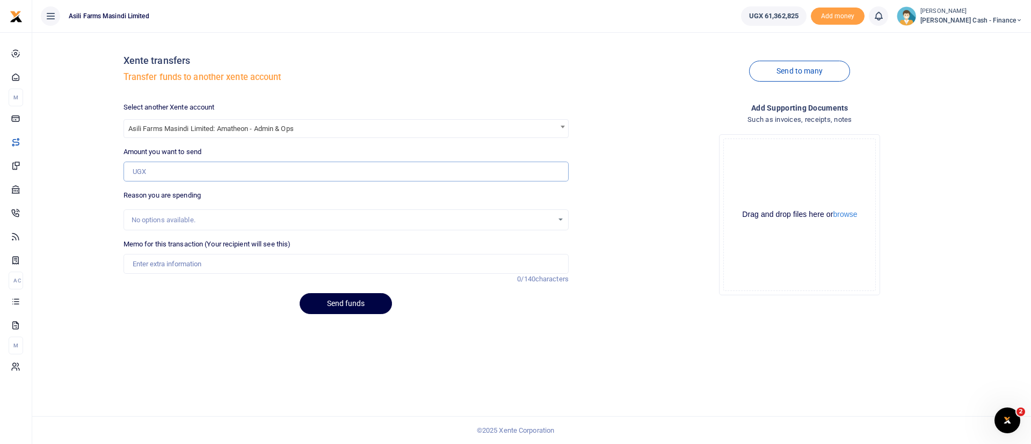
click at [205, 174] on input "Amount you want to send" at bounding box center [345, 172] width 445 height 20
type input "300,000"
click at [195, 259] on input "Memo for this transaction (Your recipient will see this)" at bounding box center [345, 264] width 445 height 20
click at [196, 264] on input "Funds transfer to ASmatheon for security operations AAU" at bounding box center [345, 264] width 445 height 20
type input "Funds transfer to Amatheon for security operations AAU"
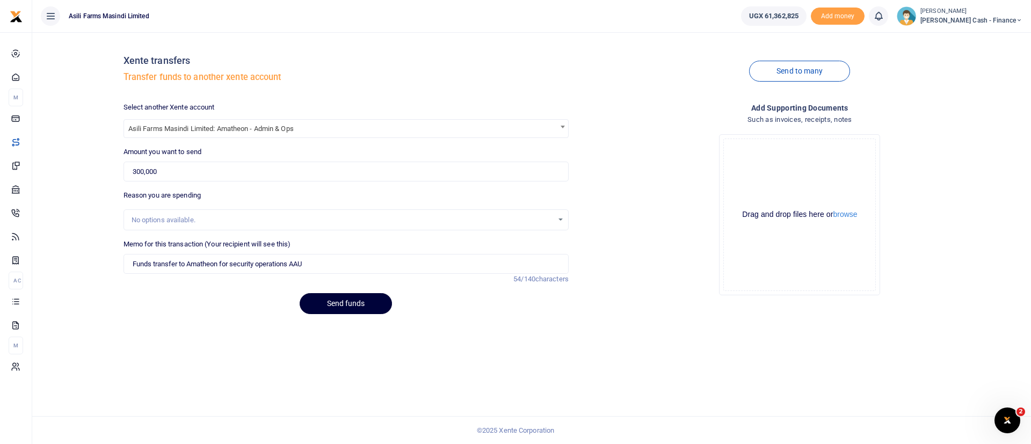
click at [375, 302] on button "Send funds" at bounding box center [346, 303] width 92 height 21
